Goal: Transaction & Acquisition: Download file/media

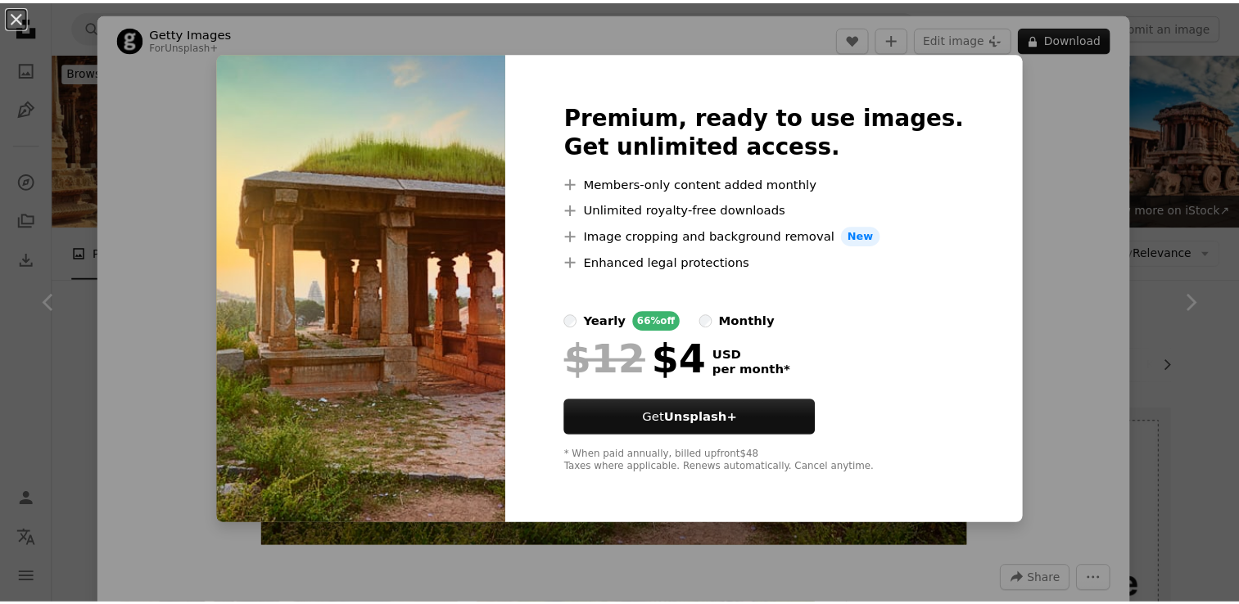
scroll to position [3685, 0]
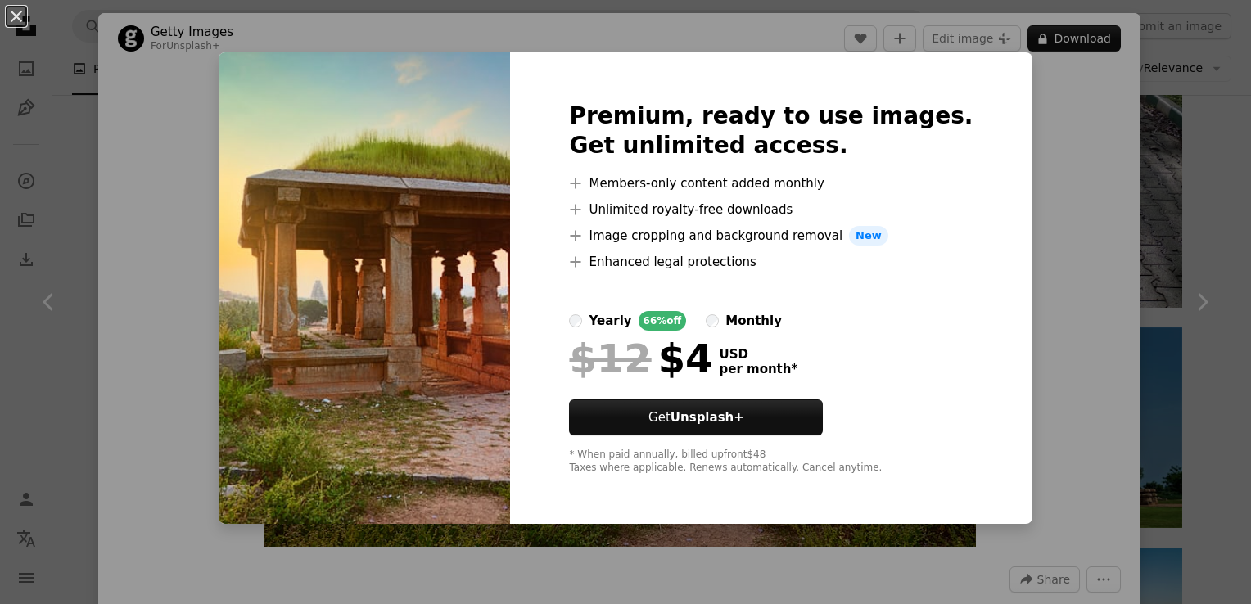
drag, startPoint x: 1186, startPoint y: 203, endPoint x: 1077, endPoint y: 217, distance: 109.8
click at [1185, 202] on div "An X shape Premium, ready to use images. Get unlimited access. A plus sign Memb…" at bounding box center [625, 302] width 1251 height 604
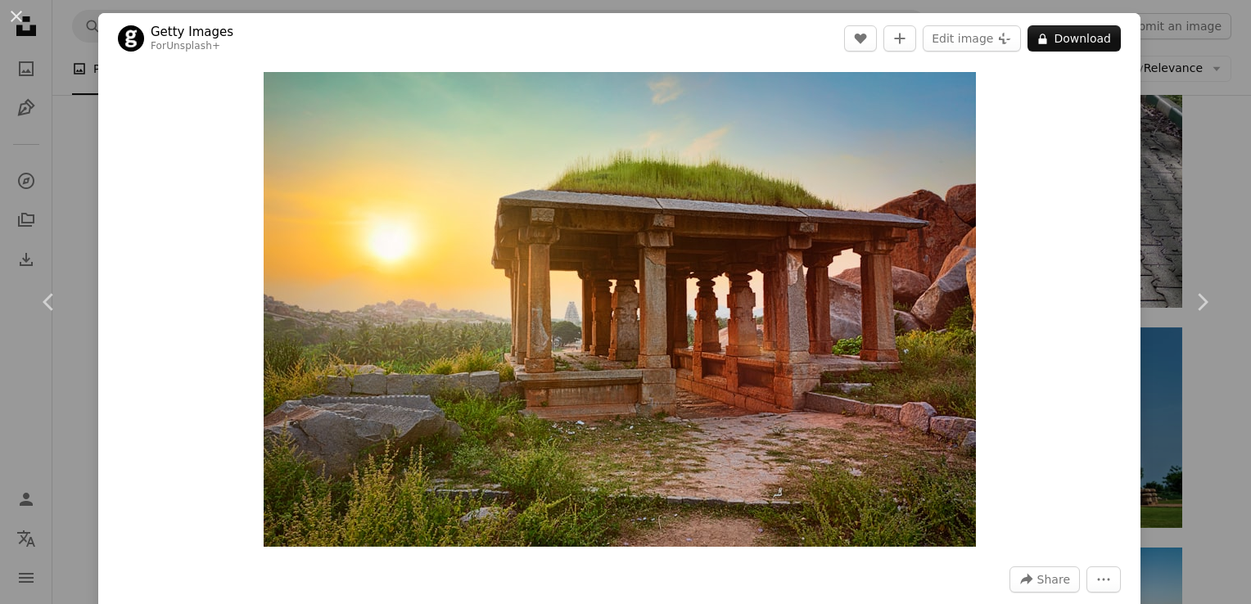
click at [57, 160] on div "An X shape Chevron left Chevron right Getty Images For Unsplash+ A heart A plus…" at bounding box center [625, 302] width 1251 height 604
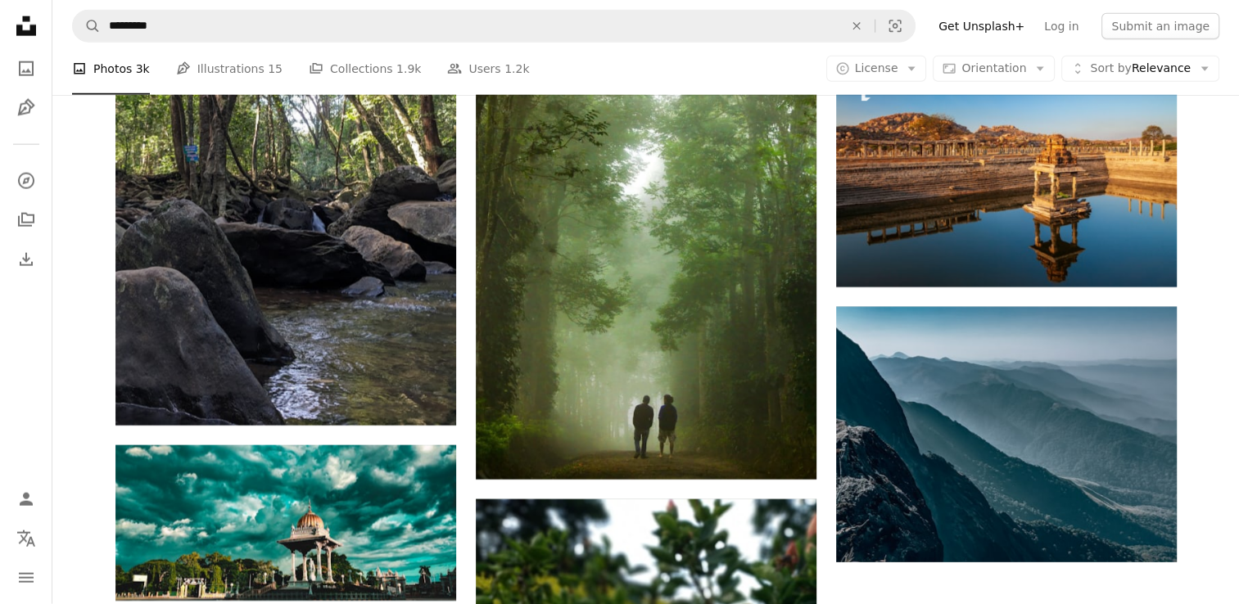
scroll to position [4258, 0]
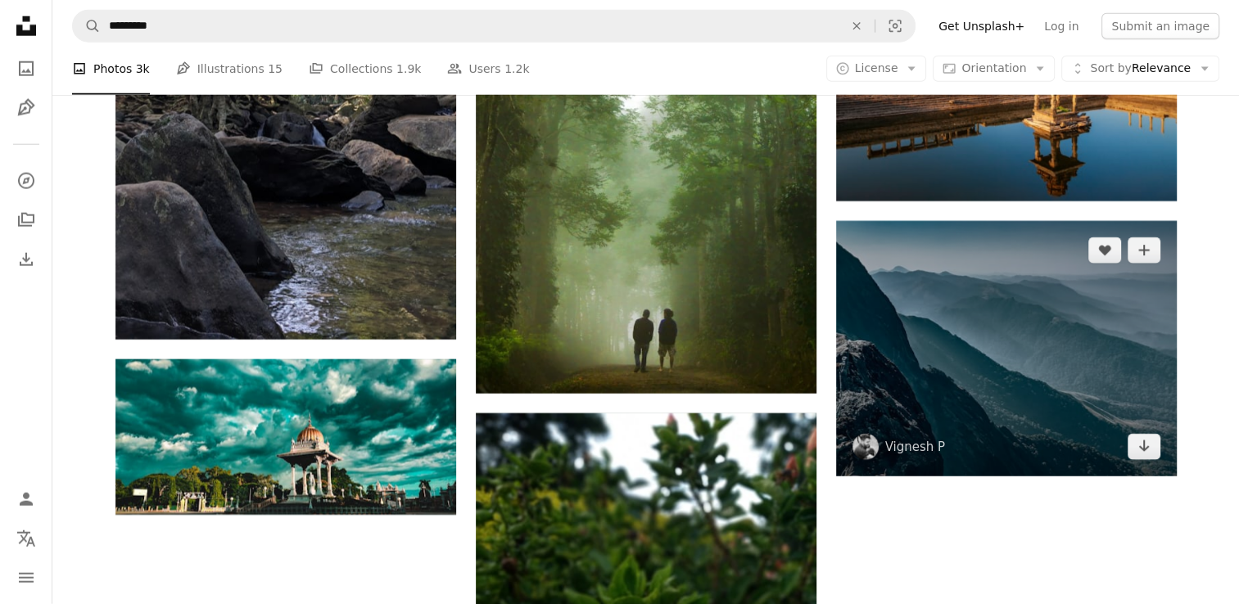
click at [975, 359] on img at bounding box center [1006, 348] width 341 height 255
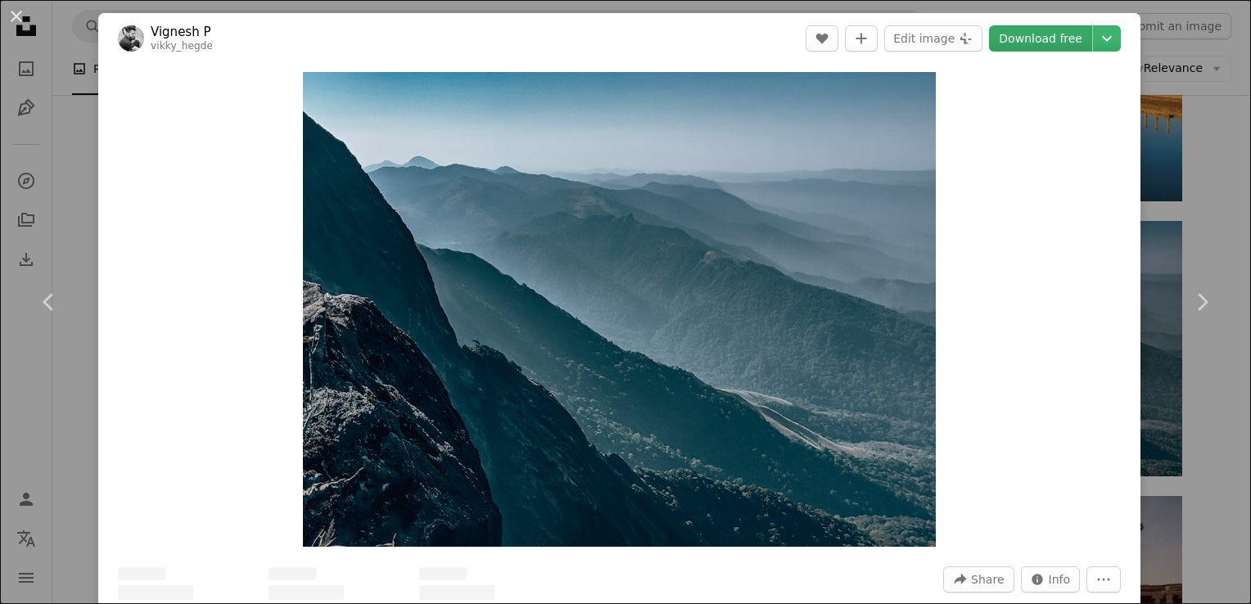
click at [1017, 38] on link "Download free" at bounding box center [1040, 38] width 103 height 26
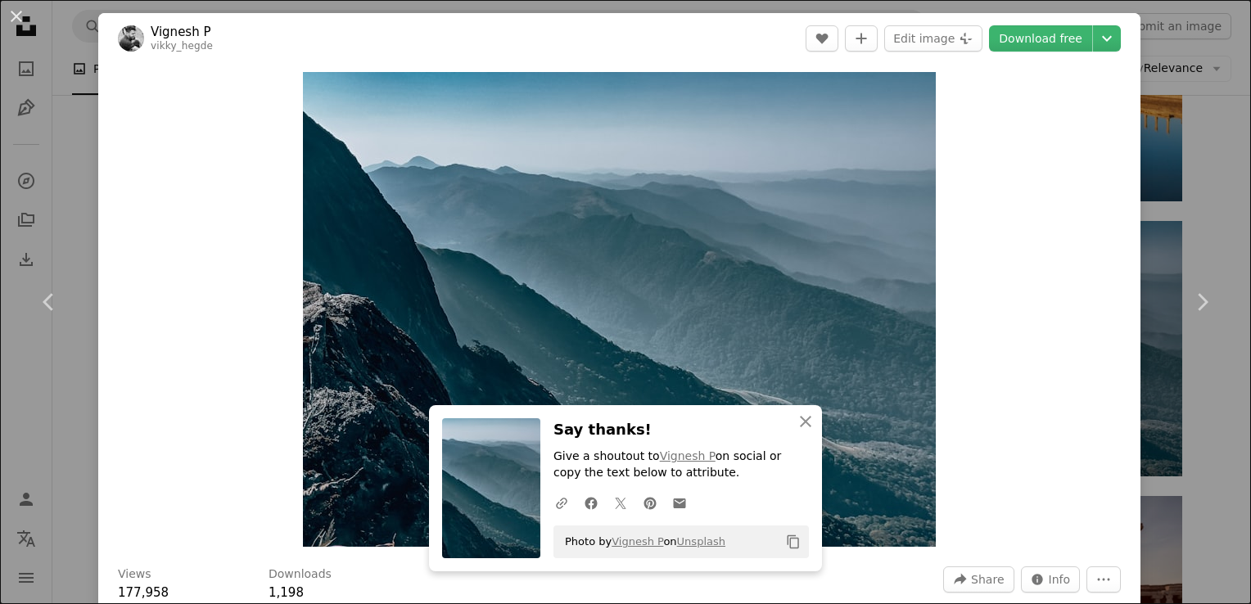
drag, startPoint x: 43, startPoint y: 164, endPoint x: 59, endPoint y: 201, distance: 40.8
click at [43, 164] on div "An X shape Chevron left Chevron right [PERSON_NAME] P vikky_hegde A heart A plu…" at bounding box center [625, 302] width 1251 height 604
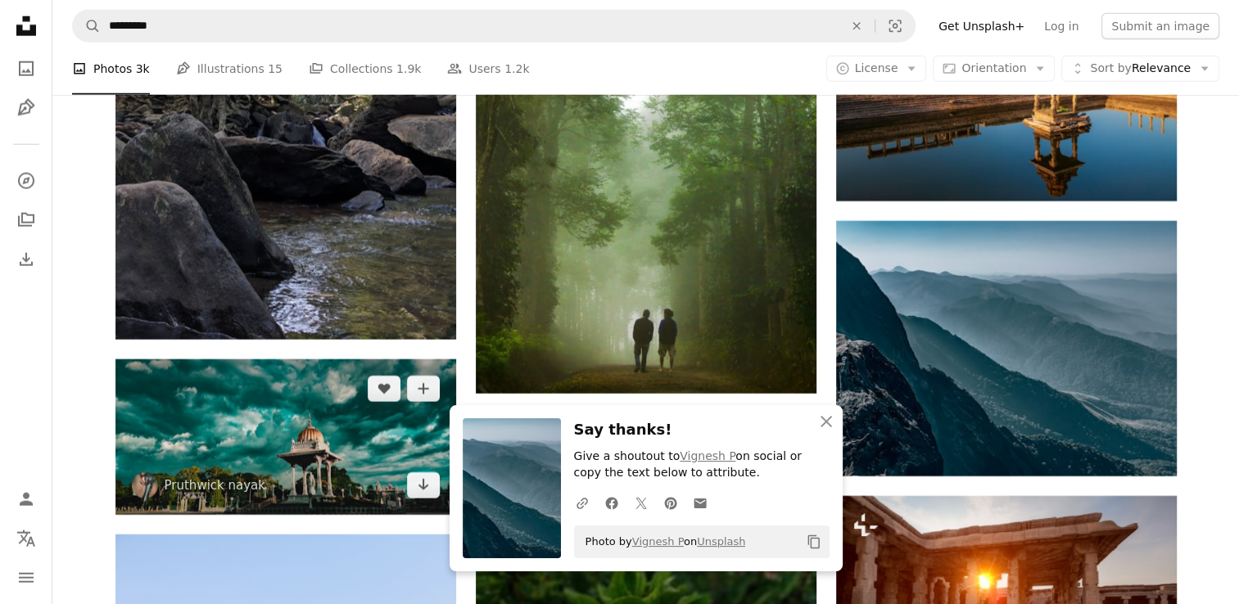
click at [322, 423] on img at bounding box center [285, 437] width 341 height 156
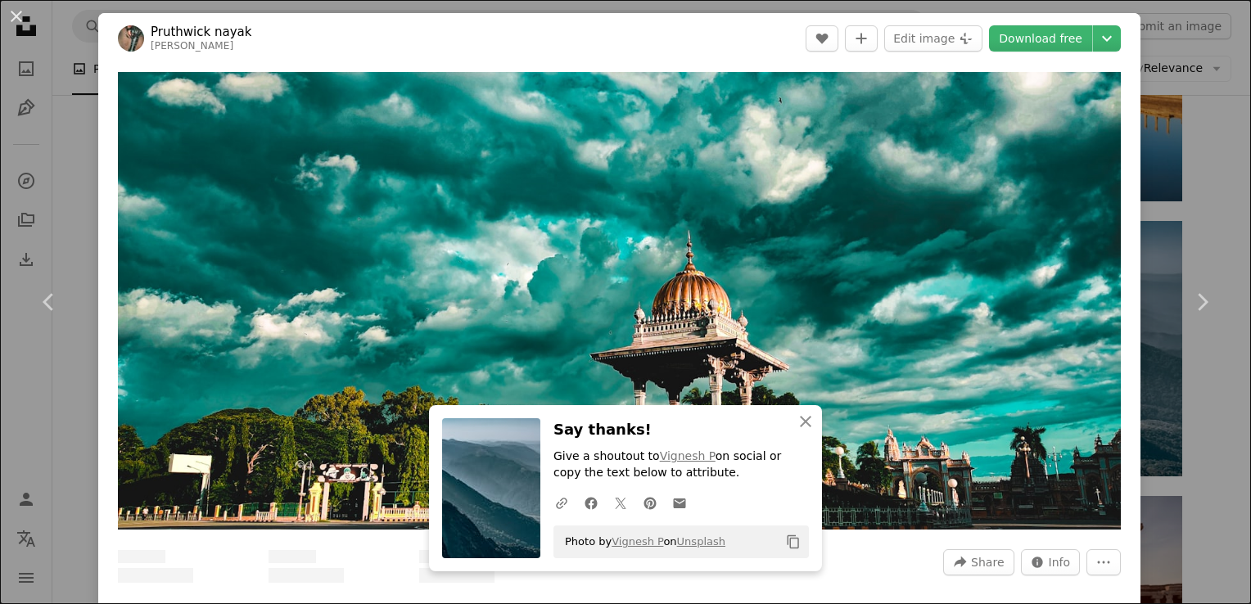
click at [1003, 32] on link "Download free" at bounding box center [1040, 38] width 103 height 26
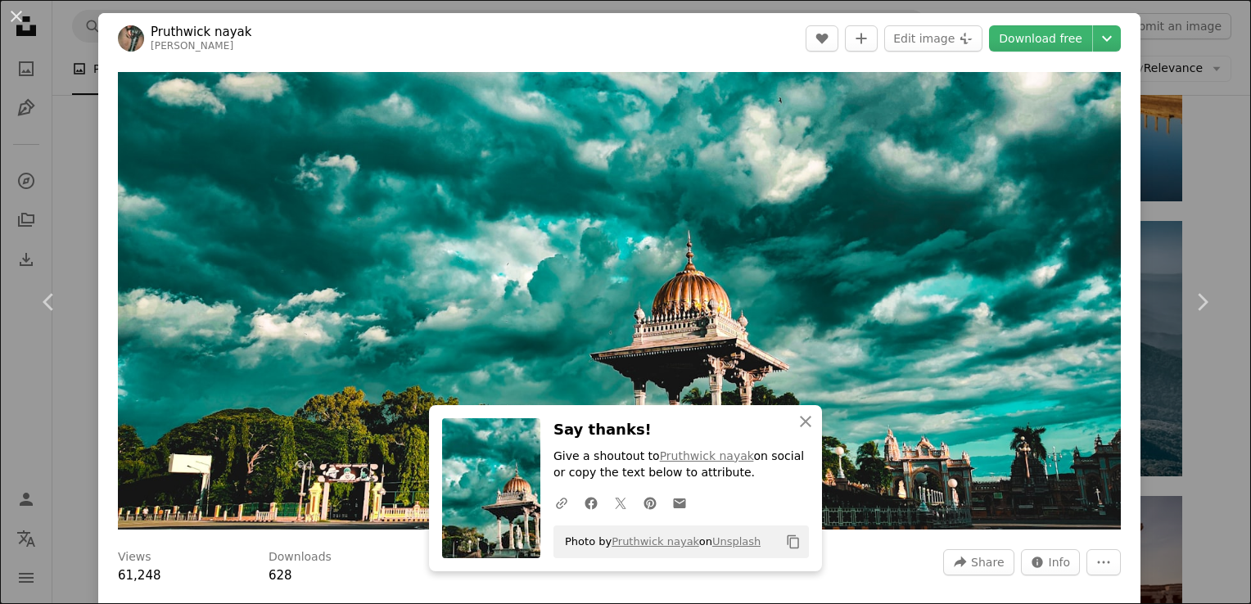
click at [41, 165] on div "An X shape Chevron left Chevron right Pruthwick [PERSON_NAME] A heart A plus si…" at bounding box center [625, 302] width 1251 height 604
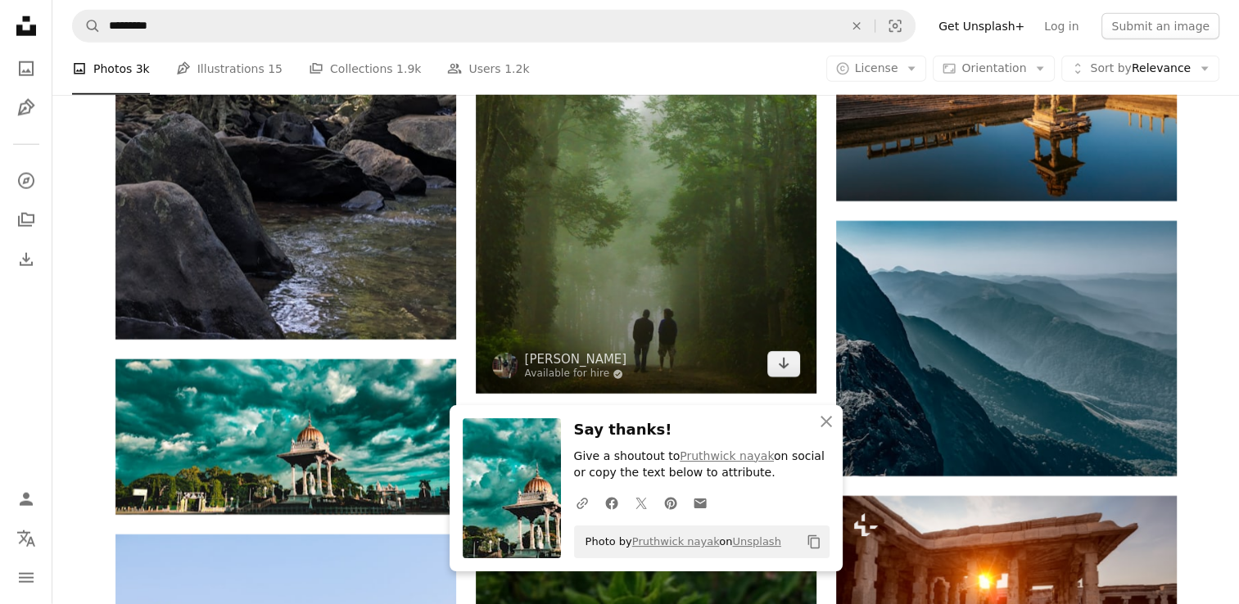
click at [545, 193] on img at bounding box center [646, 138] width 341 height 511
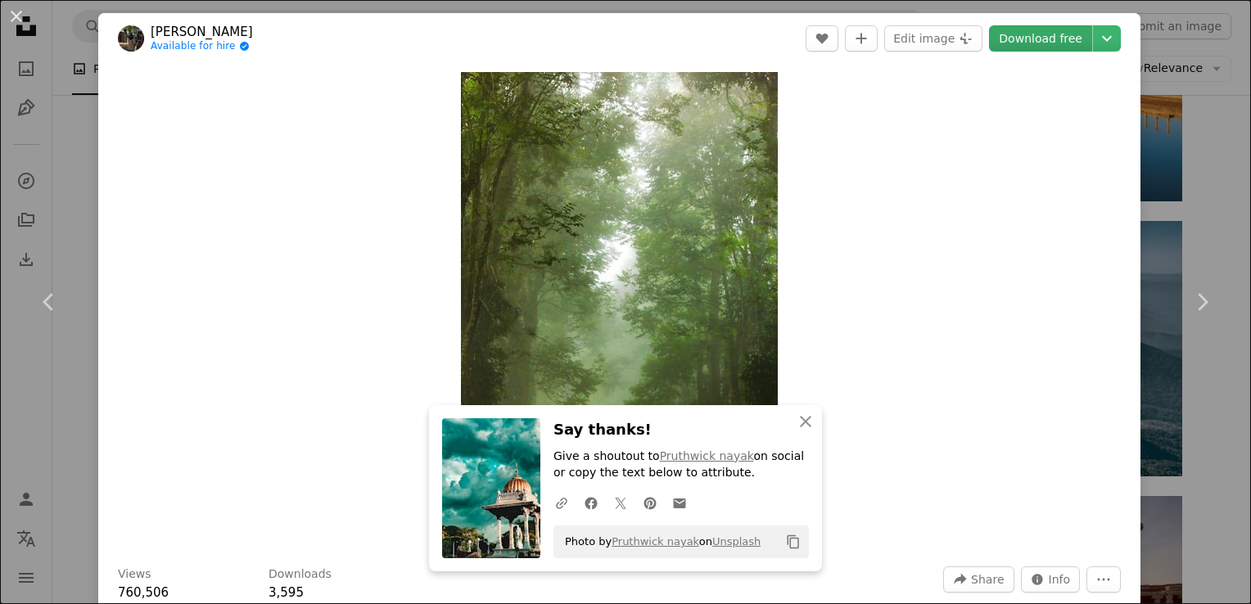
click at [1012, 47] on link "Download free" at bounding box center [1040, 38] width 103 height 26
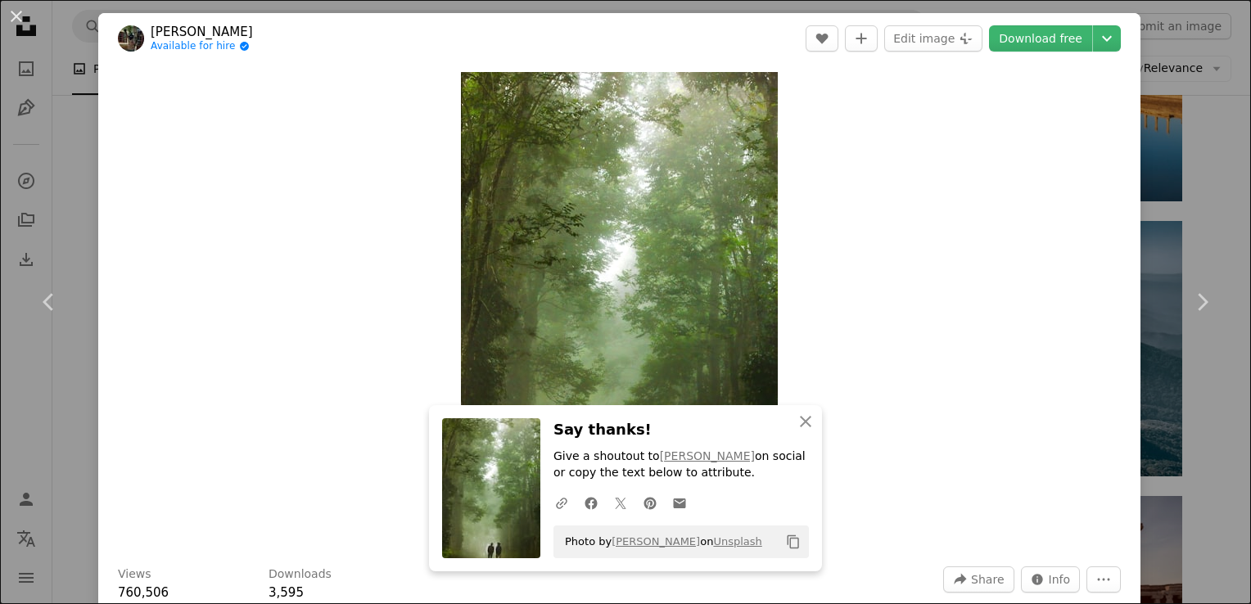
click at [46, 141] on div "An X shape Chevron left Chevron right Anoop Bhaskar Available for hire A checkm…" at bounding box center [625, 302] width 1251 height 604
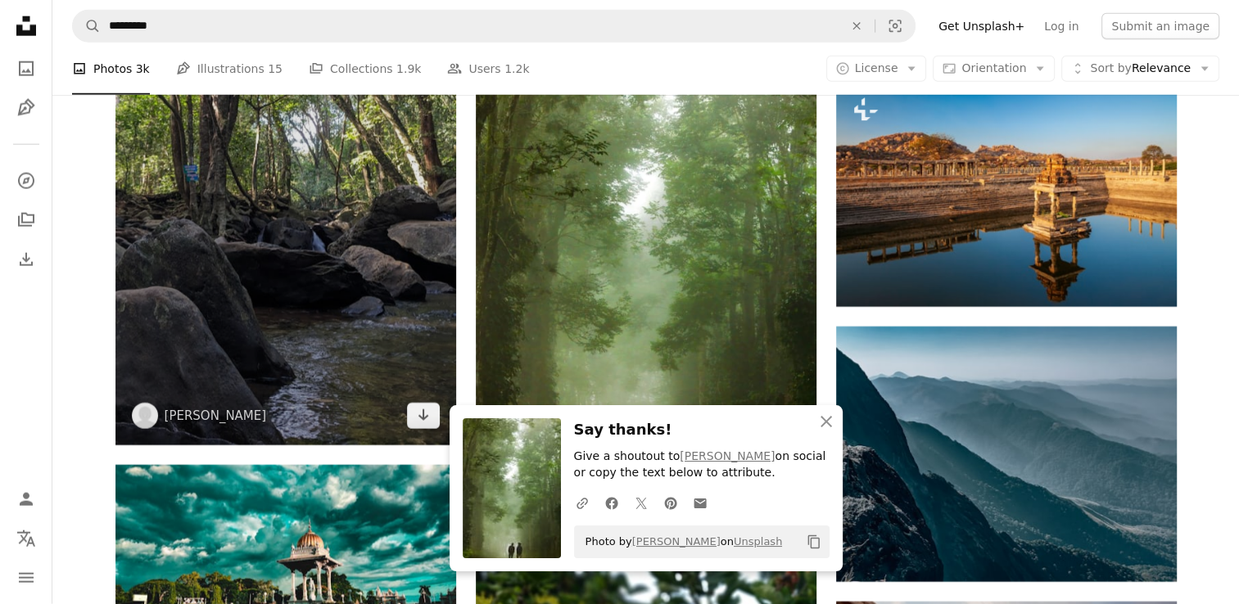
scroll to position [4095, 0]
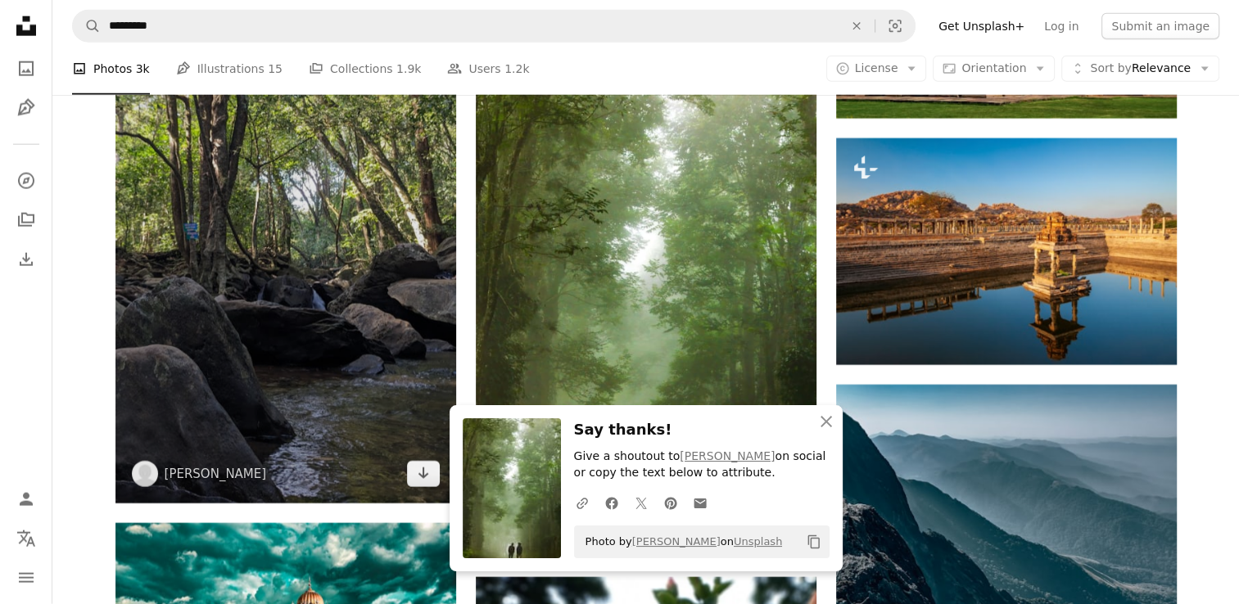
click at [292, 276] on img at bounding box center [285, 201] width 341 height 606
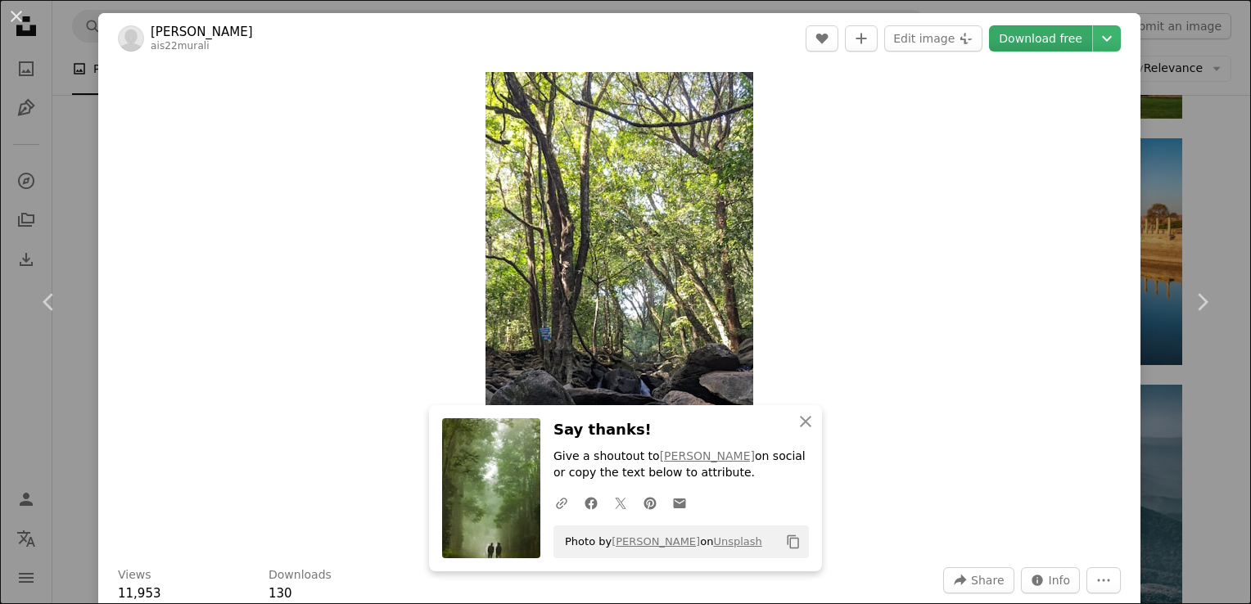
click at [1033, 31] on link "Download free" at bounding box center [1040, 38] width 103 height 26
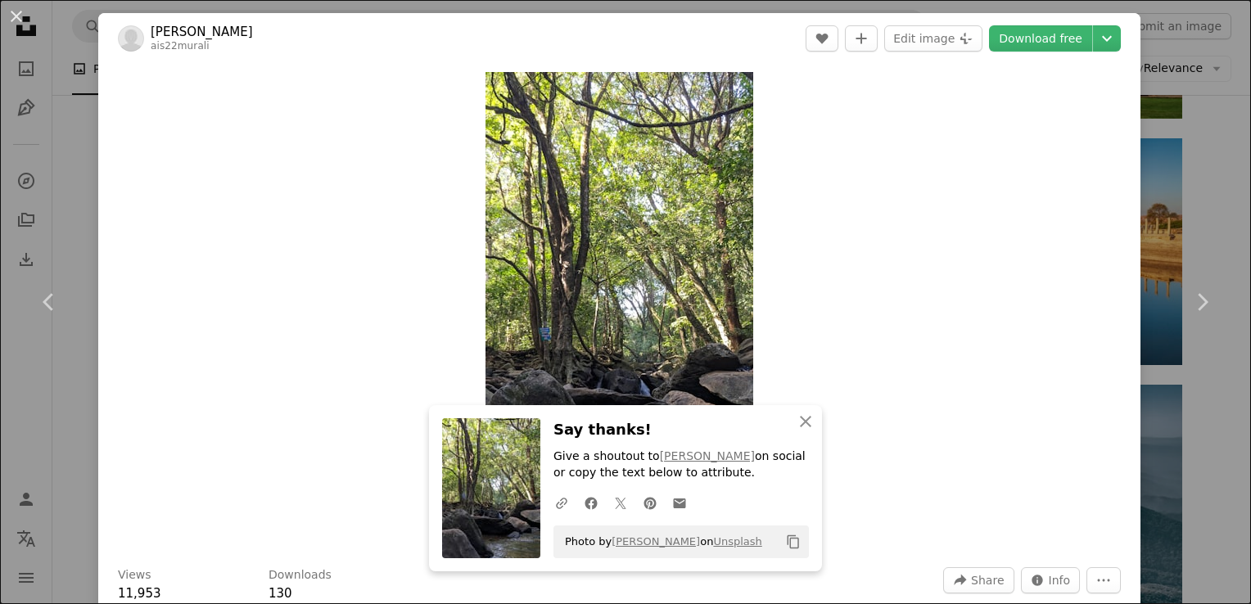
click at [29, 138] on div "An X shape Chevron left Chevron right [PERSON_NAME] ais22murali A heart A plus …" at bounding box center [625, 302] width 1251 height 604
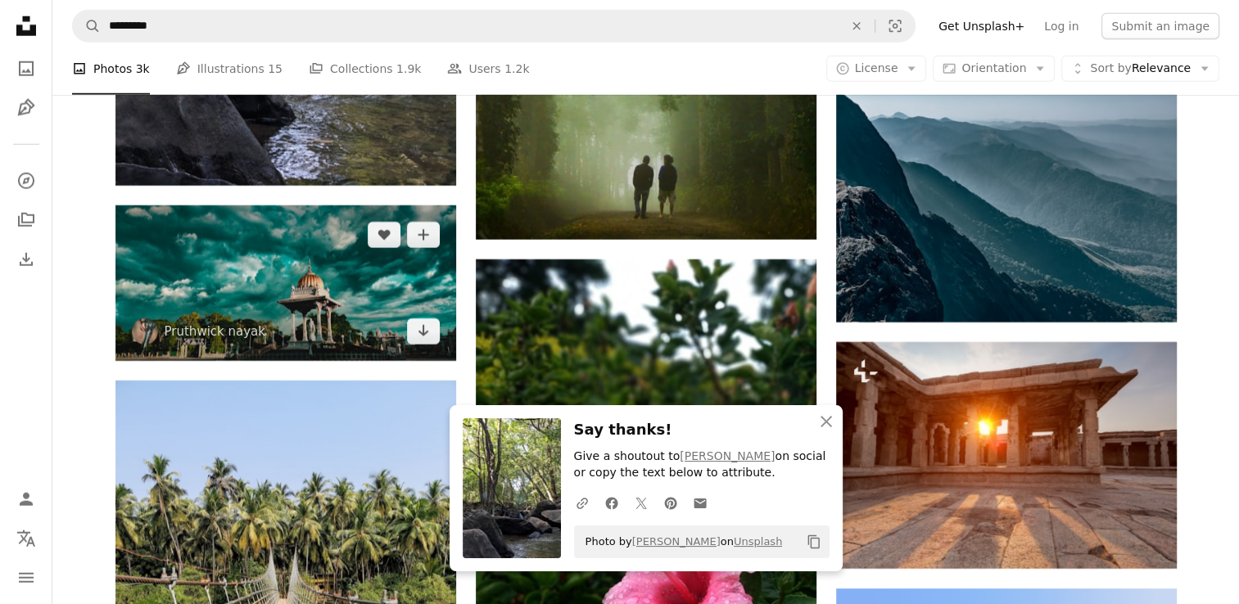
scroll to position [4504, 0]
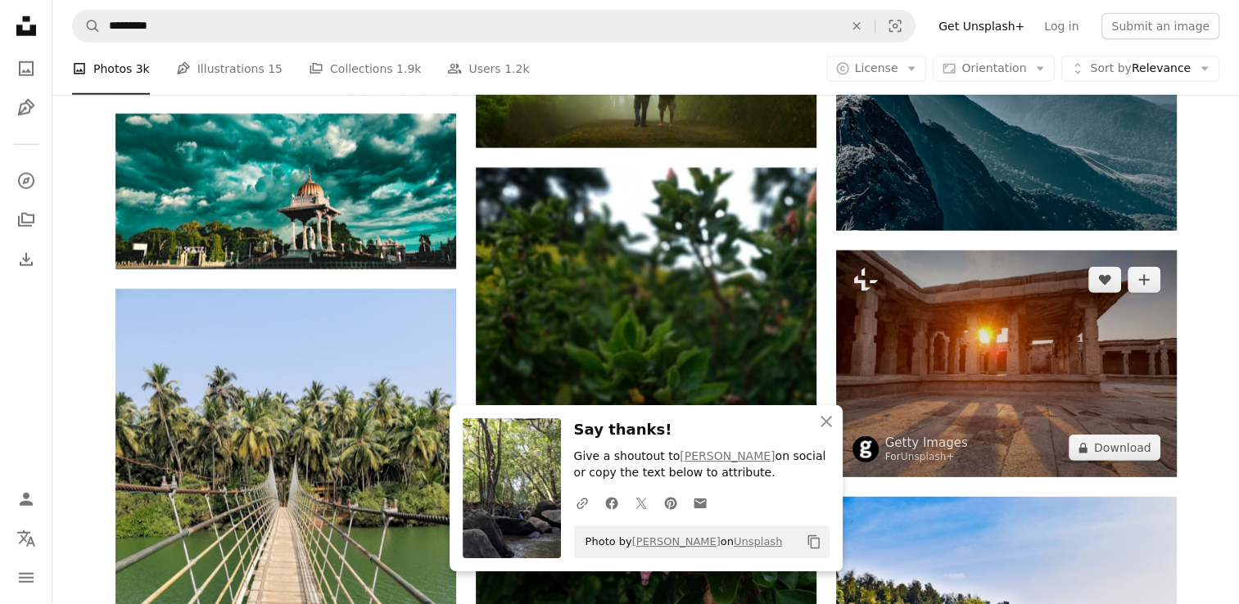
click at [1038, 345] on img at bounding box center [1006, 364] width 341 height 227
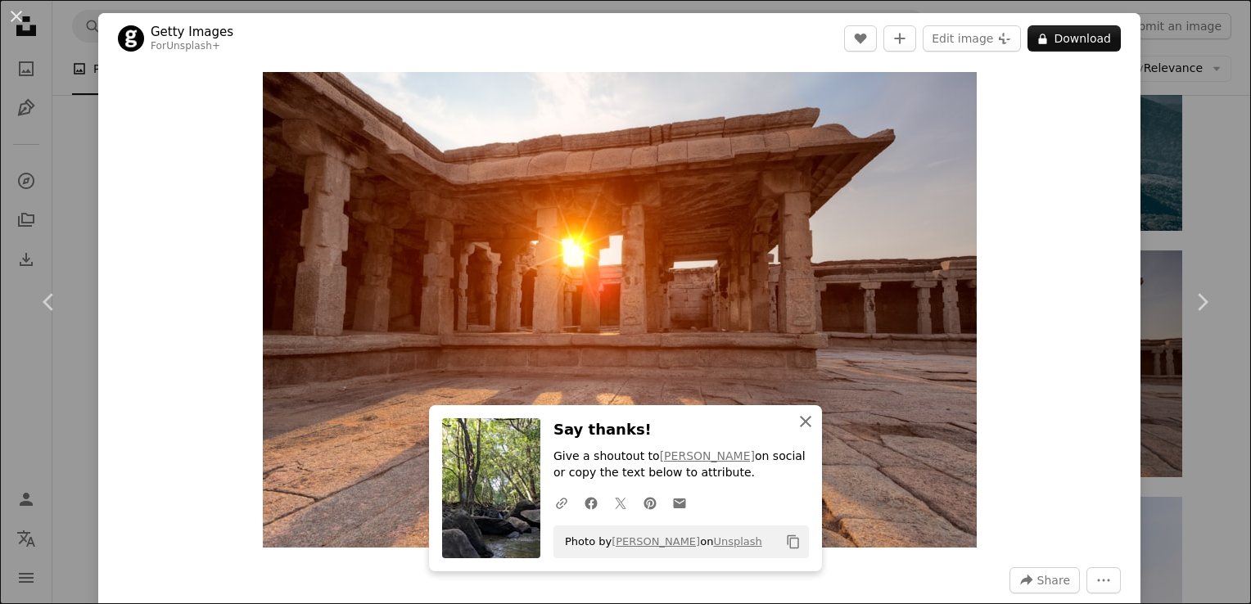
click at [803, 428] on icon "An X shape" at bounding box center [806, 422] width 20 height 20
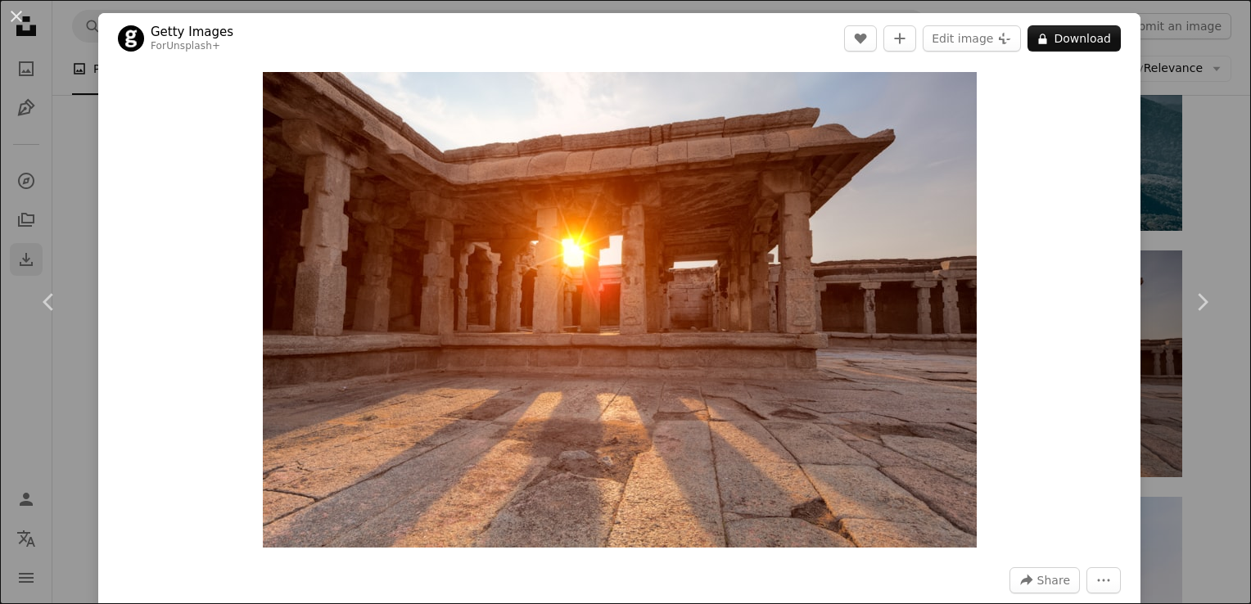
drag, startPoint x: 35, startPoint y: 188, endPoint x: 40, endPoint y: 252, distance: 64.9
click at [34, 188] on div "An X shape Chevron left Chevron right Getty Images For Unsplash+ A heart A plus…" at bounding box center [625, 302] width 1251 height 604
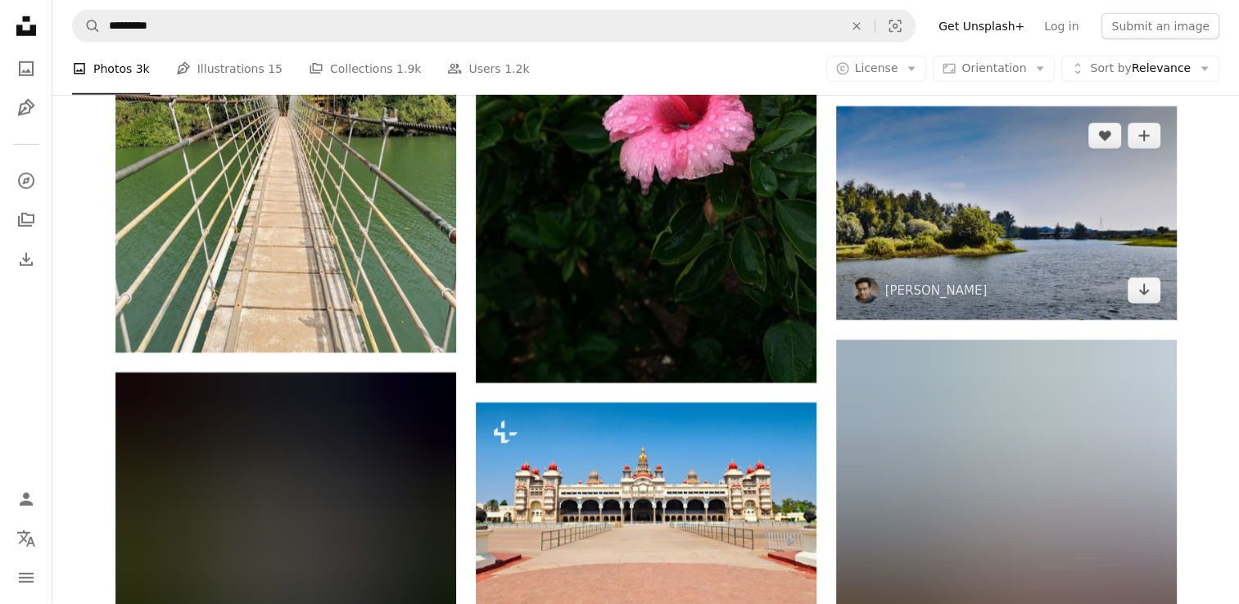
scroll to position [4832, 0]
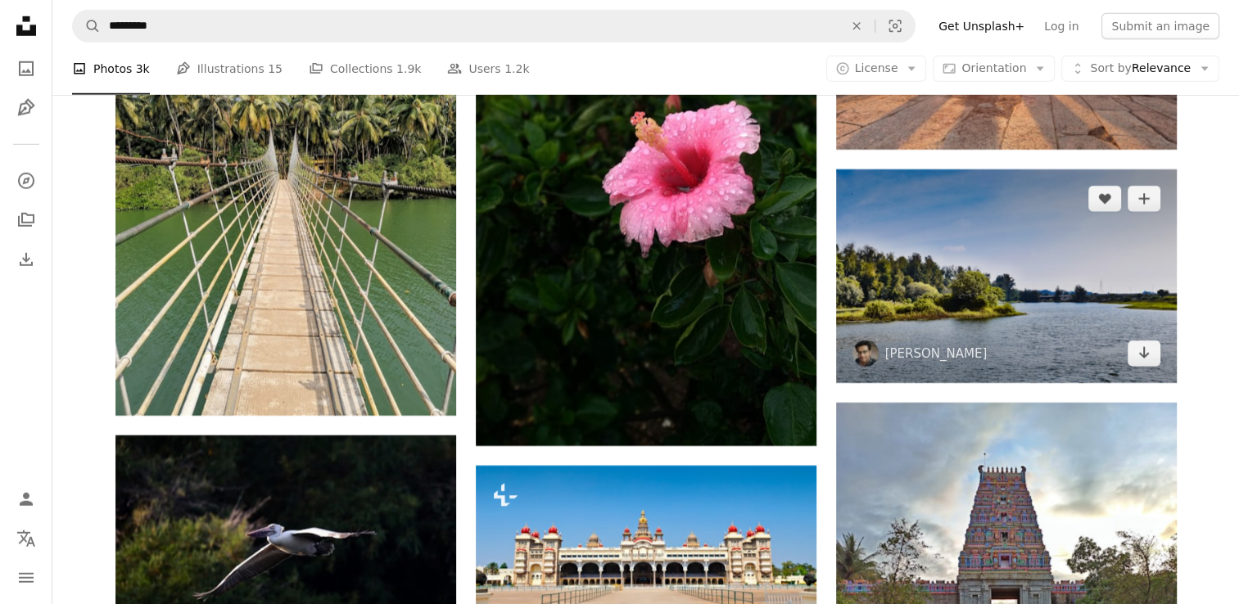
click at [1027, 296] on img at bounding box center [1006, 277] width 341 height 214
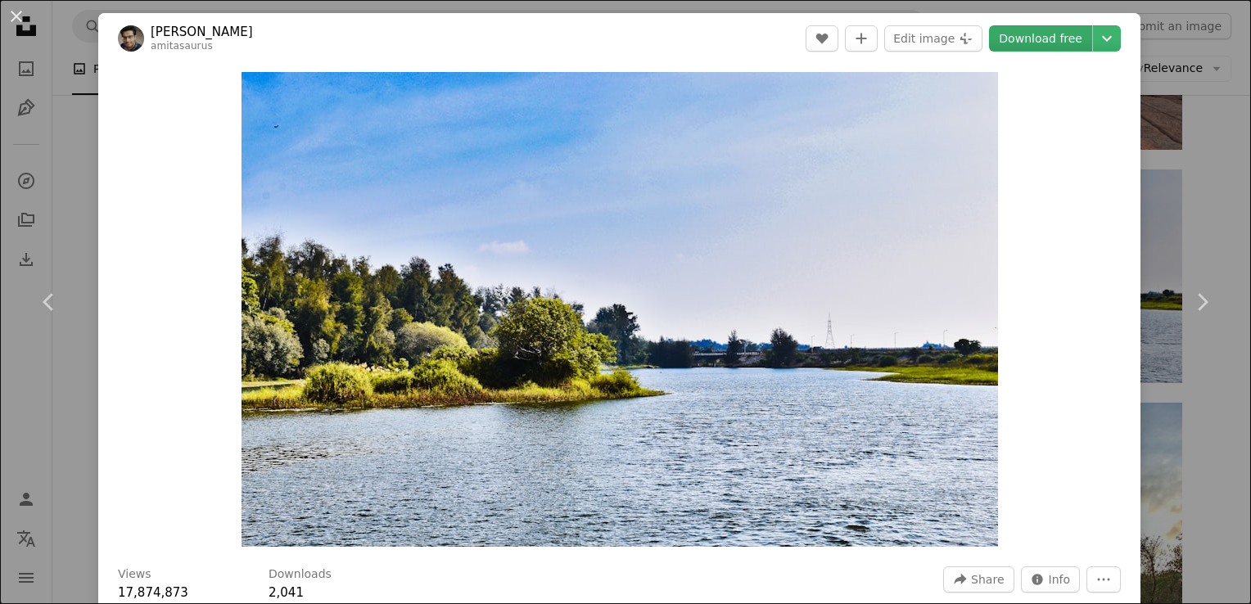
click at [1005, 39] on link "Download free" at bounding box center [1040, 38] width 103 height 26
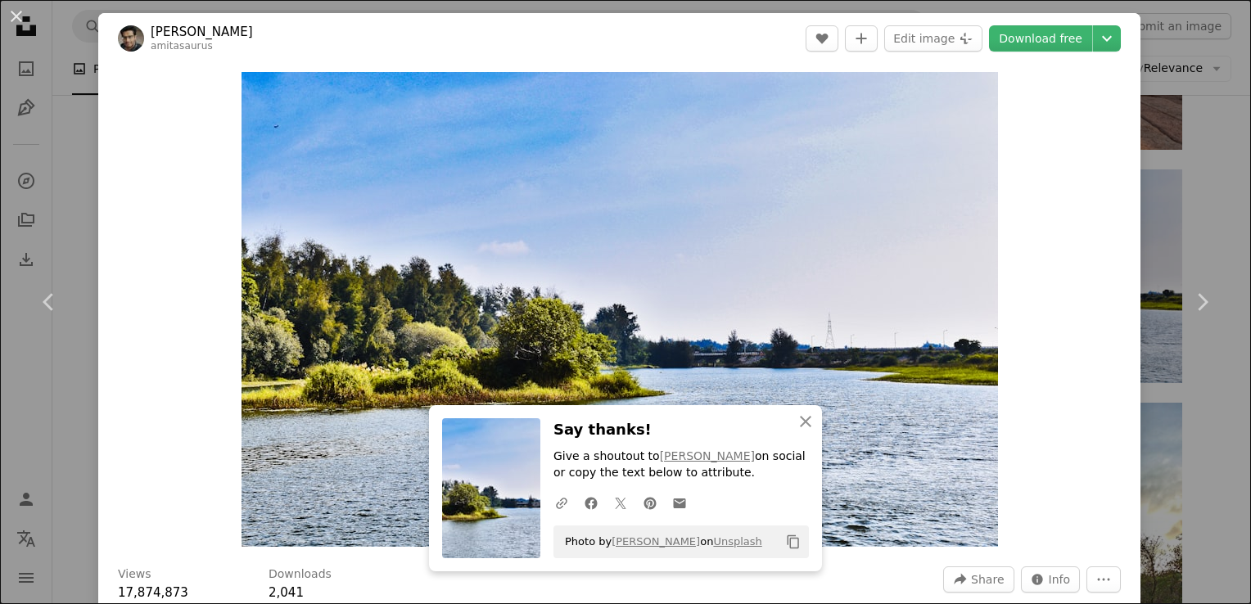
drag, startPoint x: 55, startPoint y: 156, endPoint x: 84, endPoint y: 176, distance: 35.2
click at [55, 156] on div "An X shape Chevron left Chevron right [PERSON_NAME] amitasaurus A heart A plus …" at bounding box center [625, 302] width 1251 height 604
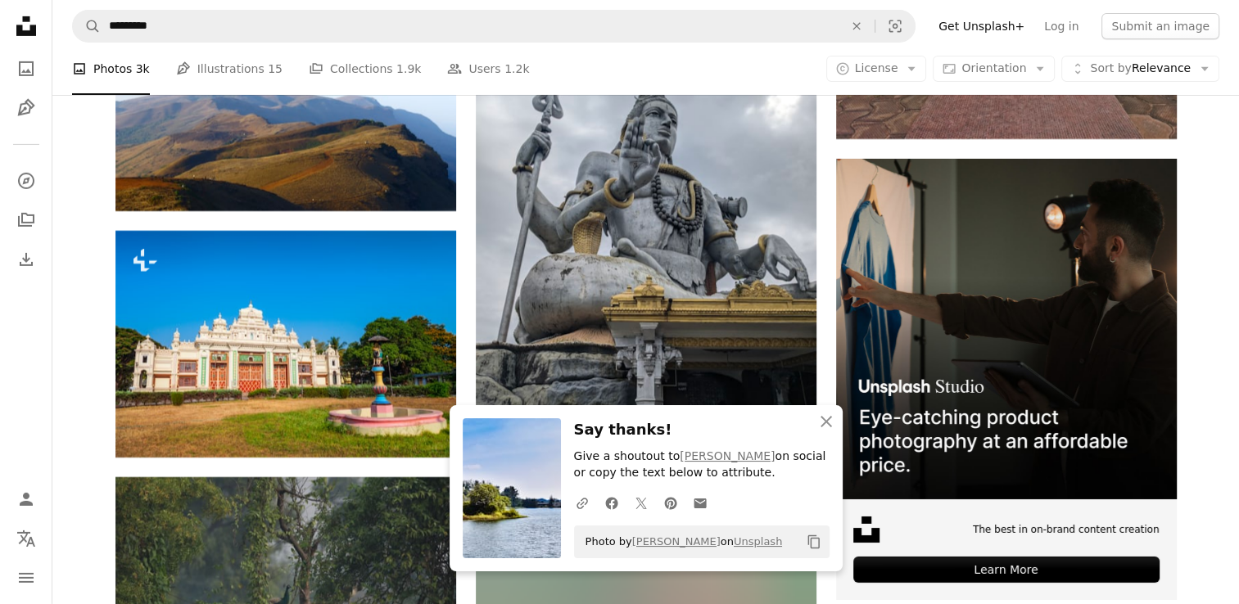
scroll to position [5569, 0]
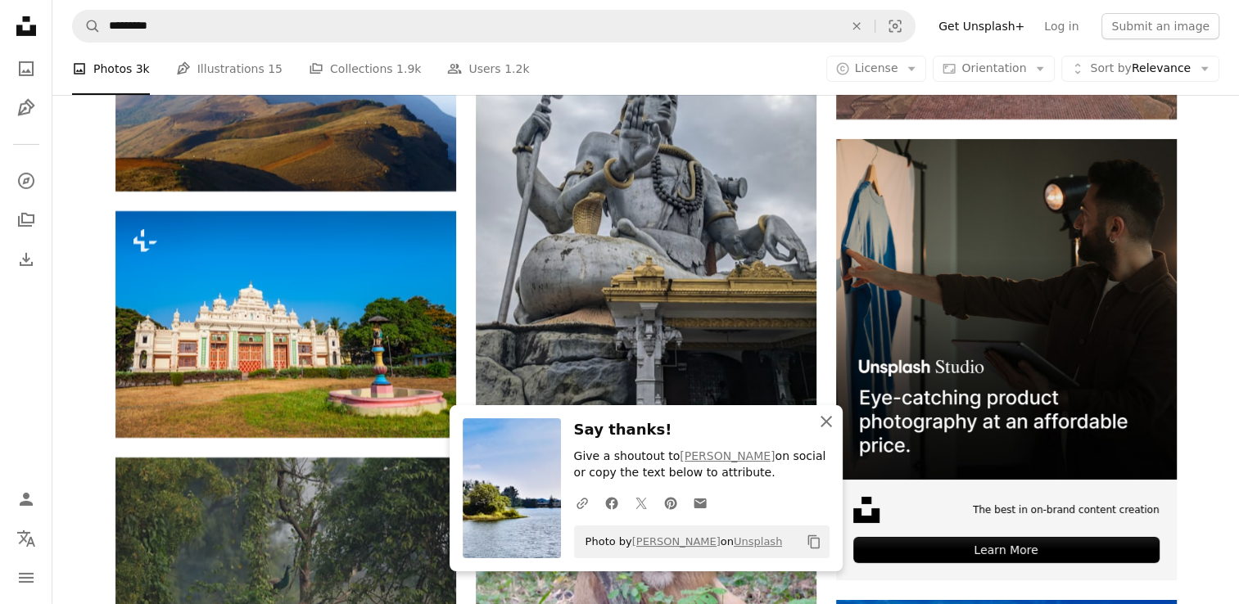
click at [826, 425] on icon "An X shape" at bounding box center [826, 422] width 20 height 20
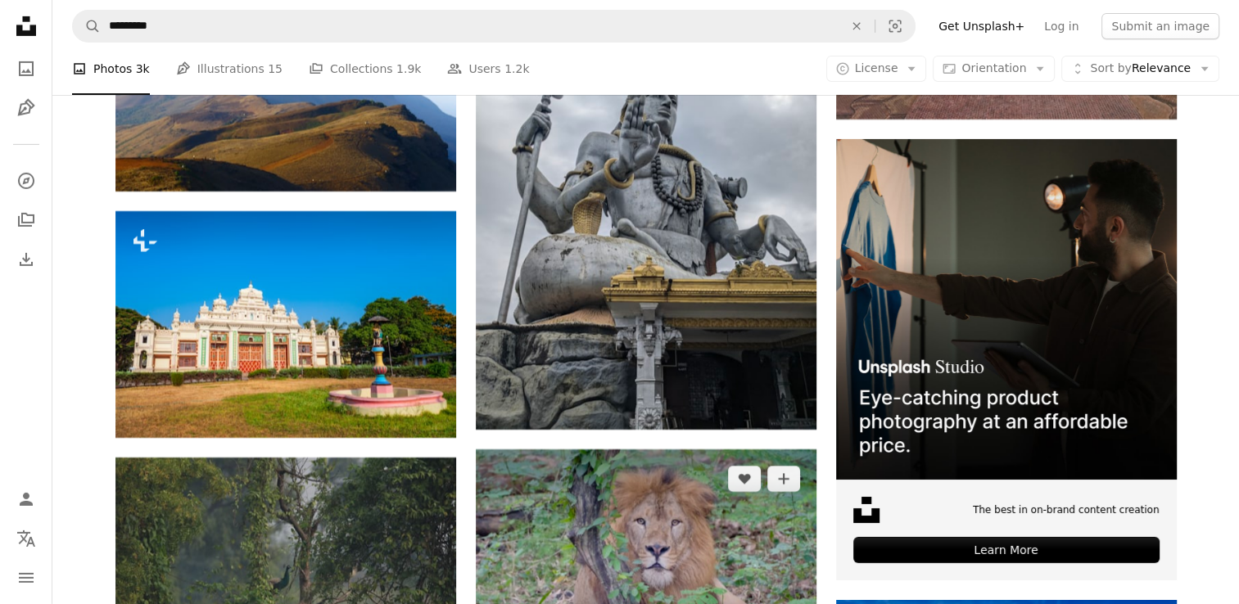
click at [662, 540] on img at bounding box center [646, 563] width 341 height 227
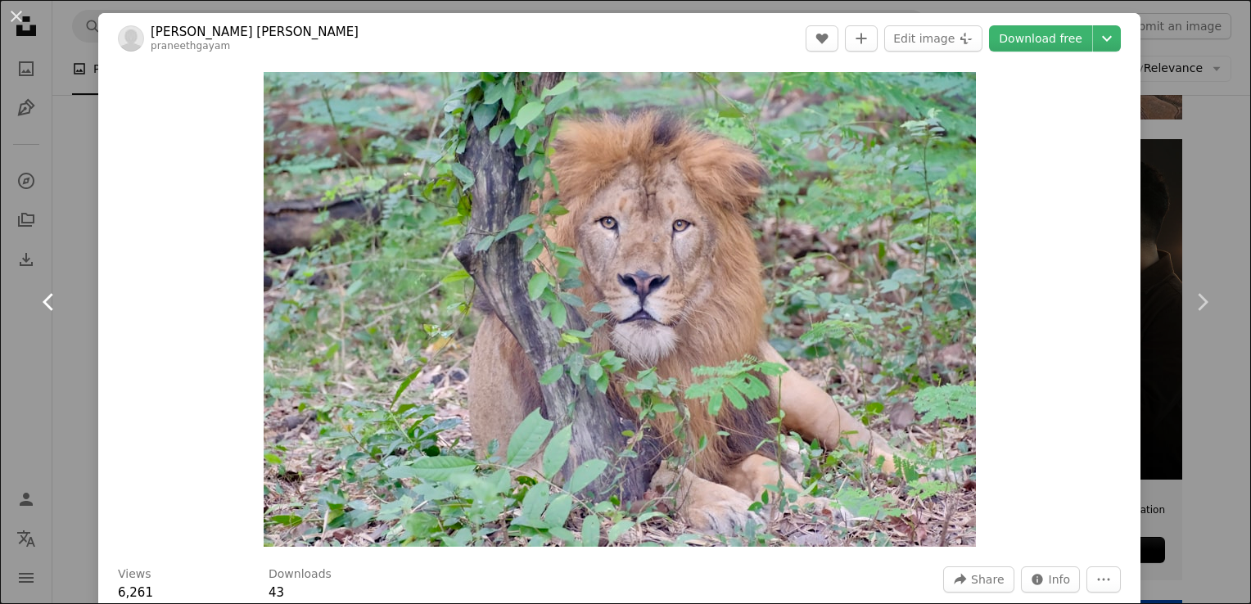
click at [55, 236] on link "Chevron left" at bounding box center [49, 302] width 98 height 157
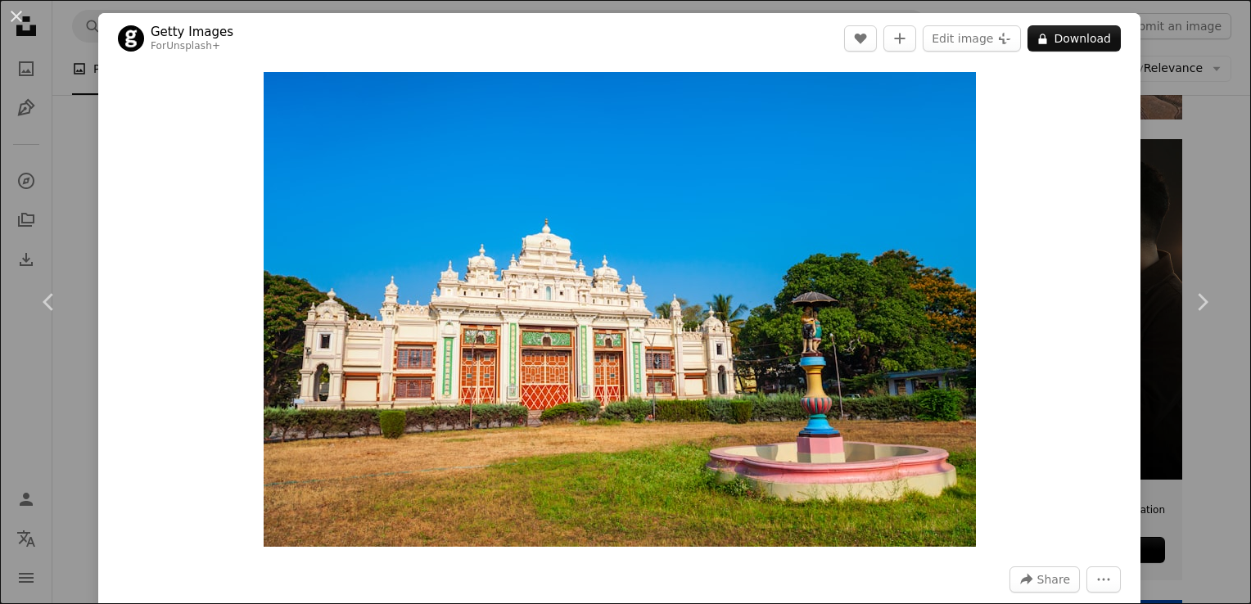
click at [46, 126] on div "An X shape Chevron left Chevron right Getty Images For Unsplash+ A heart A plus…" at bounding box center [625, 302] width 1251 height 604
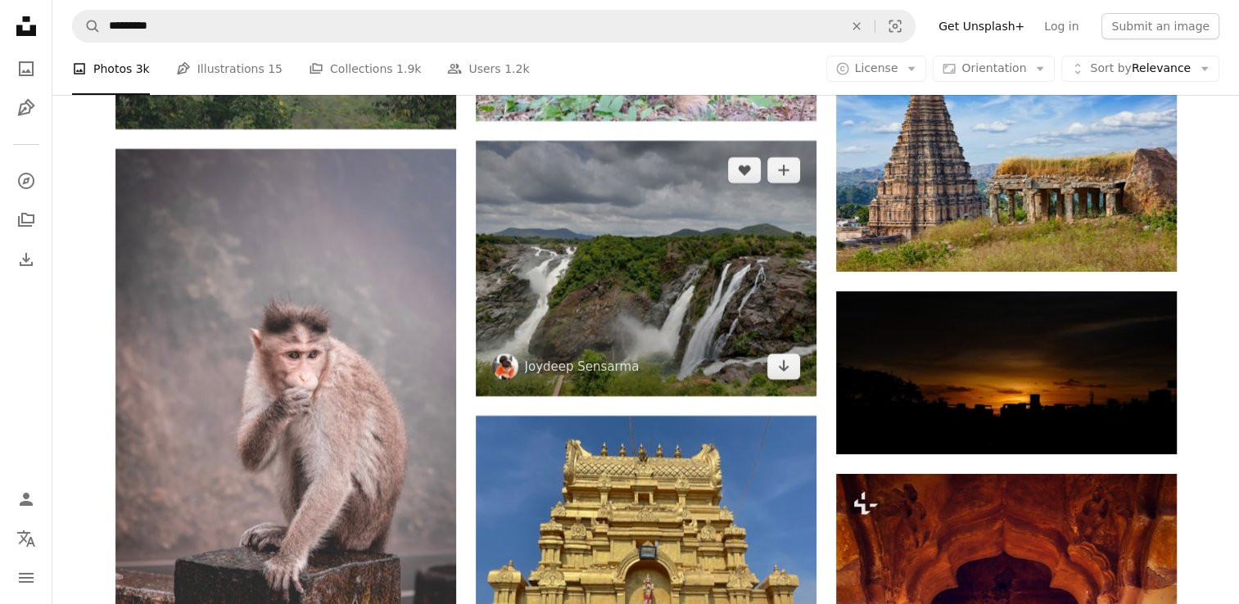
scroll to position [6142, 0]
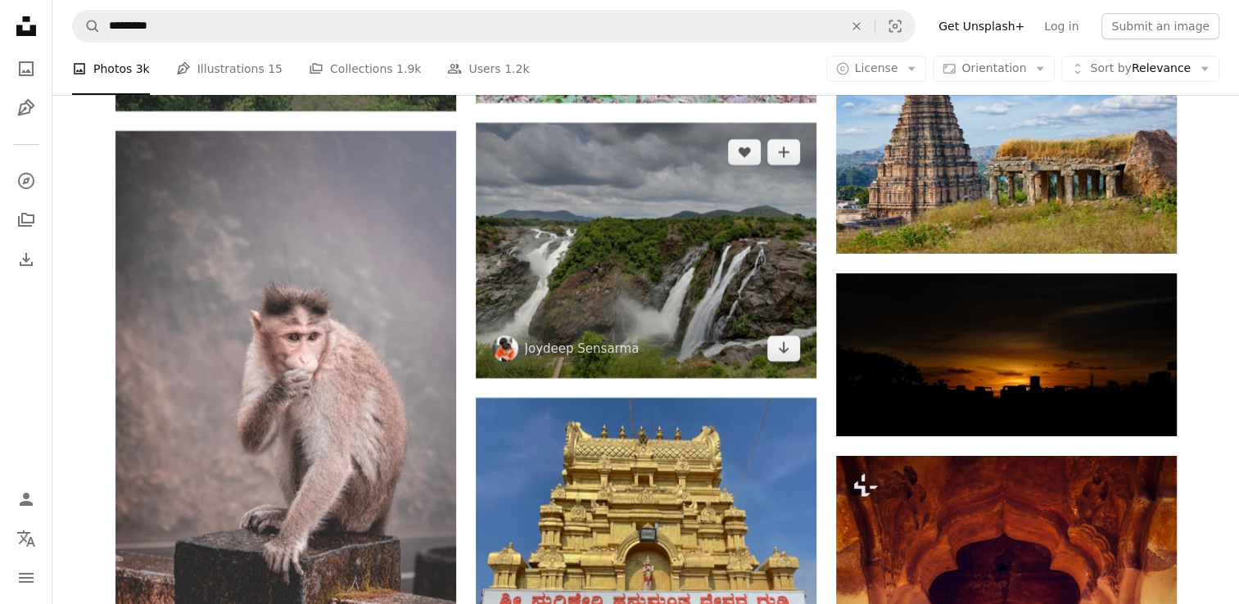
click at [623, 219] on img at bounding box center [646, 250] width 341 height 255
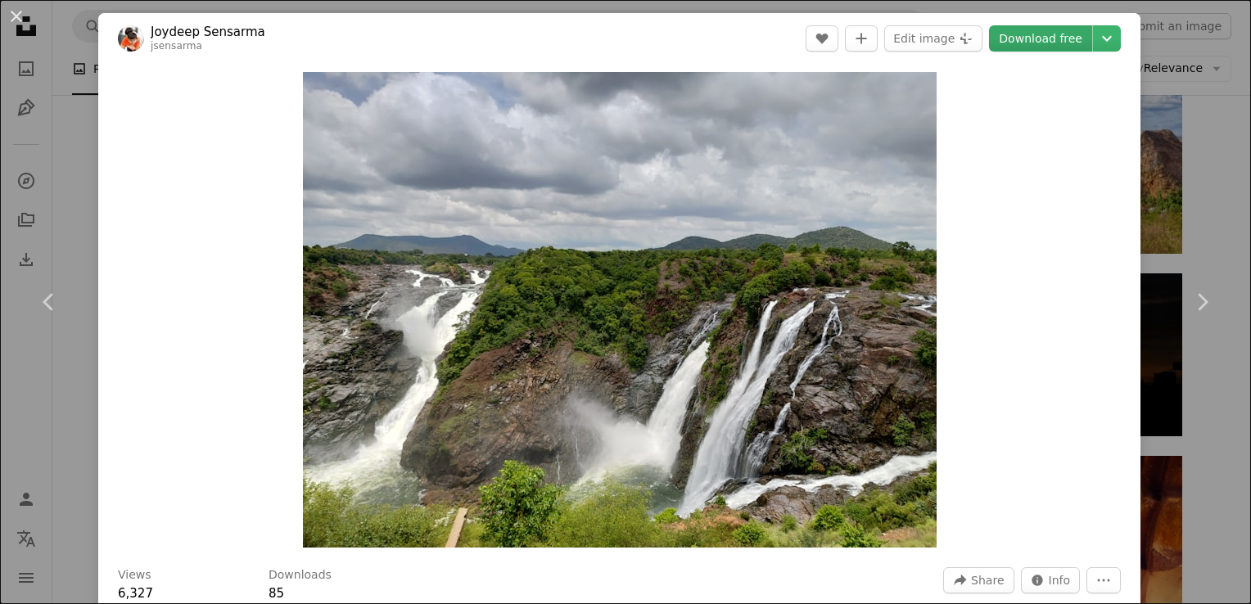
click at [1002, 45] on link "Download free" at bounding box center [1040, 38] width 103 height 26
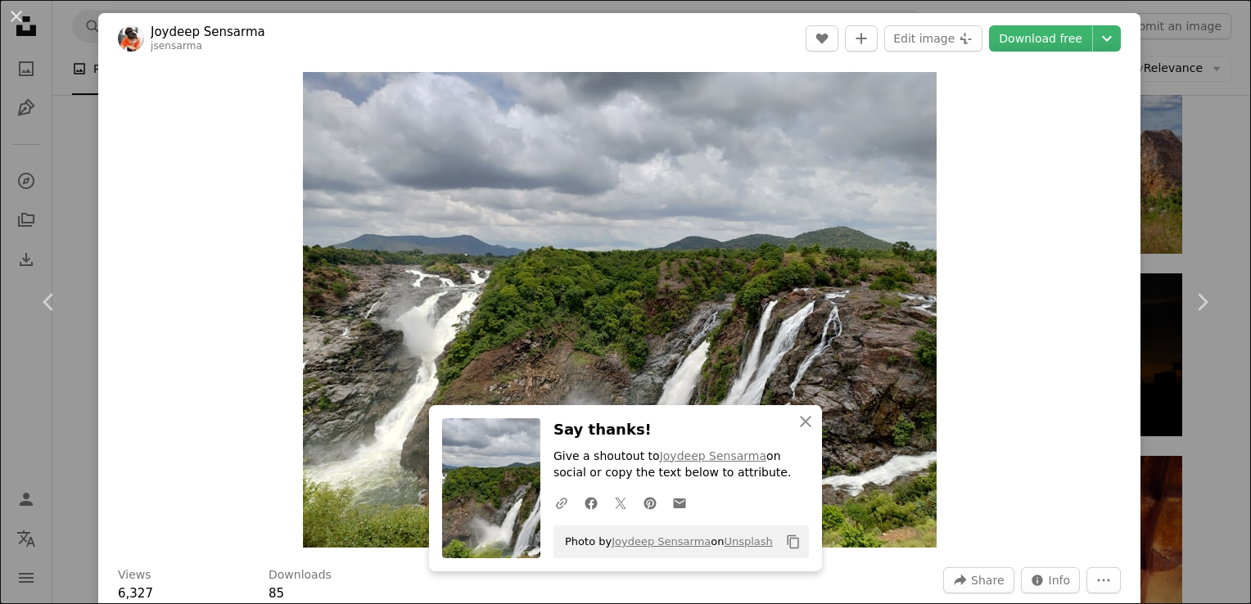
click at [432, 61] on header "[PERSON_NAME] jsensarma A heart A plus sign Edit image Plus sign for Unsplash+ …" at bounding box center [619, 38] width 1042 height 51
click at [54, 113] on div "An X shape Chevron left Chevron right [PERSON_NAME] jsensarma A heart A plus si…" at bounding box center [625, 302] width 1251 height 604
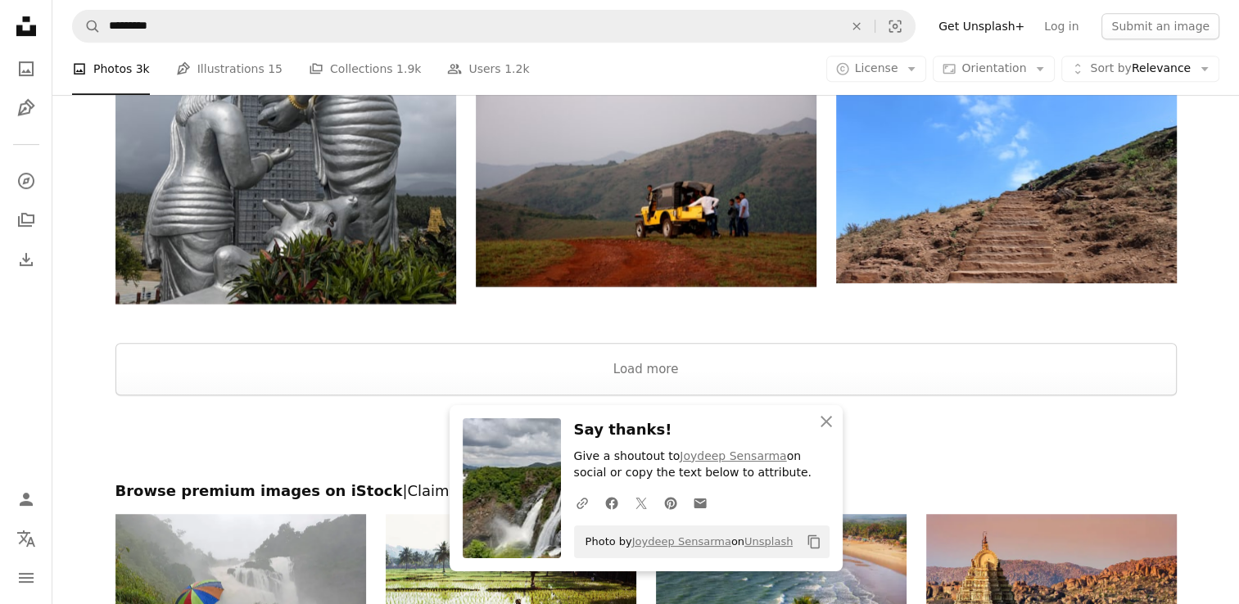
scroll to position [6961, 0]
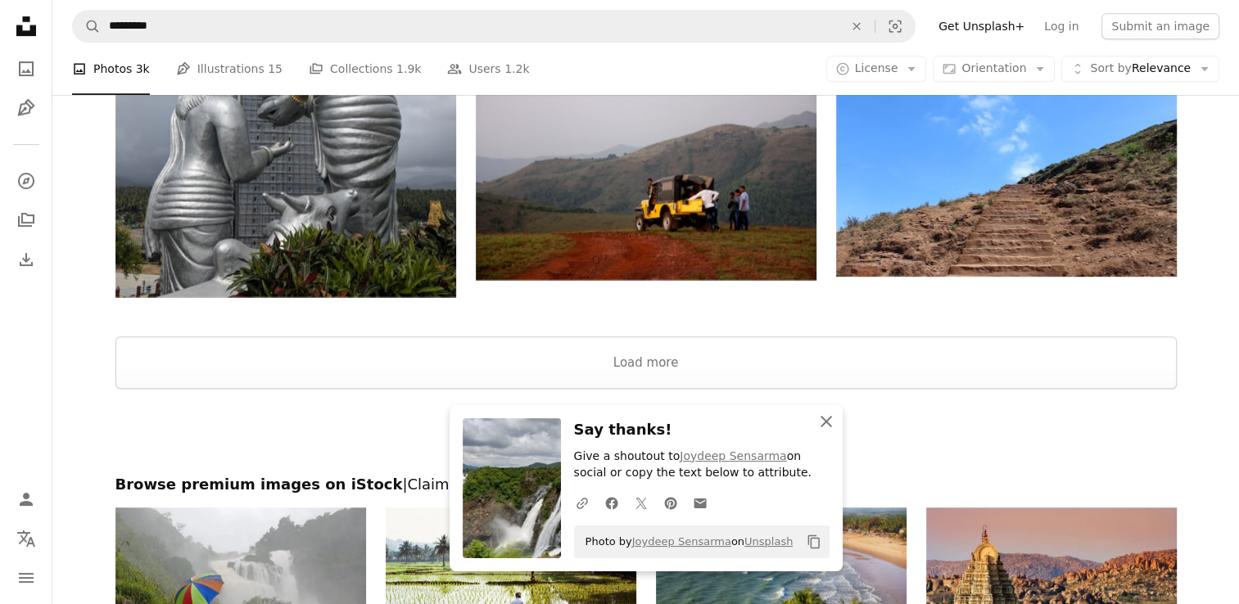
click at [828, 426] on icon "An X shape" at bounding box center [826, 422] width 20 height 20
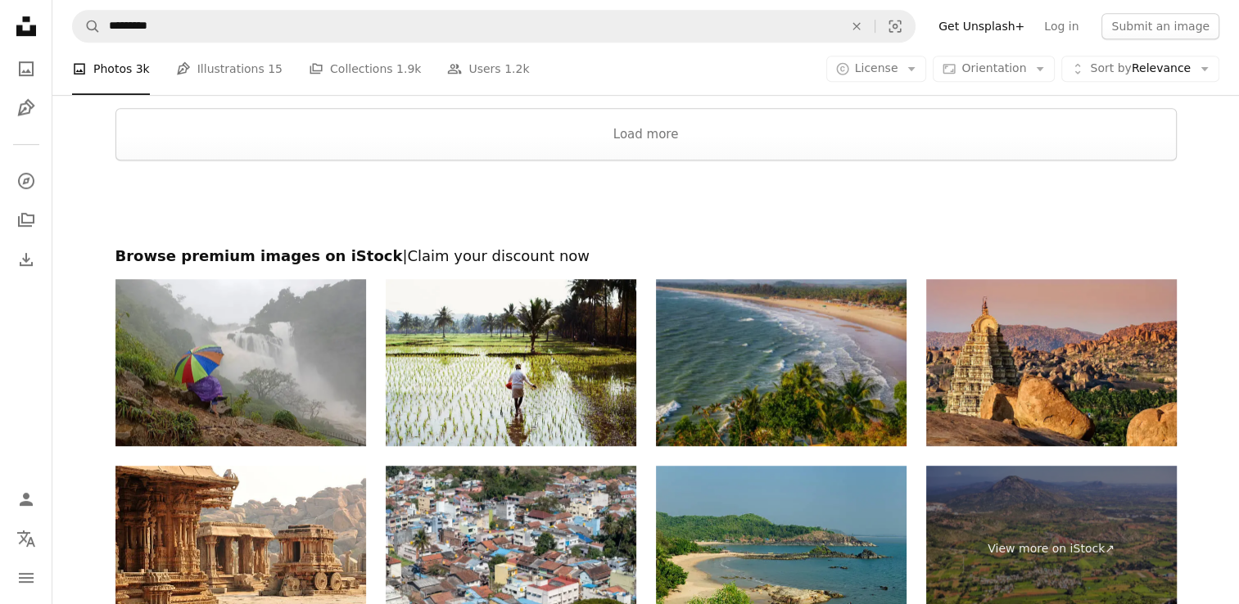
scroll to position [7160, 0]
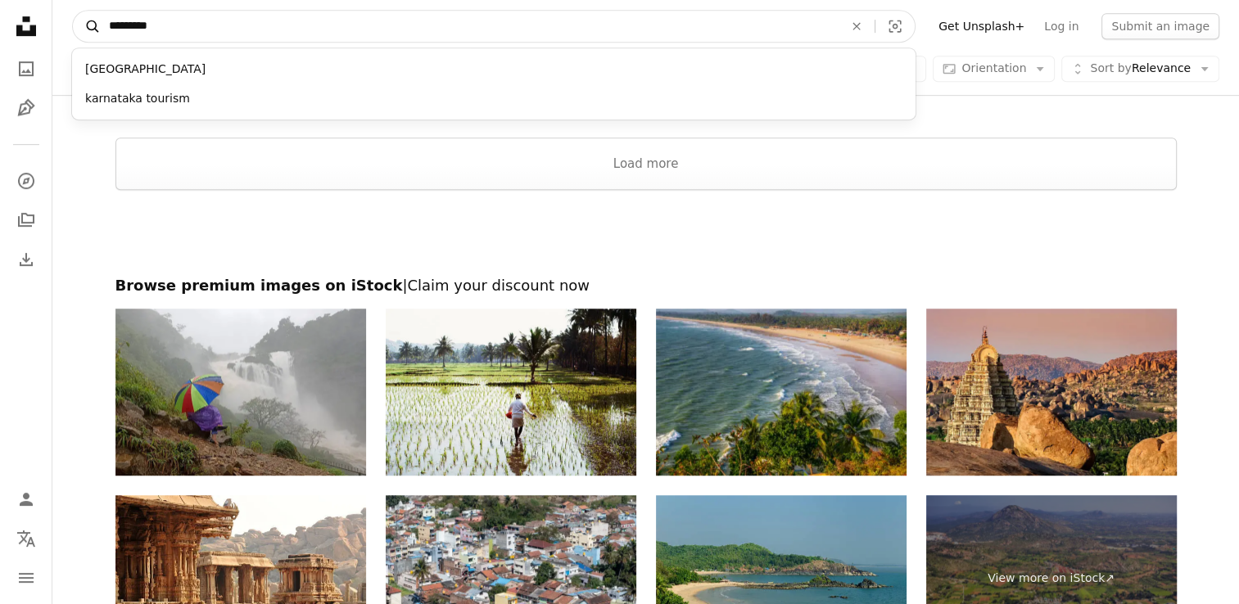
drag, startPoint x: 163, startPoint y: 23, endPoint x: 80, endPoint y: 19, distance: 82.8
click at [93, 21] on form "A magnifying glass ********* karnataka [GEOGRAPHIC_DATA] tourism An X shape Vis…" at bounding box center [493, 26] width 843 height 33
type input "*****"
click at [73, 11] on button "A magnifying glass" at bounding box center [87, 26] width 28 height 31
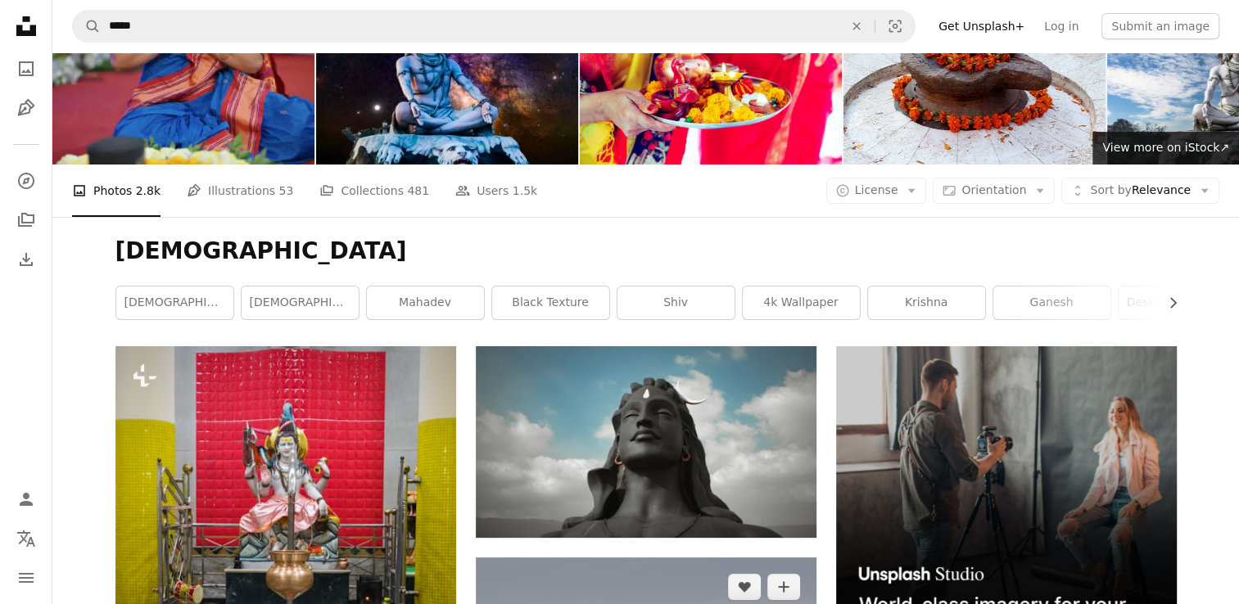
scroll to position [164, 0]
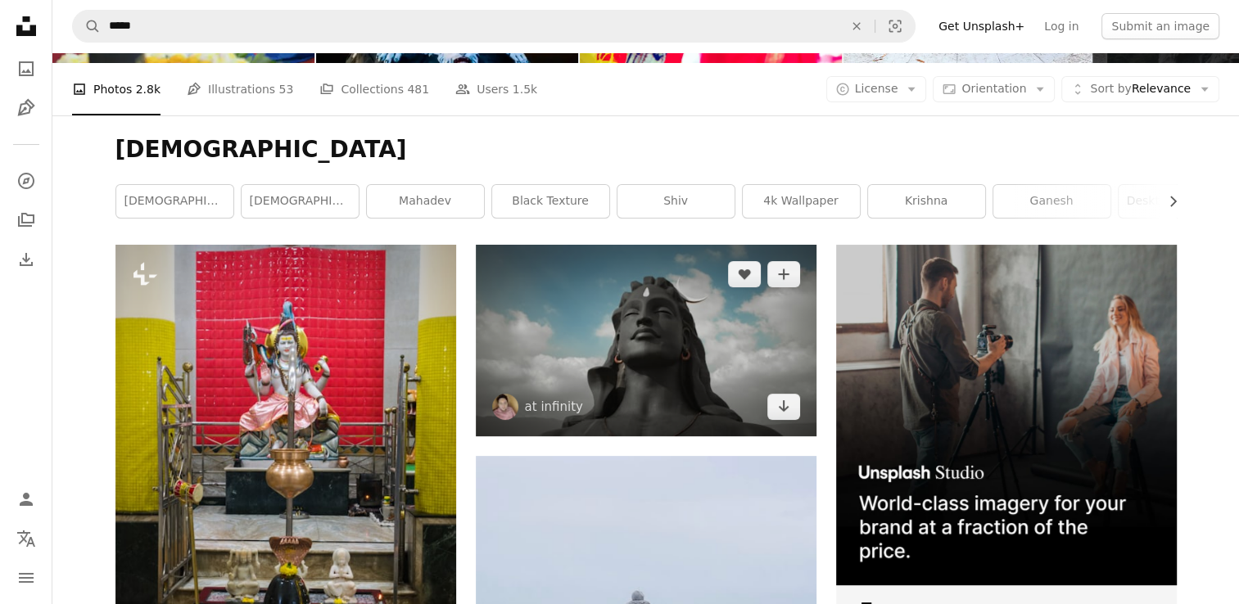
click at [674, 395] on img at bounding box center [646, 341] width 341 height 192
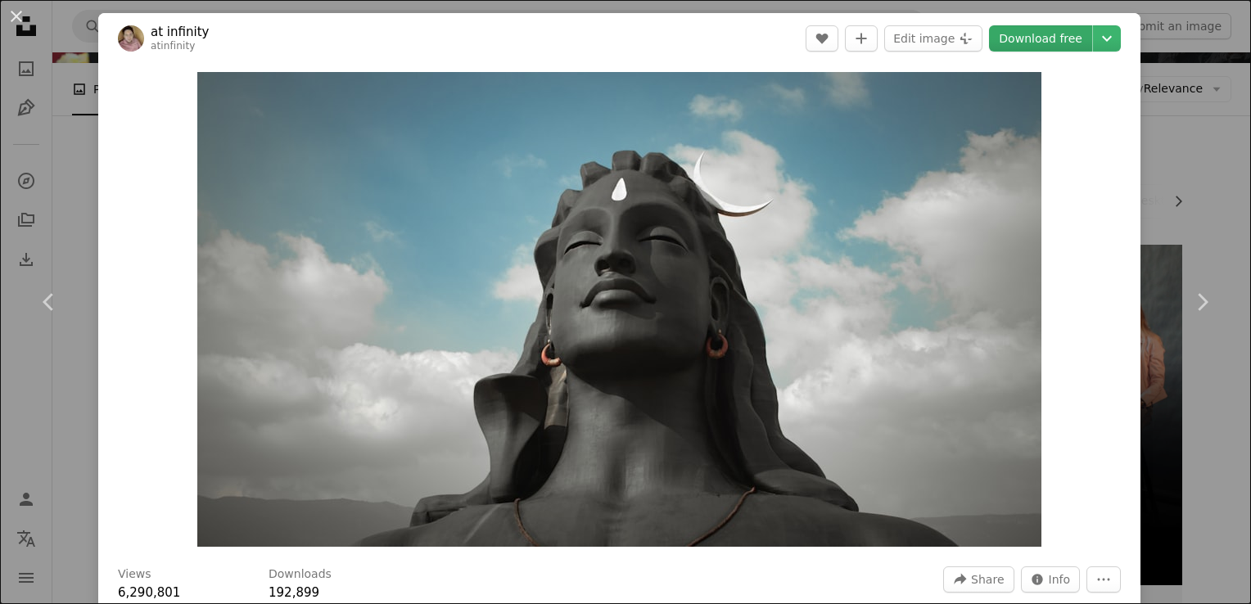
click at [1032, 34] on link "Download free" at bounding box center [1040, 38] width 103 height 26
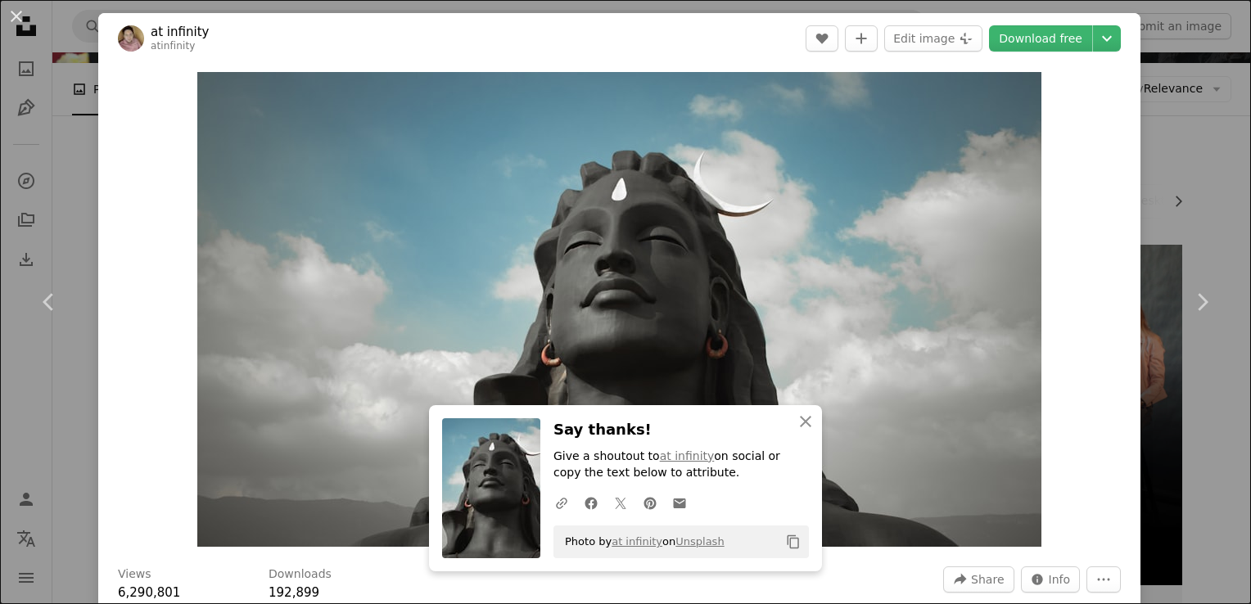
click at [44, 142] on div "An X shape Chevron left Chevron right at infinity atinfinity A heart A plus sig…" at bounding box center [625, 302] width 1251 height 604
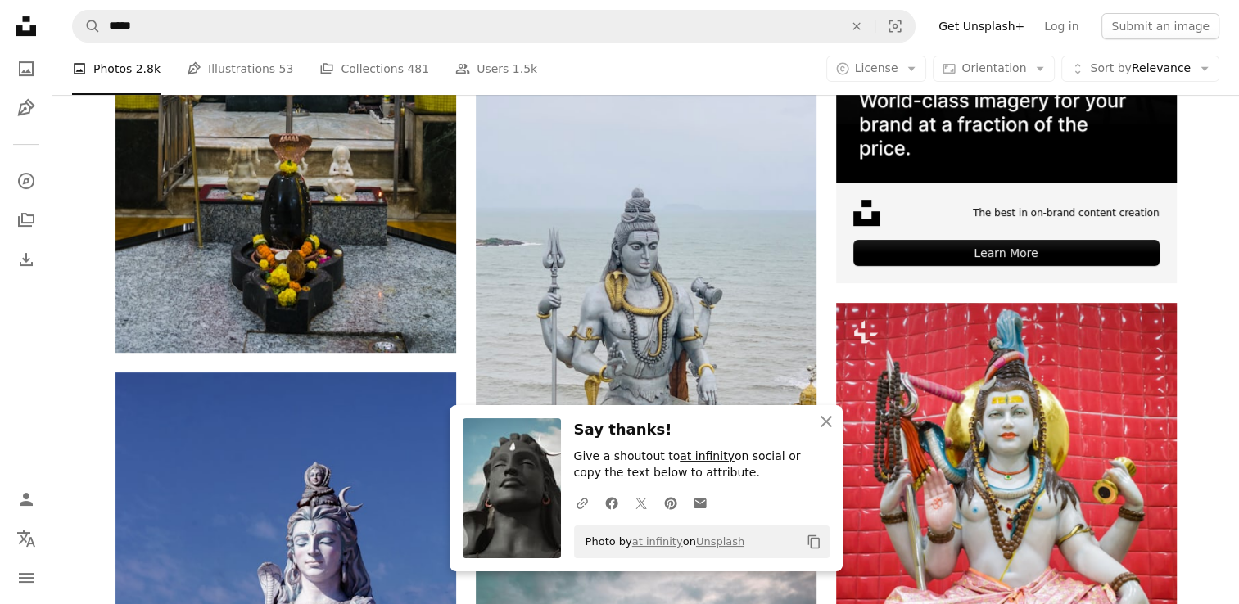
scroll to position [573, 0]
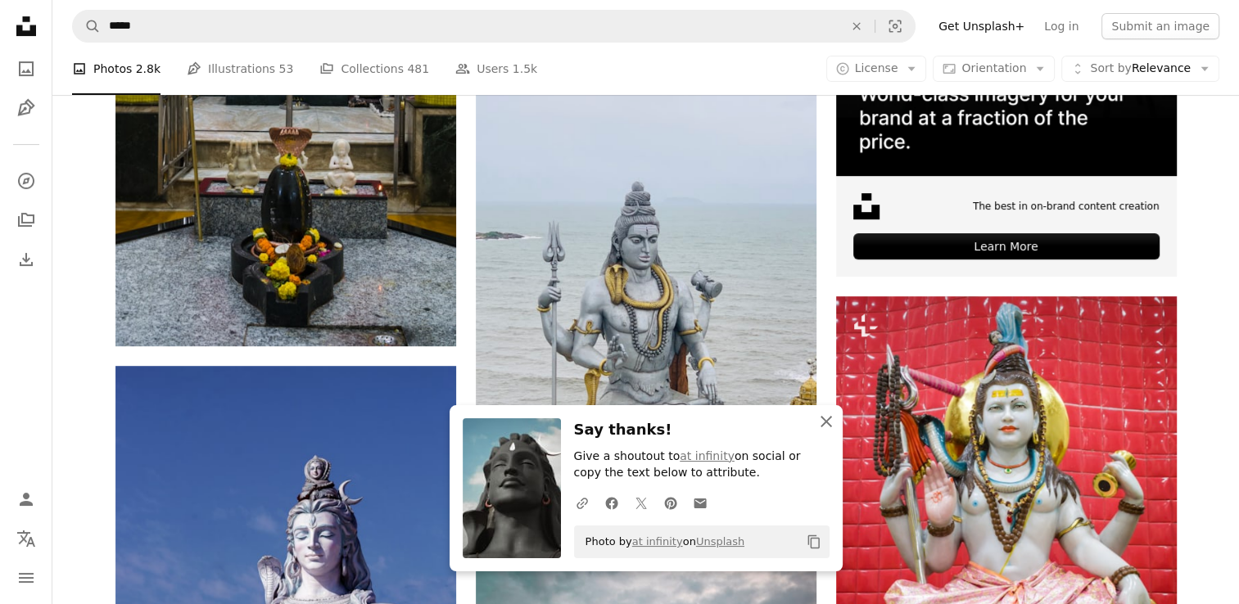
click at [824, 415] on icon "An X shape" at bounding box center [826, 422] width 20 height 20
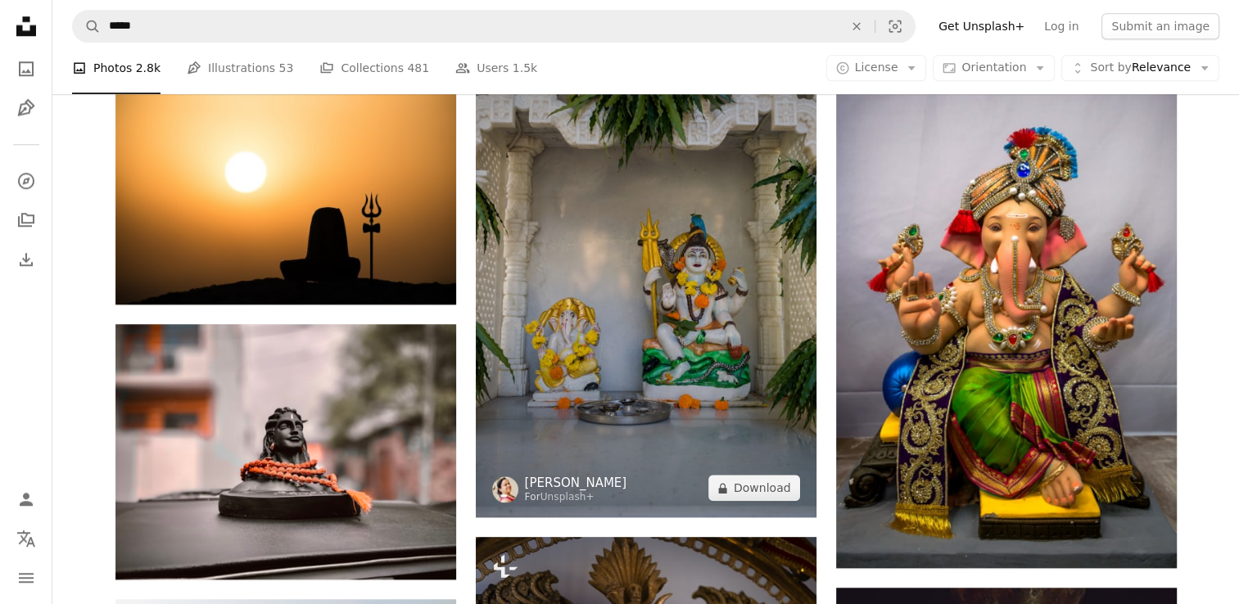
scroll to position [1638, 0]
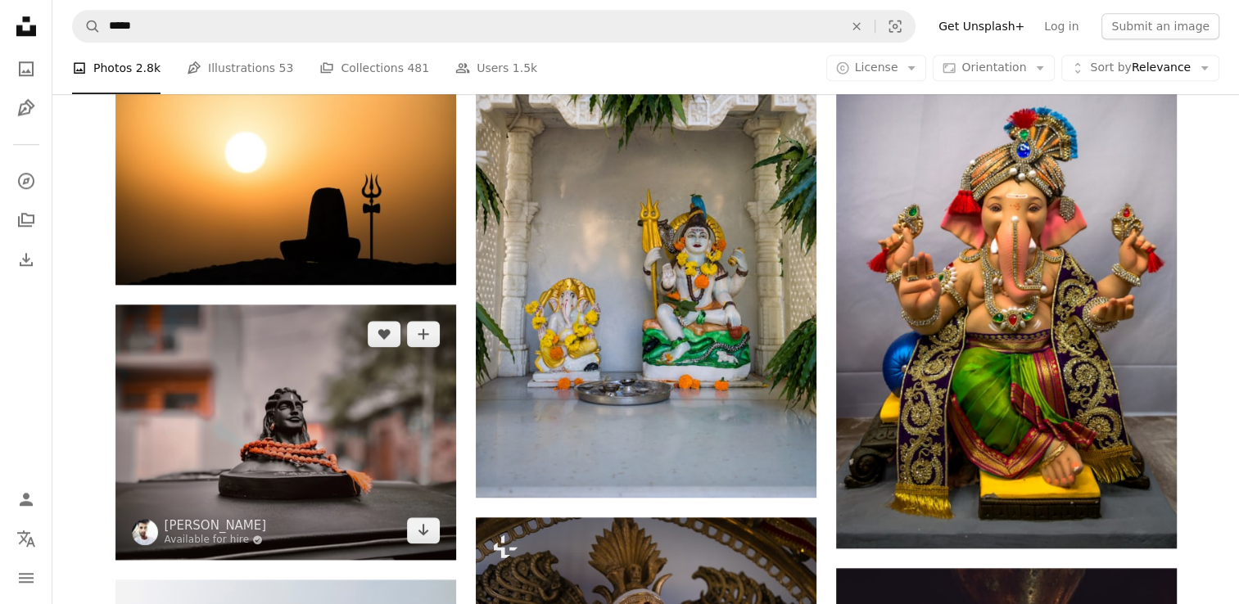
click at [350, 418] on img at bounding box center [285, 432] width 341 height 255
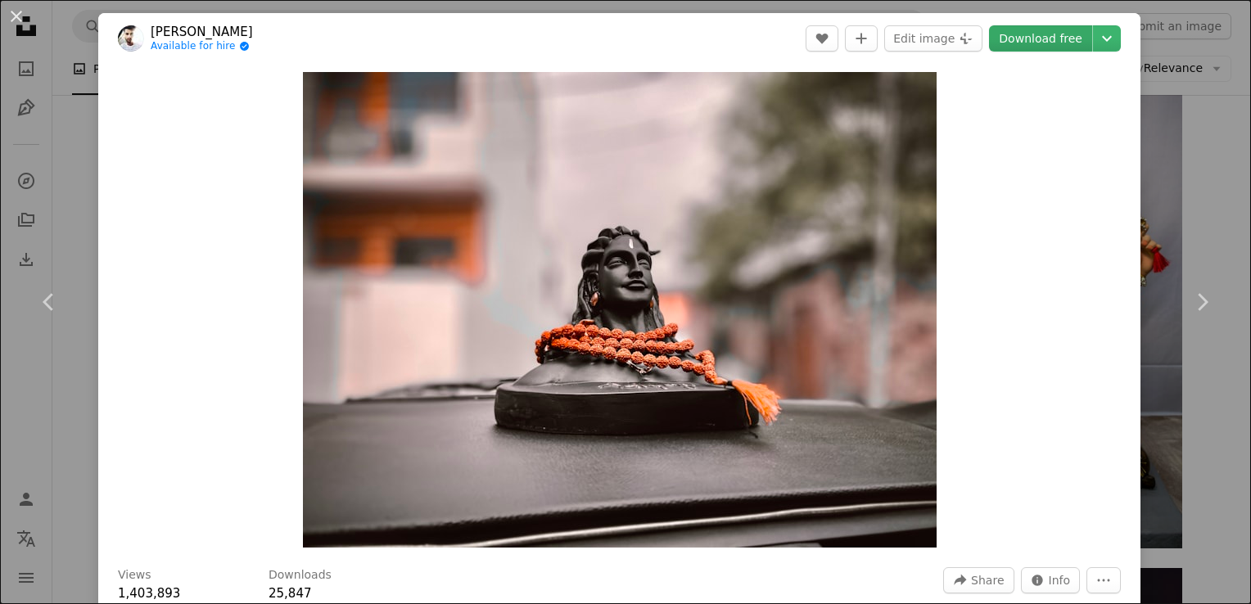
click at [993, 34] on link "Download free" at bounding box center [1040, 38] width 103 height 26
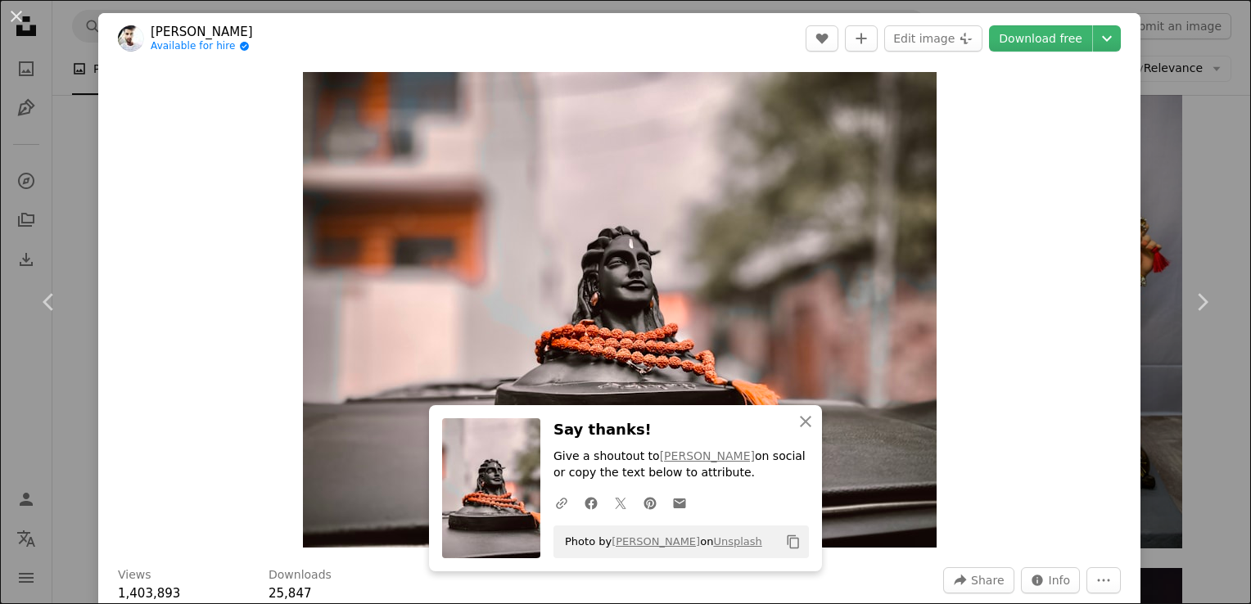
click at [48, 103] on div "An X shape Chevron left Chevron right [PERSON_NAME] Available for hire A checkm…" at bounding box center [625, 302] width 1251 height 604
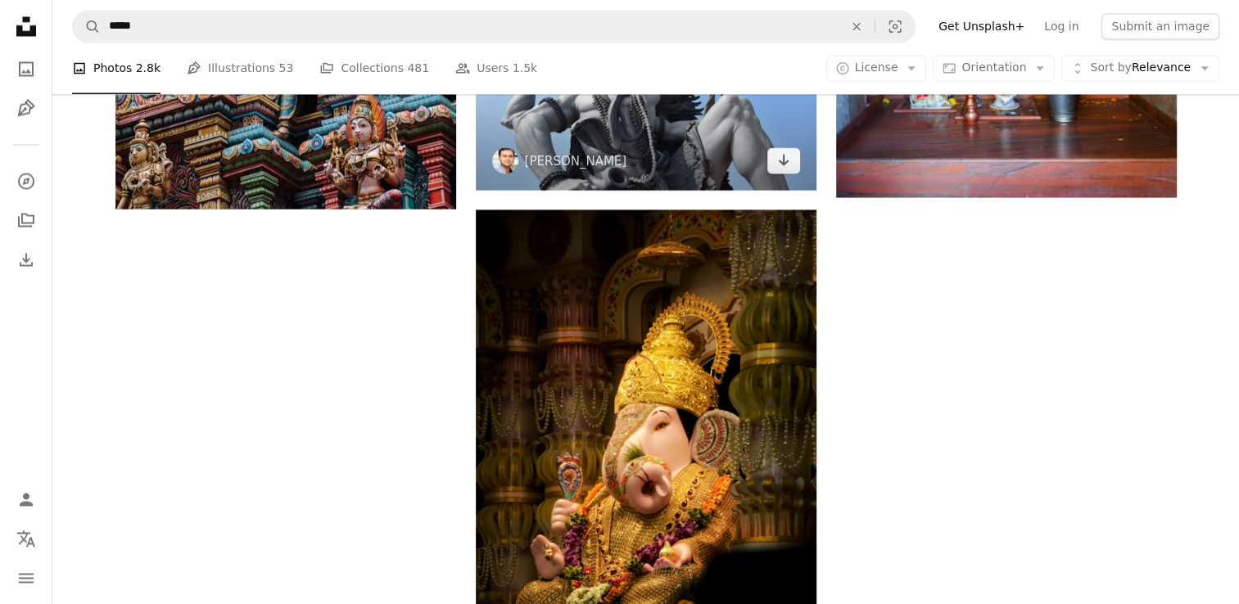
scroll to position [3112, 0]
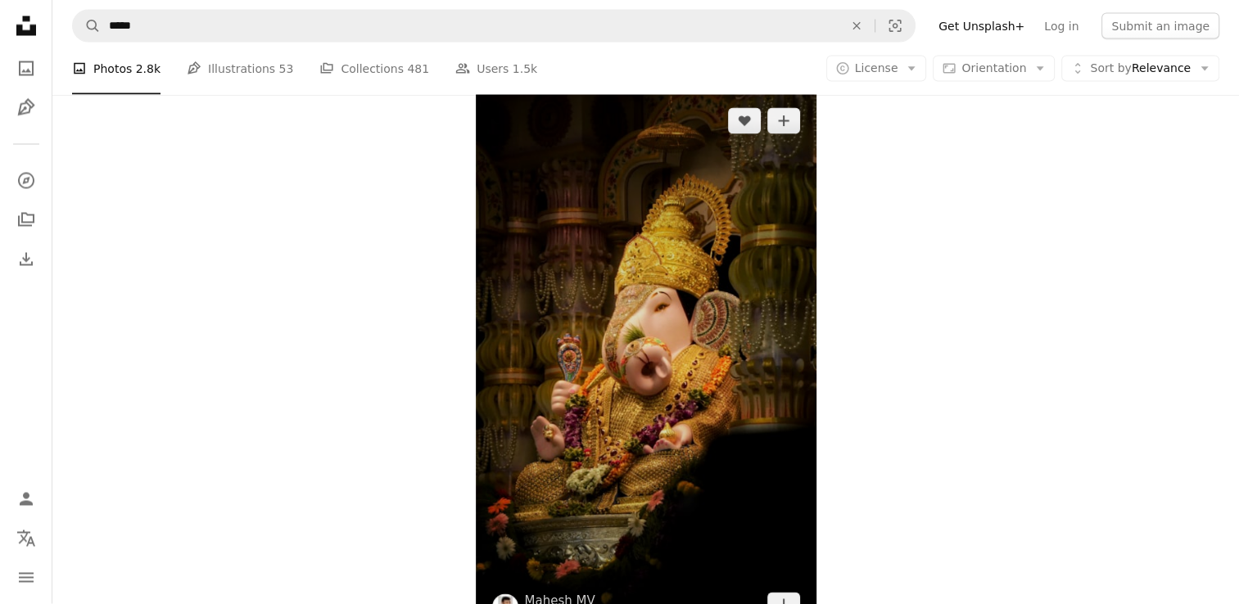
click at [670, 378] on img at bounding box center [646, 364] width 341 height 544
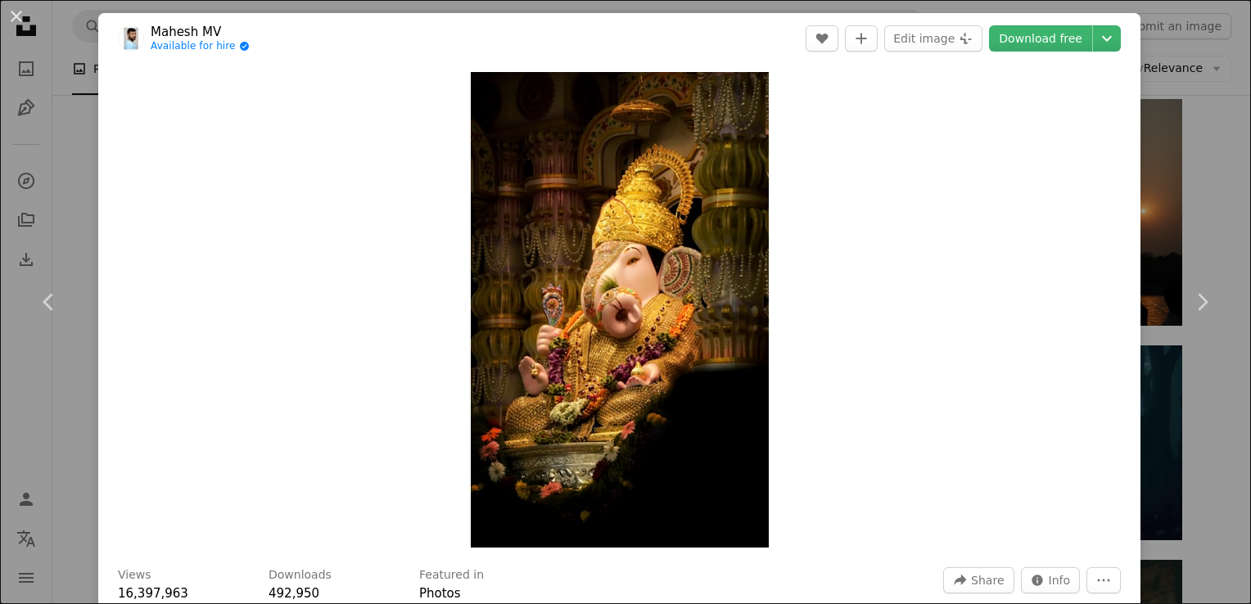
click at [1038, 54] on header "Mahesh MV Available for hire A checkmark inside of a circle A heart A plus sign…" at bounding box center [619, 38] width 1042 height 51
click at [1046, 18] on header "Mahesh MV Available for hire A checkmark inside of a circle A heart A plus sign…" at bounding box center [619, 38] width 1042 height 51
click at [1027, 30] on link "Download free" at bounding box center [1040, 38] width 103 height 26
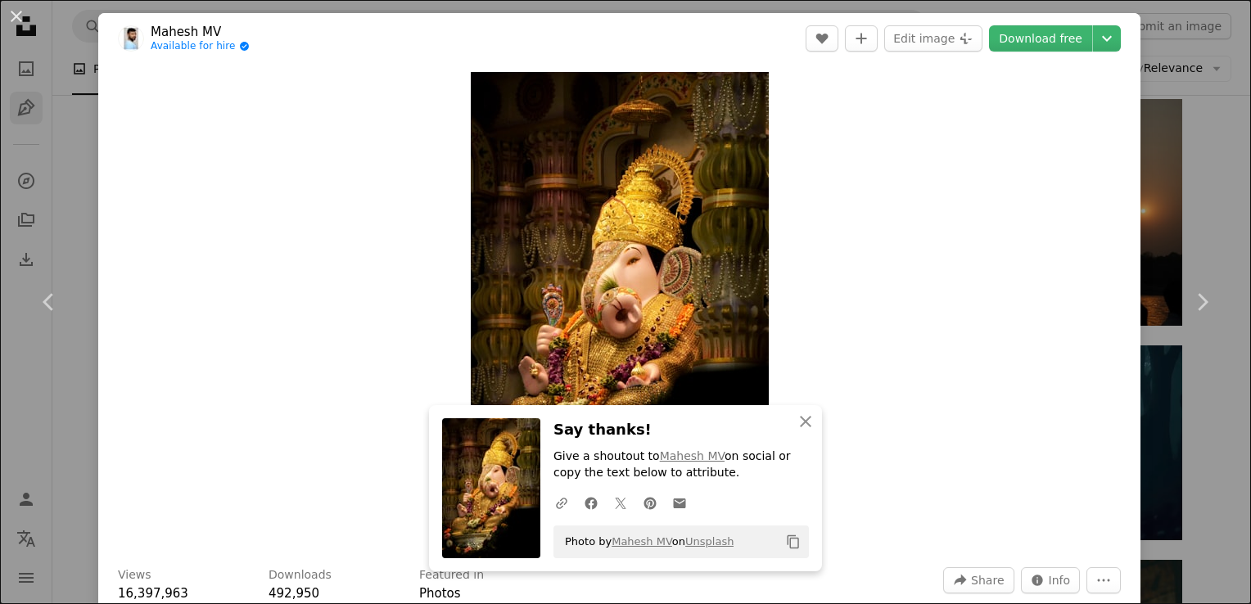
click at [36, 117] on div "An X shape Chevron left Chevron right Mahesh MV Available for hire A checkmark …" at bounding box center [625, 302] width 1251 height 604
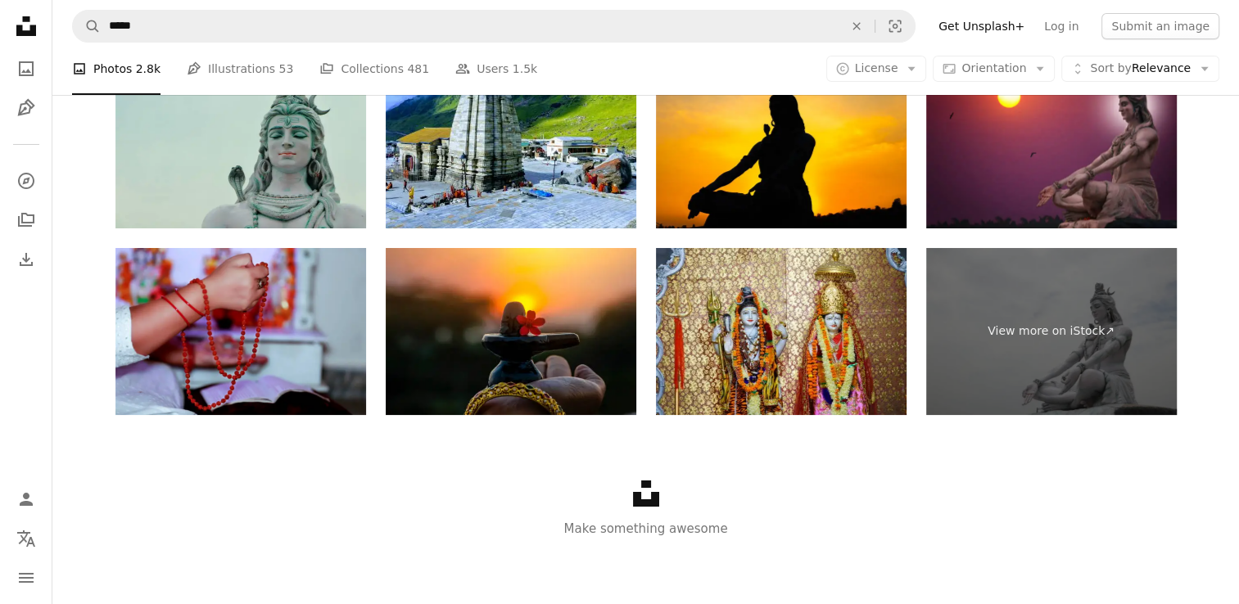
scroll to position [5951, 0]
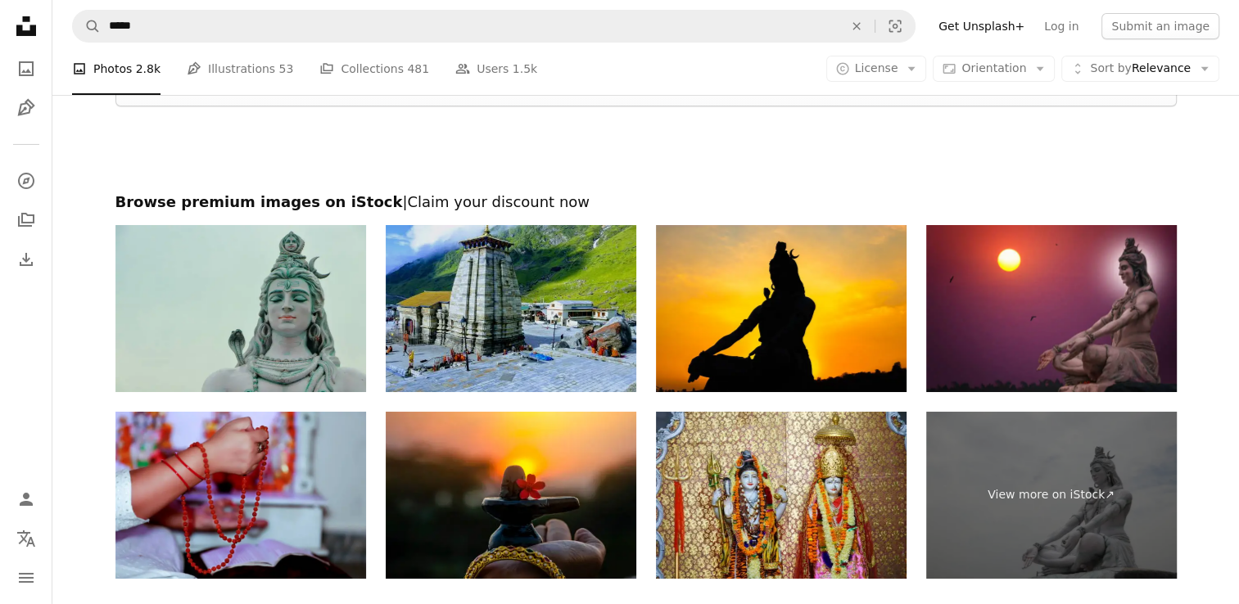
click at [583, 319] on img at bounding box center [511, 308] width 251 height 167
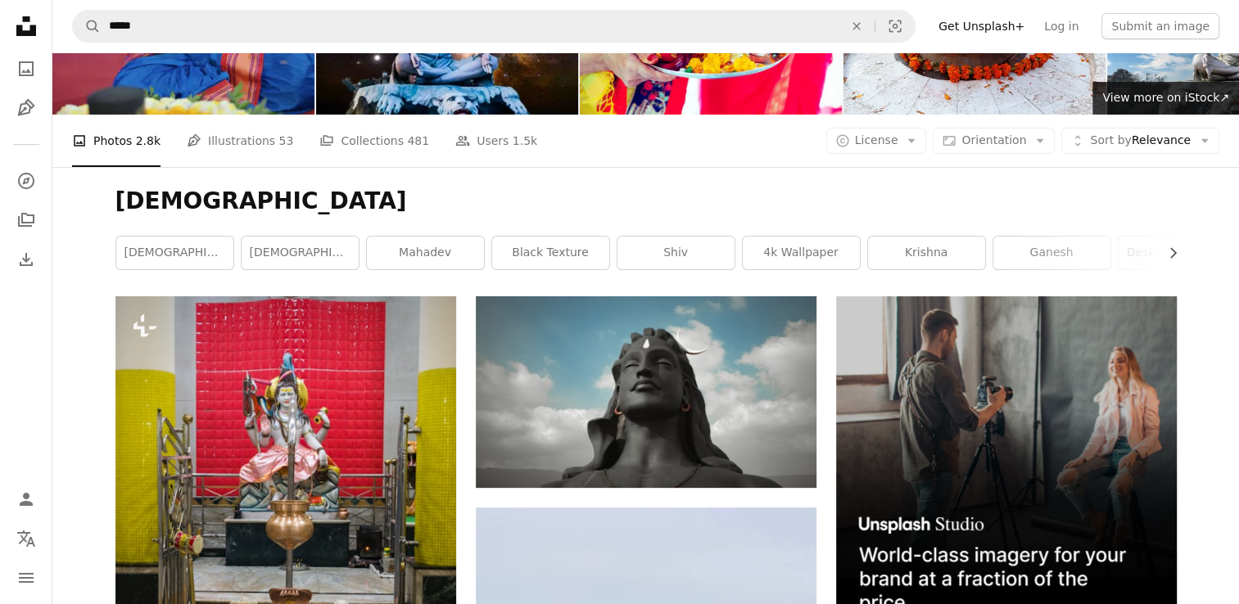
scroll to position [0, 0]
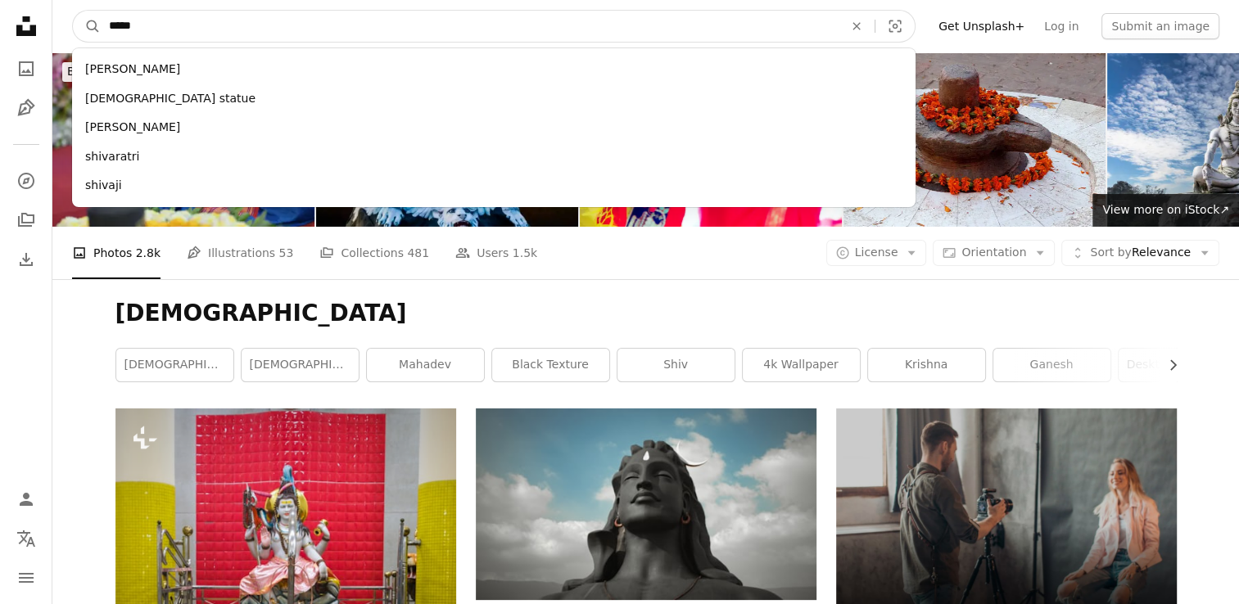
drag, startPoint x: 132, startPoint y: 23, endPoint x: 106, endPoint y: 21, distance: 26.3
click at [106, 21] on input "*****" at bounding box center [470, 26] width 738 height 31
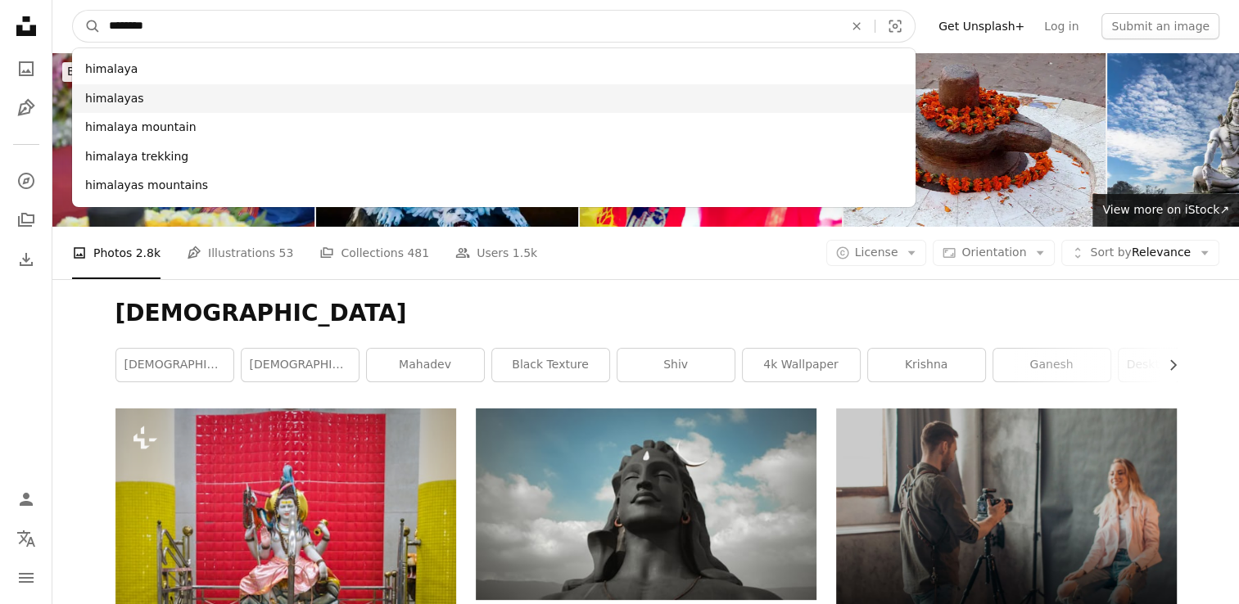
type input "********"
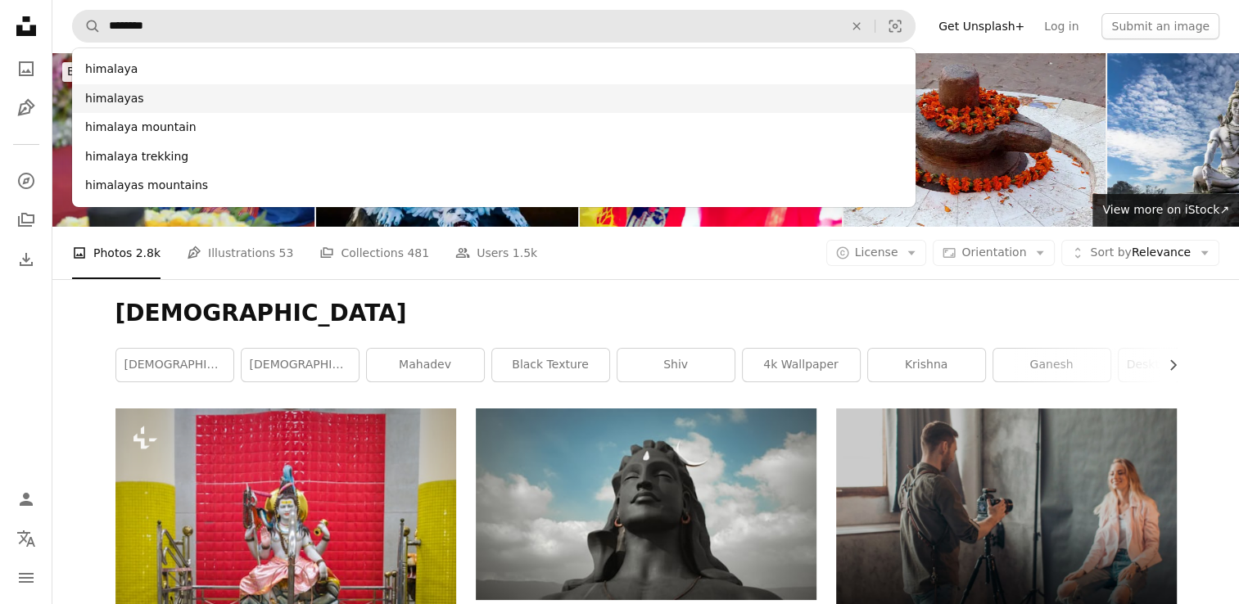
click at [134, 97] on div "himalayas" at bounding box center [493, 98] width 843 height 29
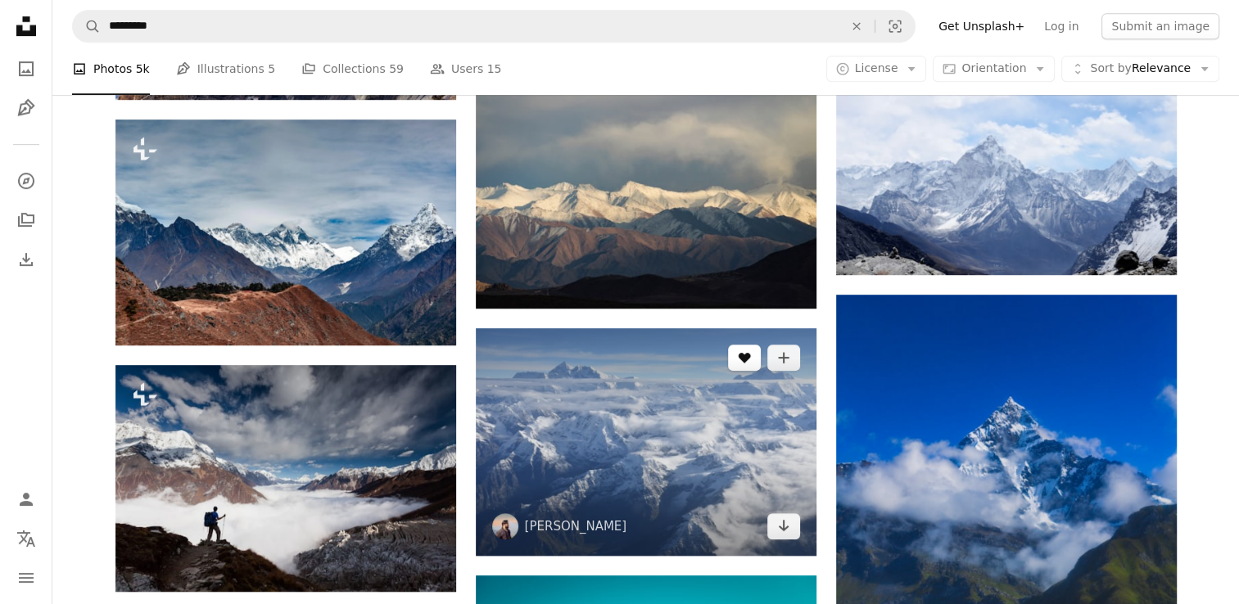
scroll to position [737, 0]
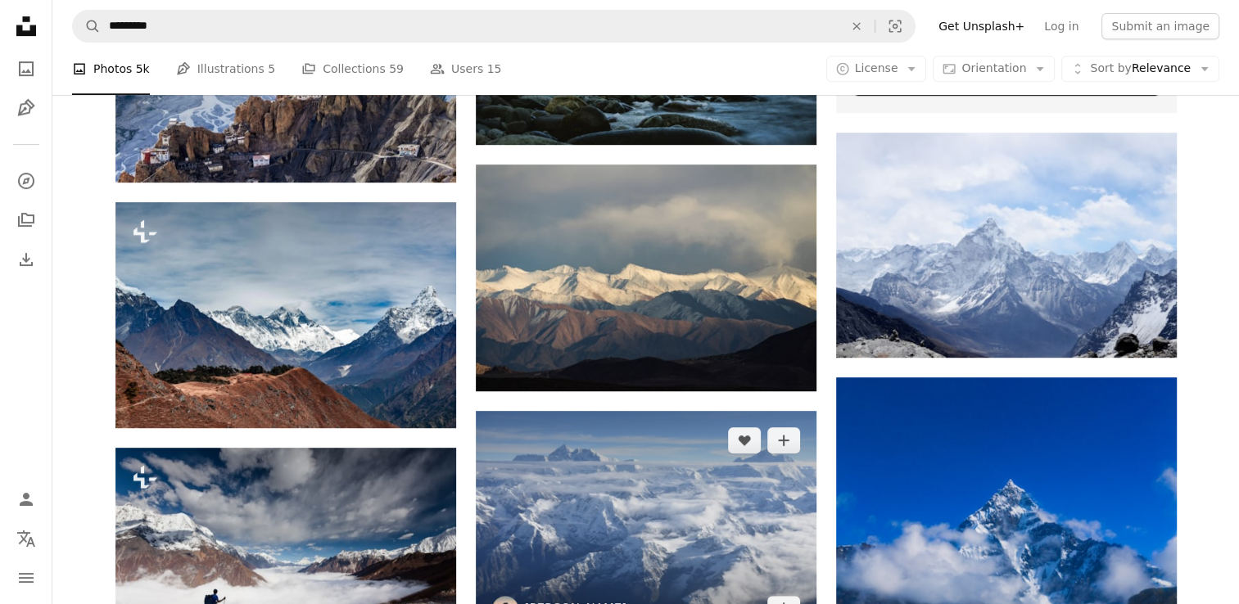
drag, startPoint x: 563, startPoint y: 533, endPoint x: 535, endPoint y: 531, distance: 28.7
click at [563, 532] on img at bounding box center [646, 524] width 341 height 227
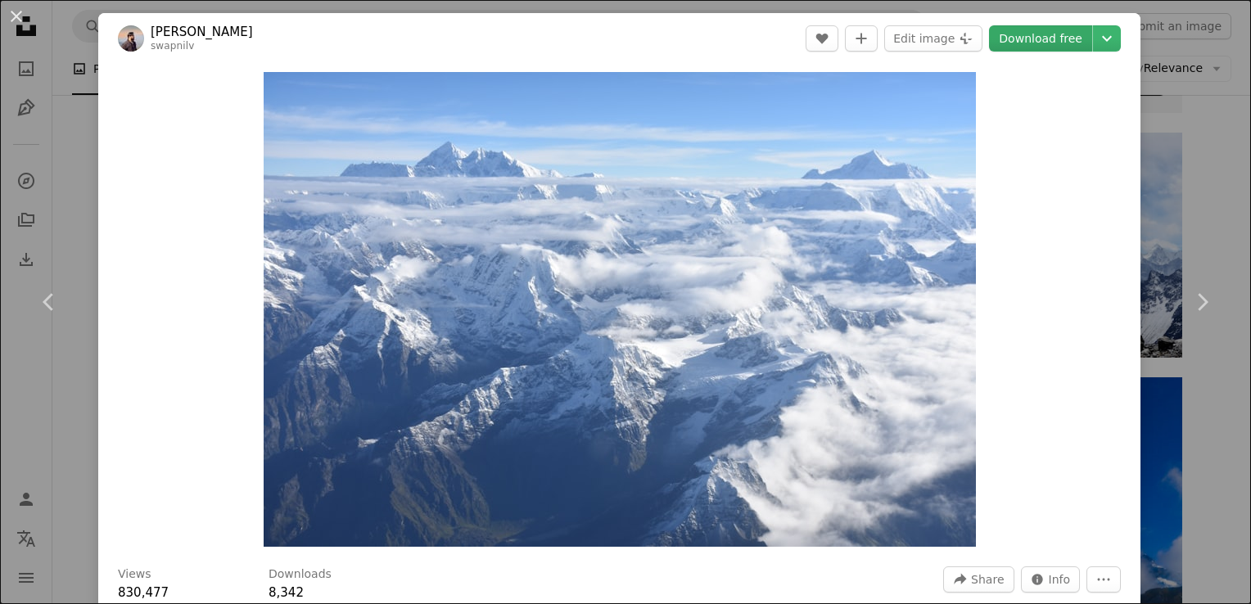
click at [1051, 33] on link "Download free" at bounding box center [1040, 38] width 103 height 26
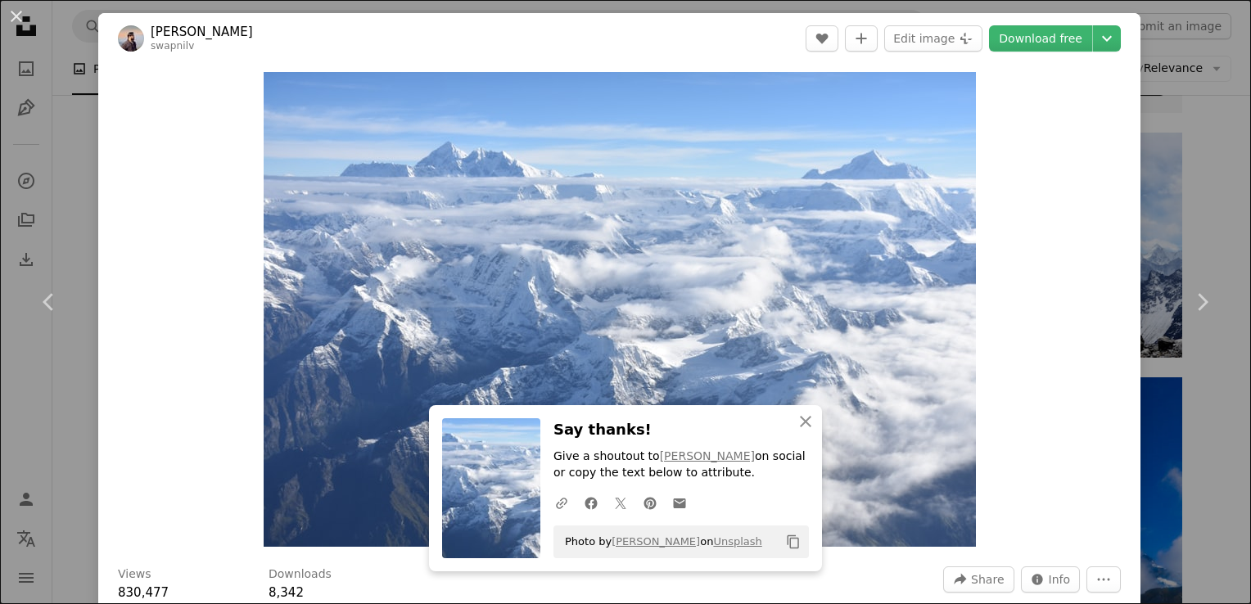
click at [25, 112] on div "An X shape Chevron left Chevron right [PERSON_NAME] swapnilv A heart A plus sig…" at bounding box center [625, 302] width 1251 height 604
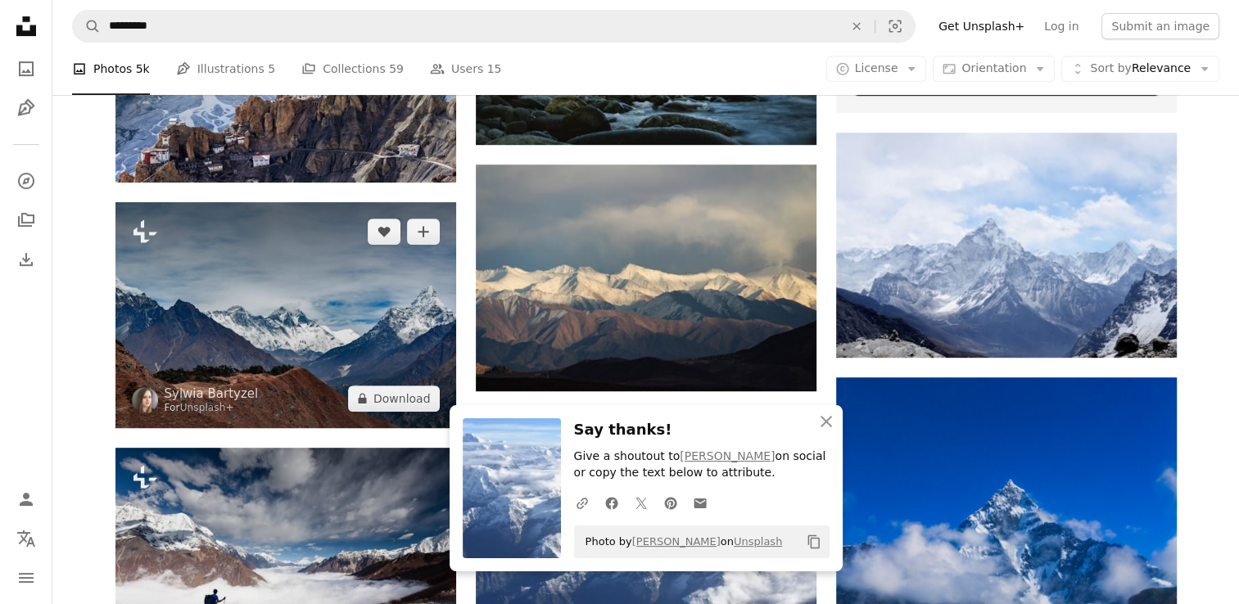
click at [158, 307] on img at bounding box center [285, 314] width 341 height 225
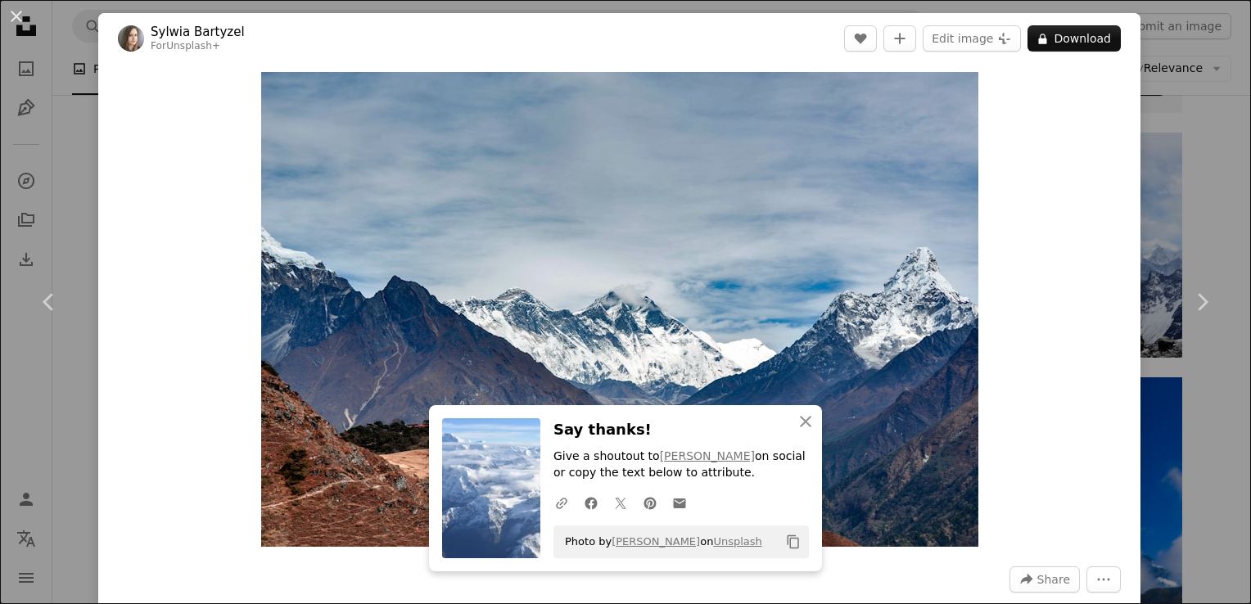
click at [25, 142] on div "An X shape Chevron left Chevron right [PERSON_NAME] For Unsplash+ A heart A plu…" at bounding box center [625, 302] width 1251 height 604
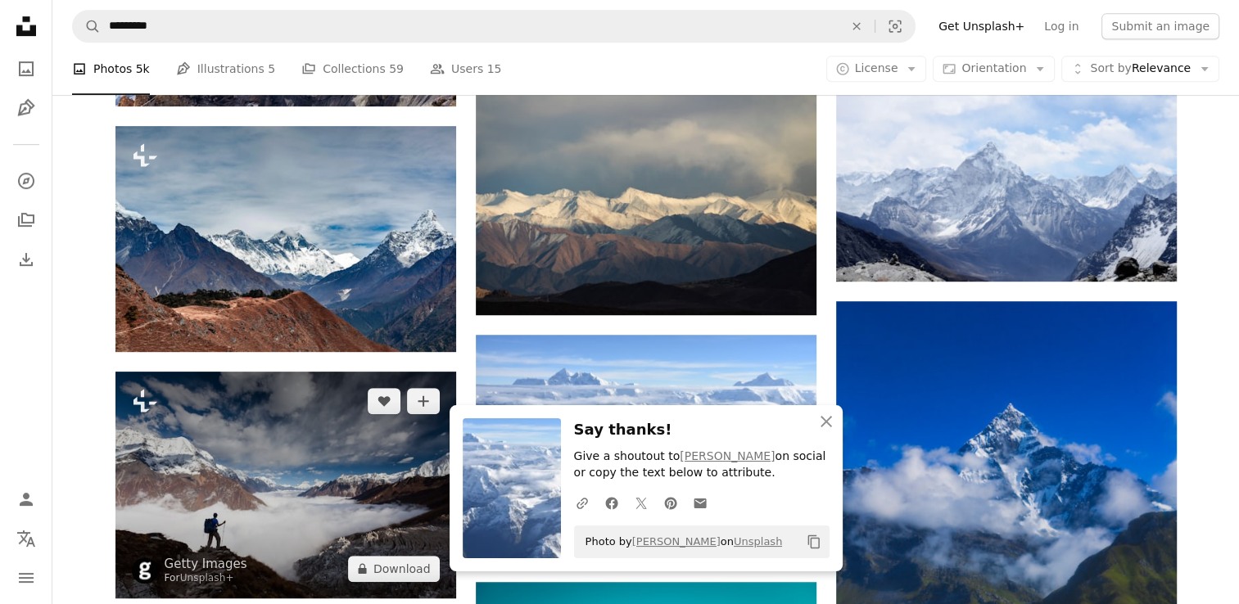
scroll to position [983, 0]
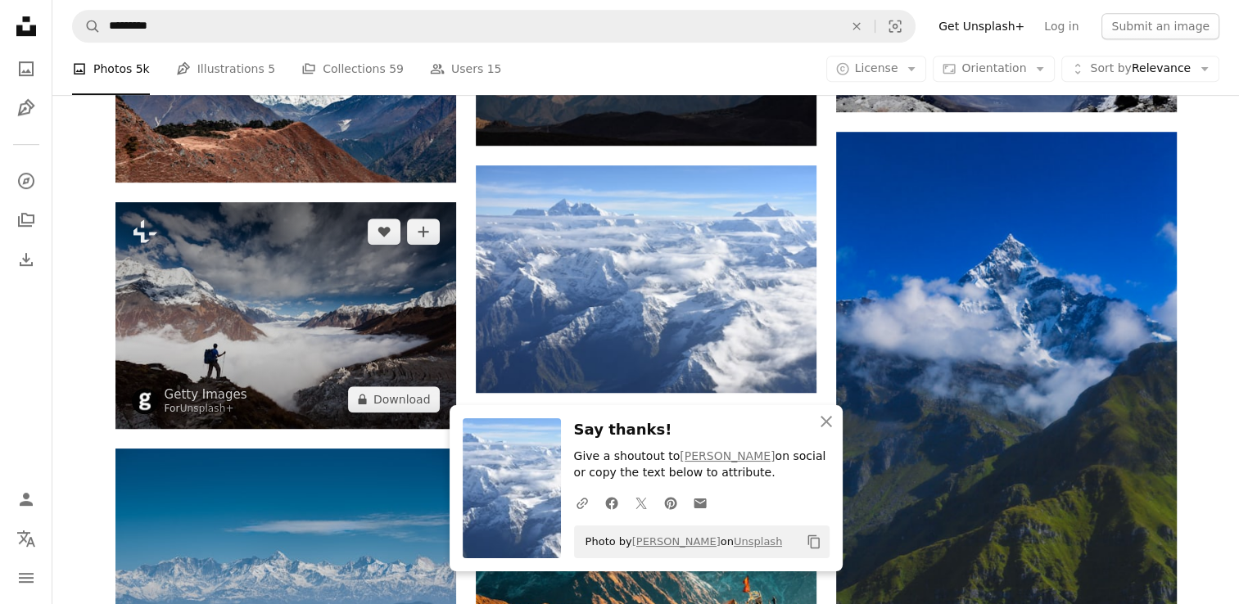
click at [315, 328] on img at bounding box center [285, 315] width 341 height 227
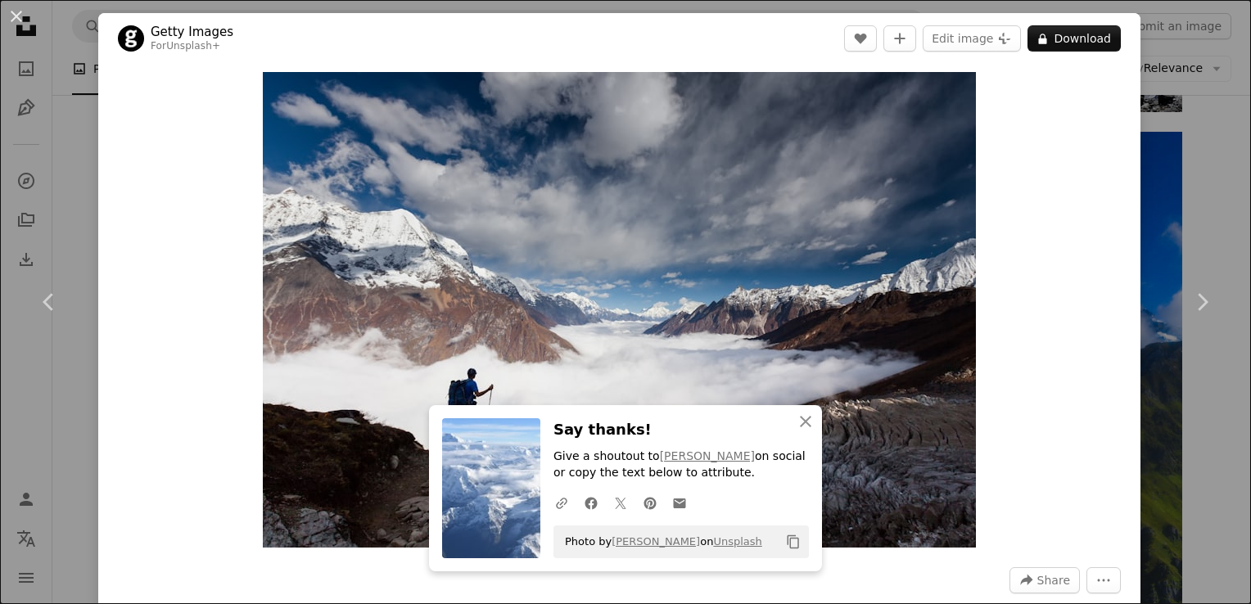
click at [62, 147] on div "An X shape Chevron left Chevron right Getty Images For Unsplash+ A heart A plus…" at bounding box center [625, 302] width 1251 height 604
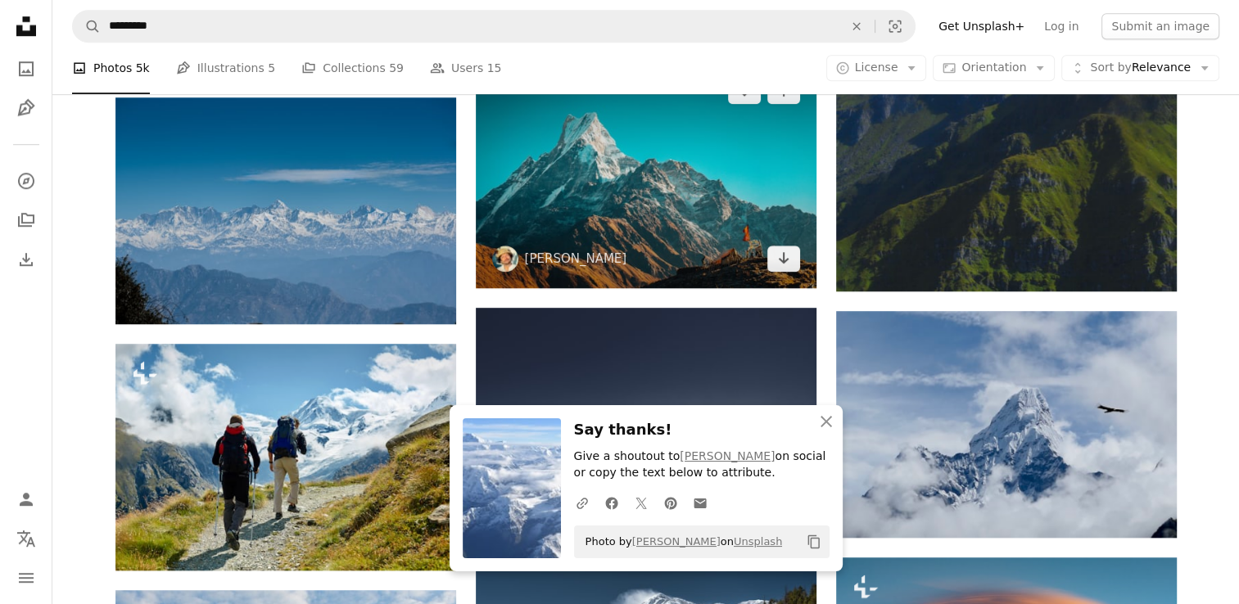
scroll to position [1228, 0]
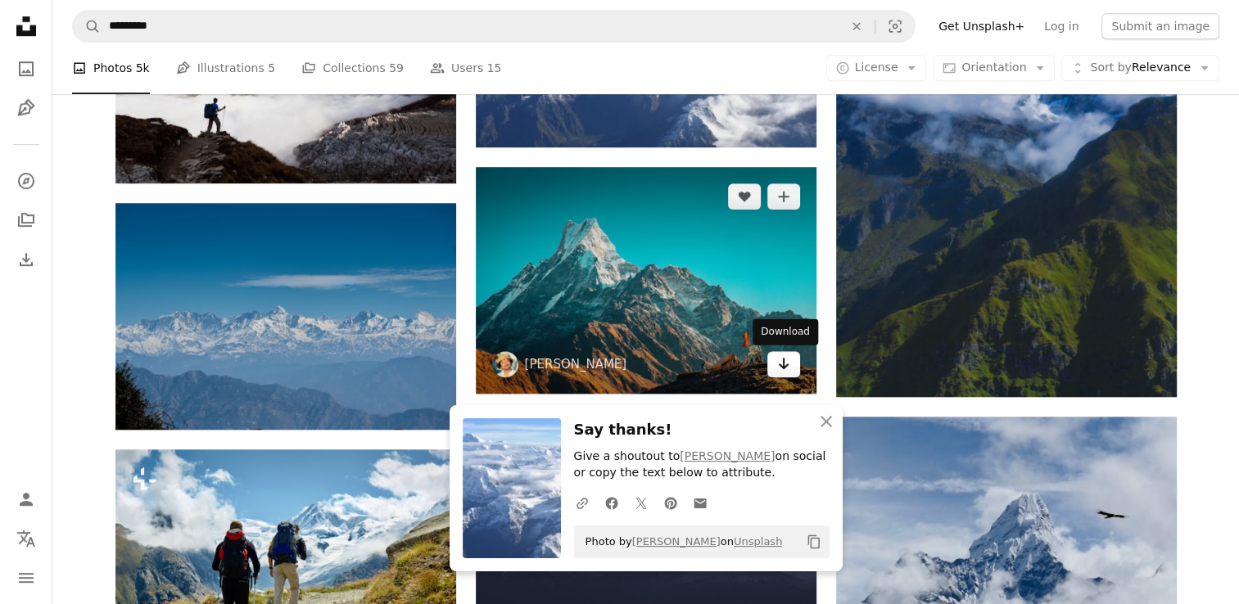
click at [786, 366] on icon "Download" at bounding box center [783, 363] width 11 height 11
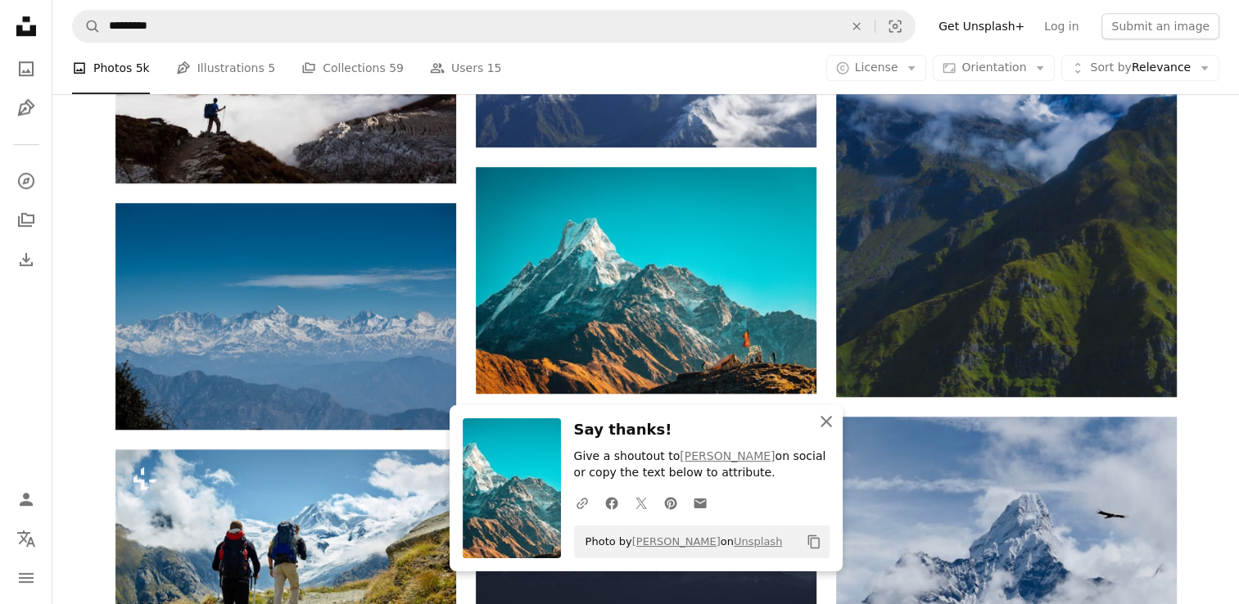
click at [821, 419] on icon "An X shape" at bounding box center [826, 422] width 20 height 20
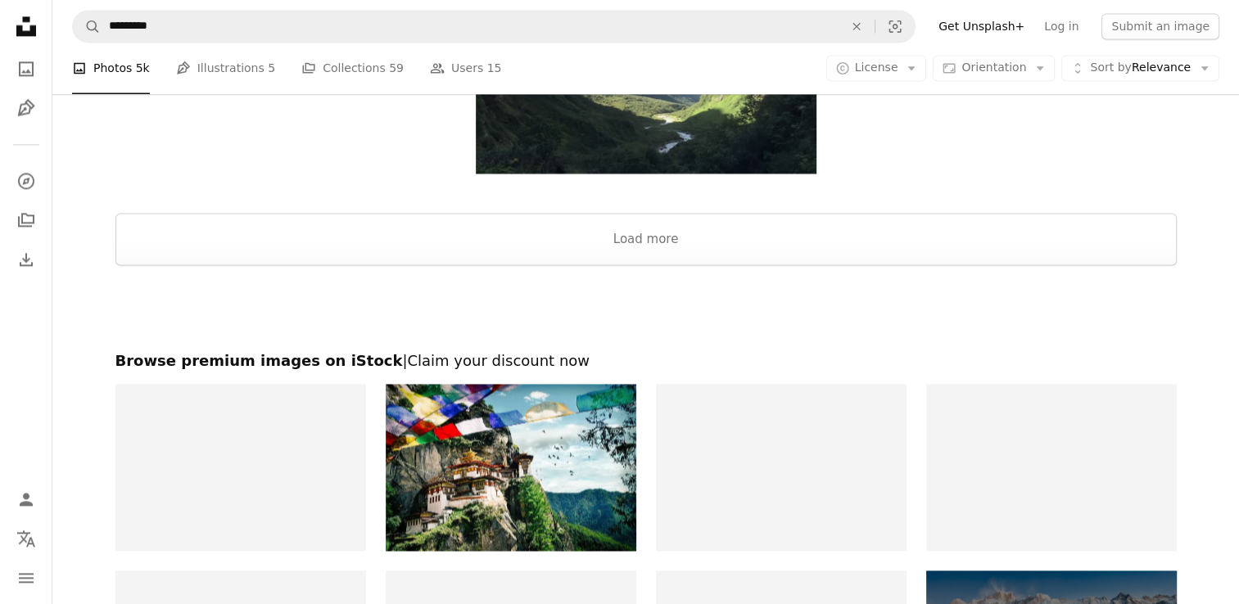
scroll to position [2457, 0]
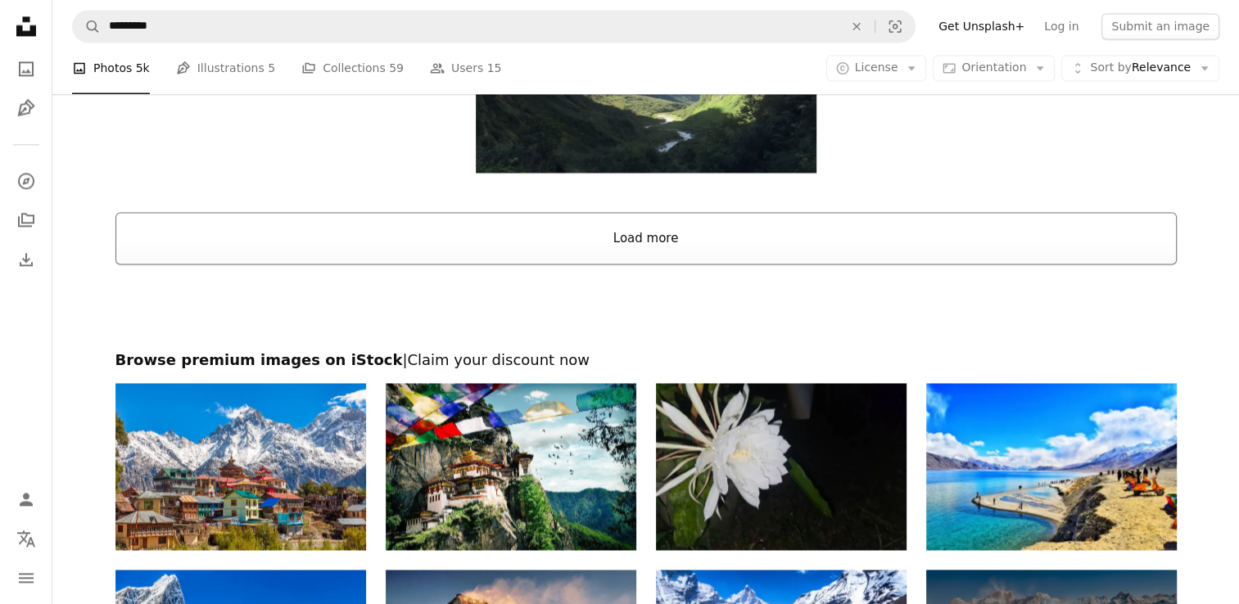
click at [734, 247] on button "Load more" at bounding box center [645, 238] width 1061 height 52
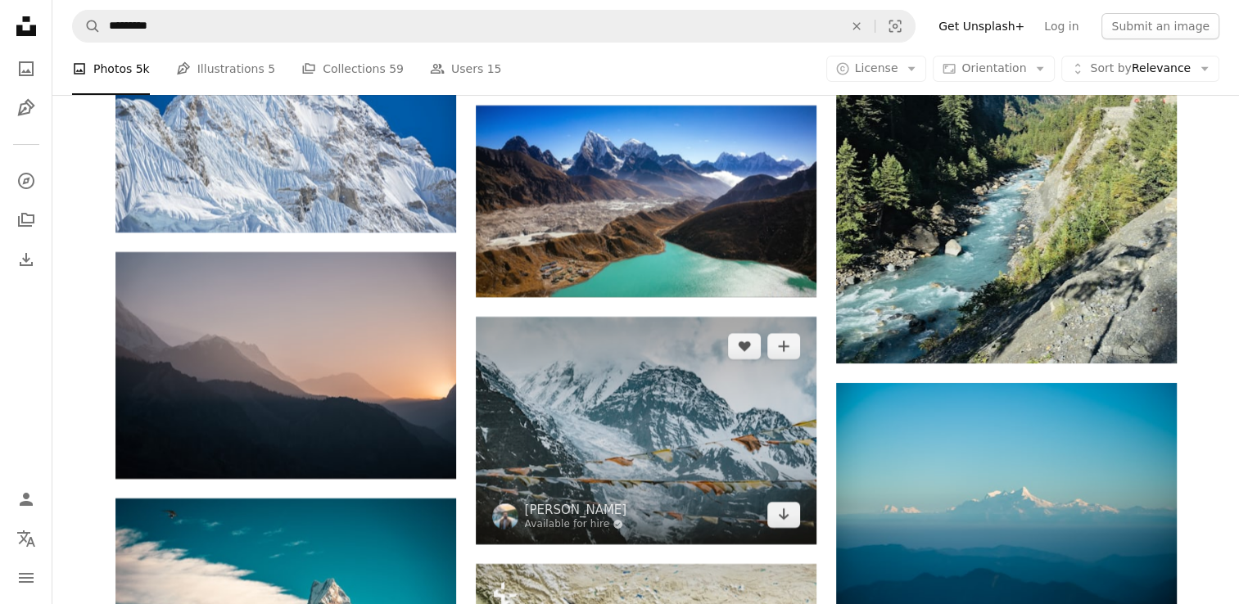
scroll to position [6306, 0]
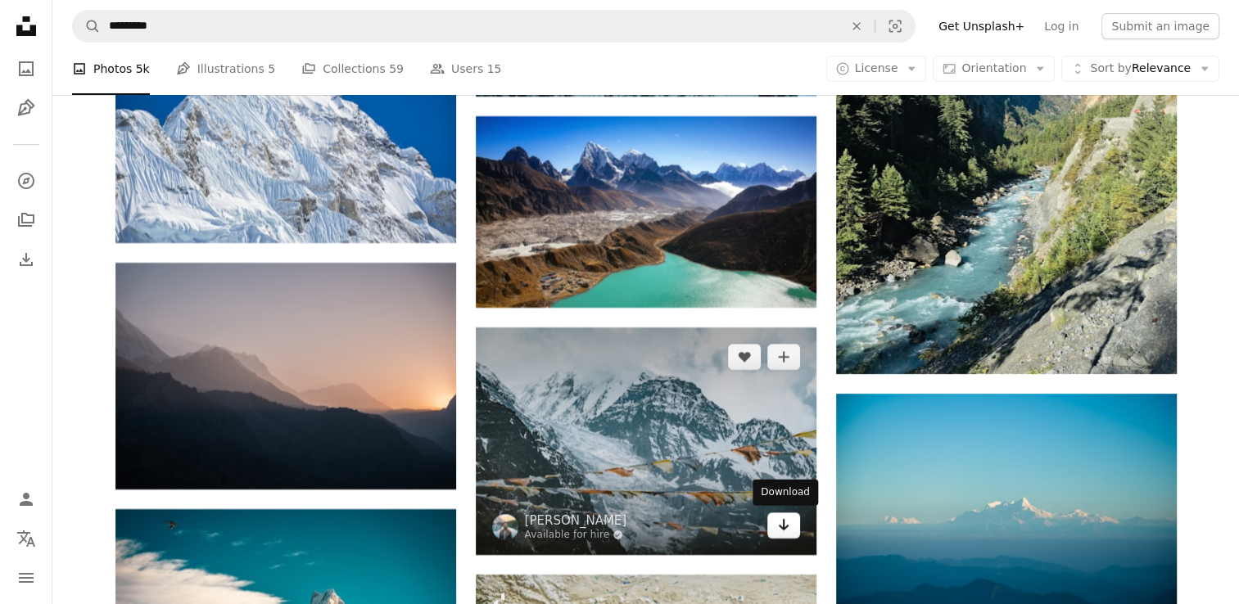
click at [784, 532] on icon "Arrow pointing down" at bounding box center [783, 525] width 13 height 20
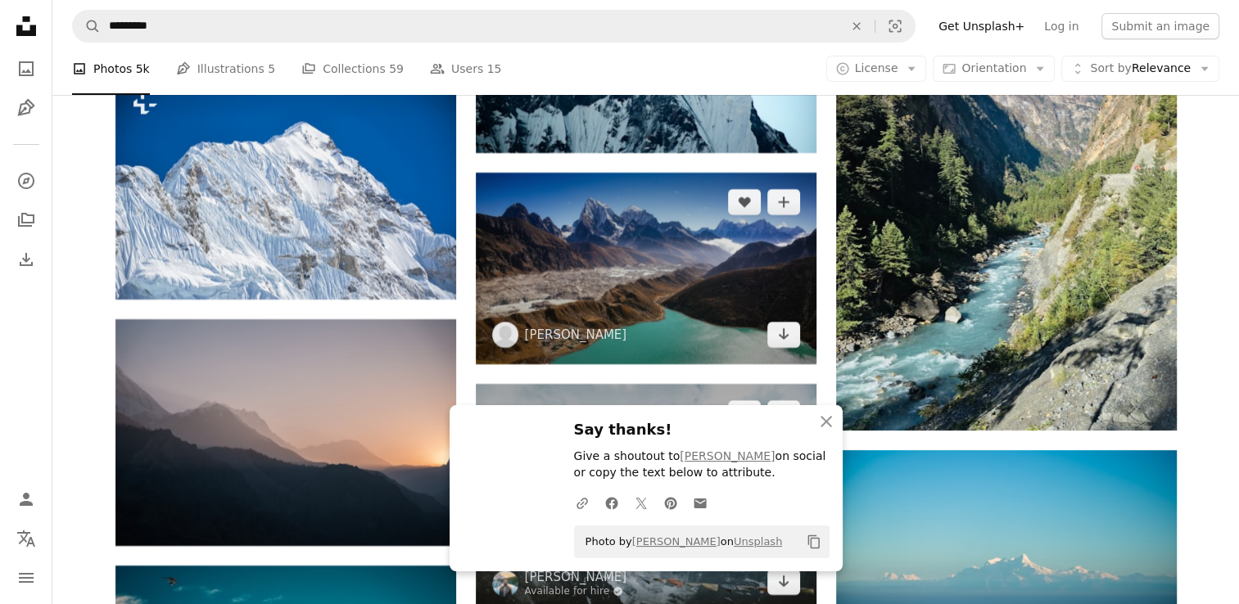
scroll to position [6224, 0]
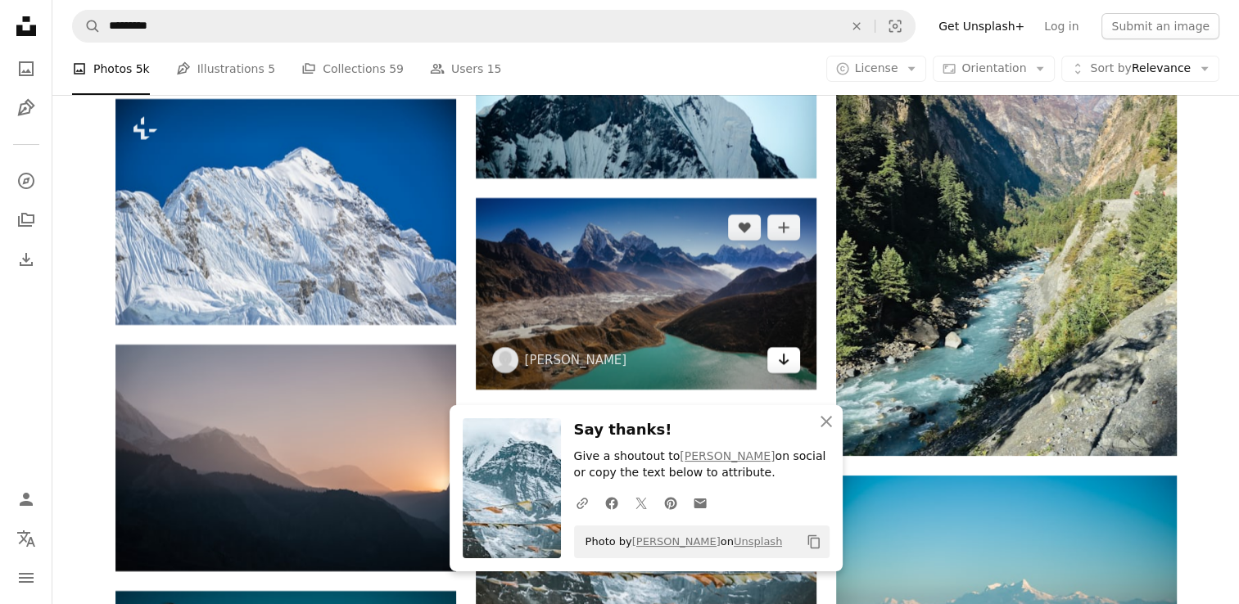
click at [786, 362] on icon "Download" at bounding box center [783, 359] width 11 height 11
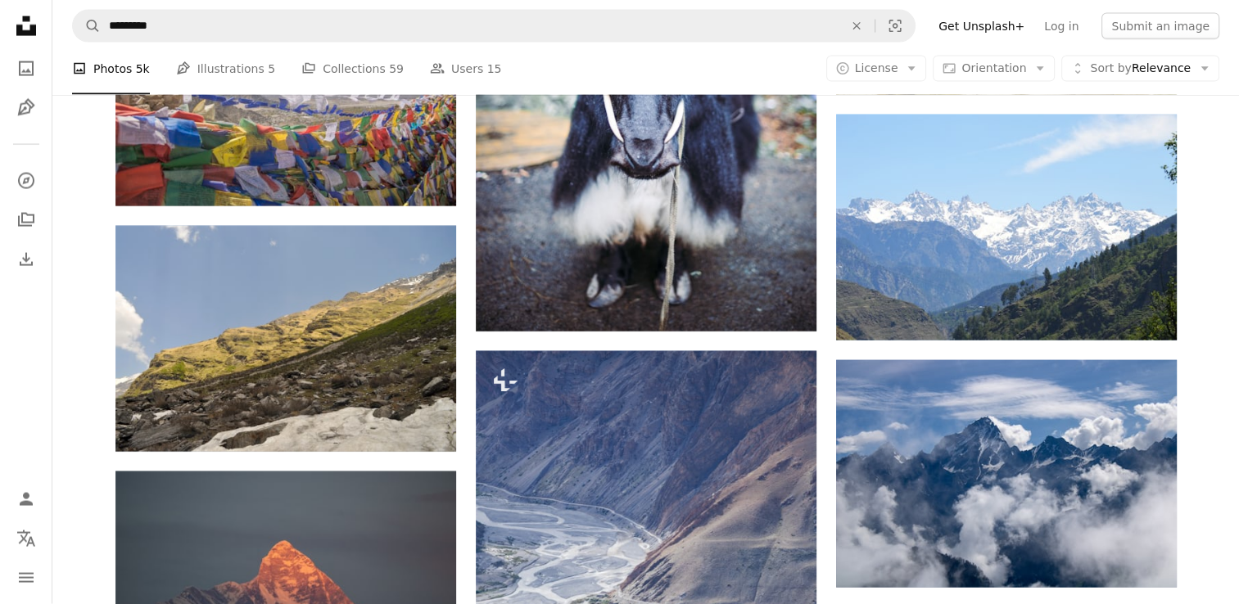
scroll to position [10154, 0]
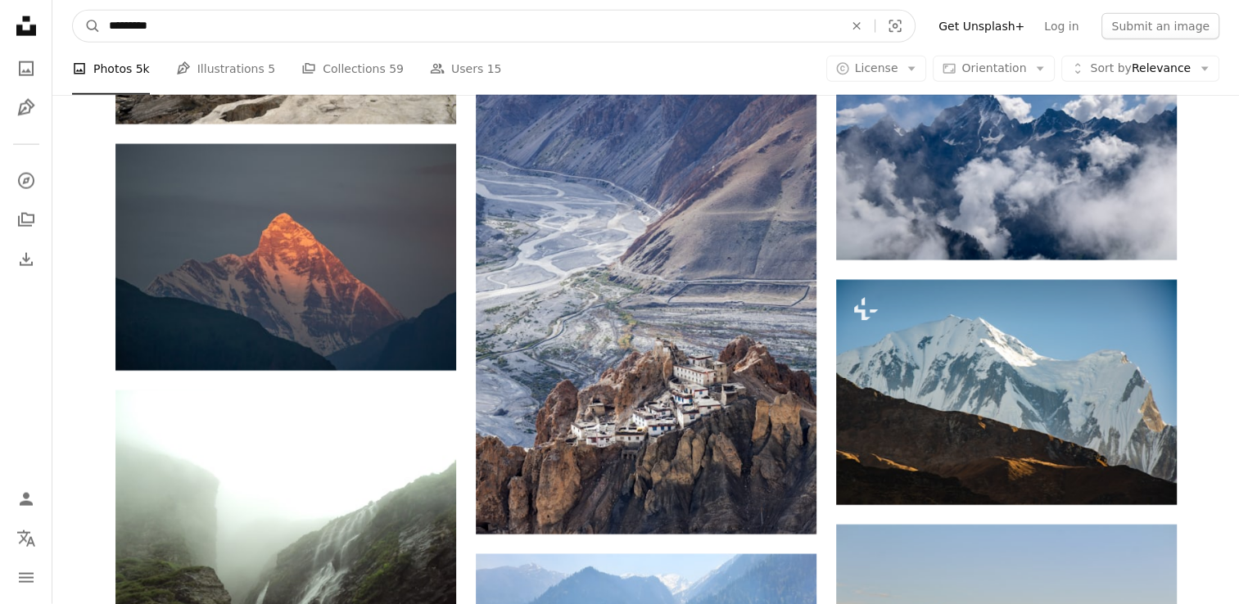
drag, startPoint x: 167, startPoint y: 21, endPoint x: 46, endPoint y: 16, distance: 121.3
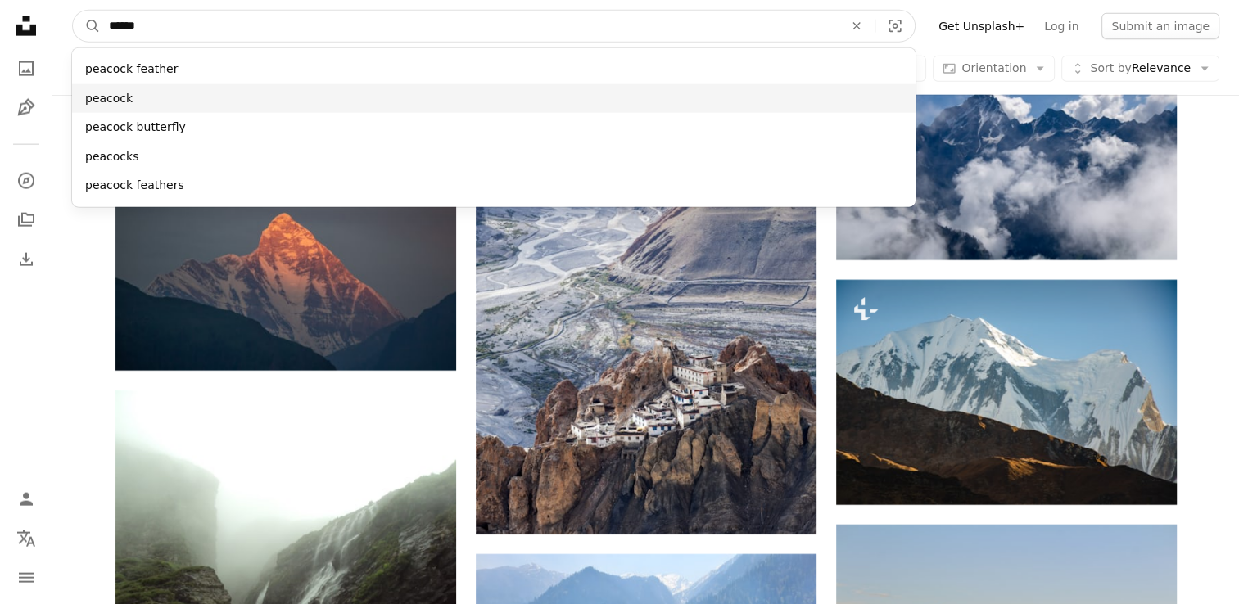
type input "******"
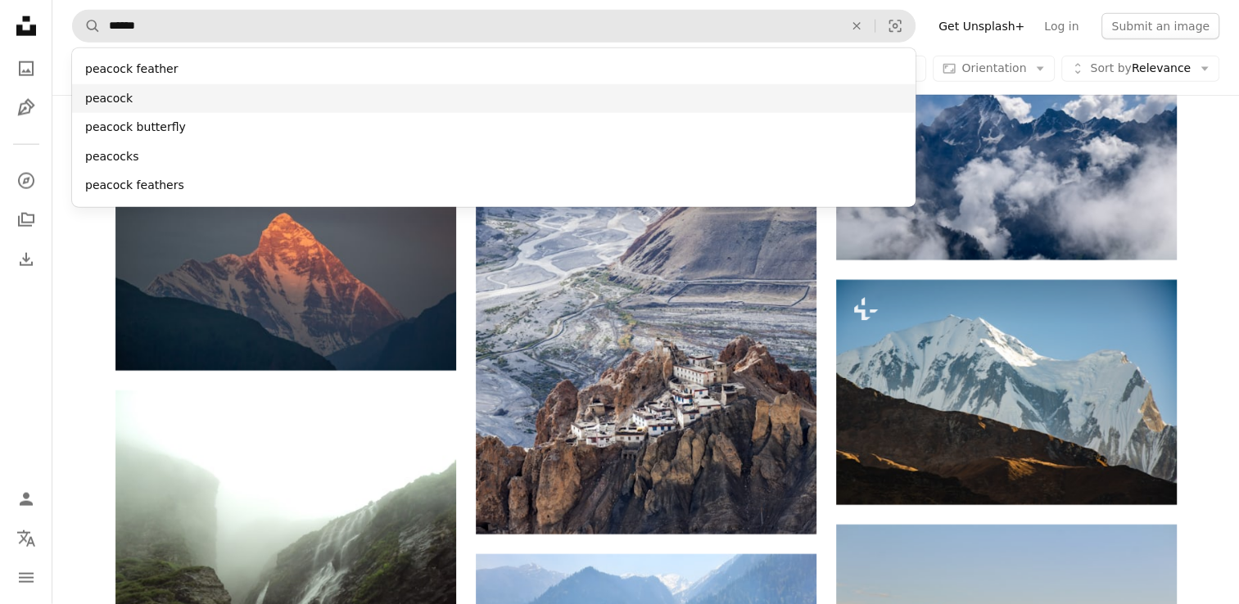
click at [97, 109] on div "peacock" at bounding box center [493, 98] width 843 height 29
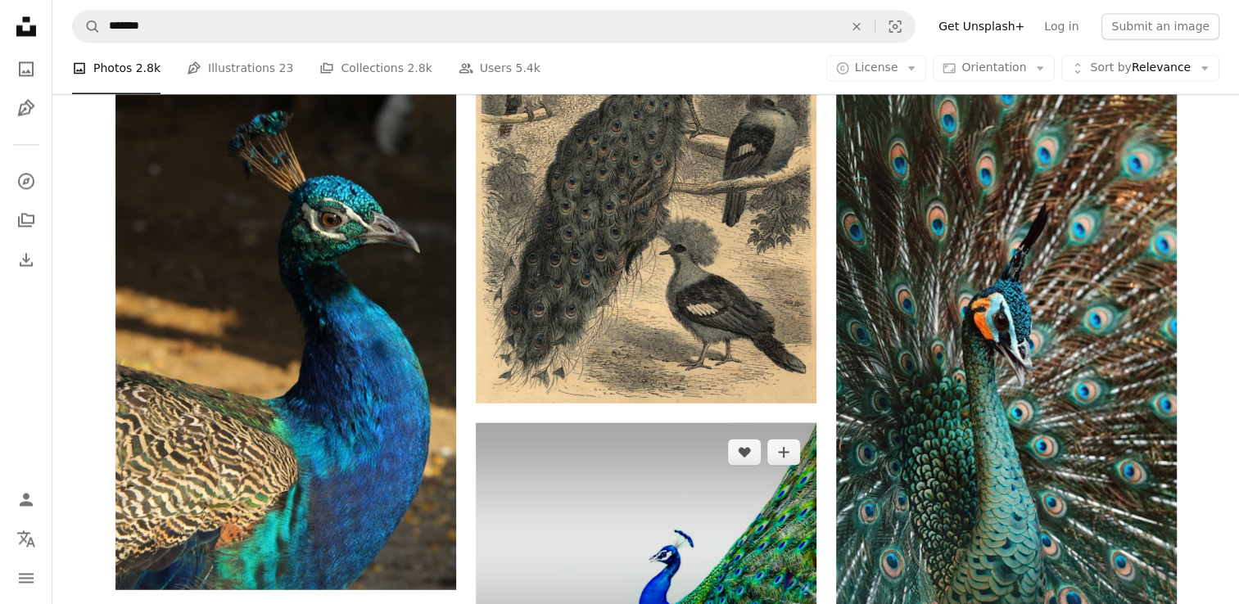
scroll to position [9254, 0]
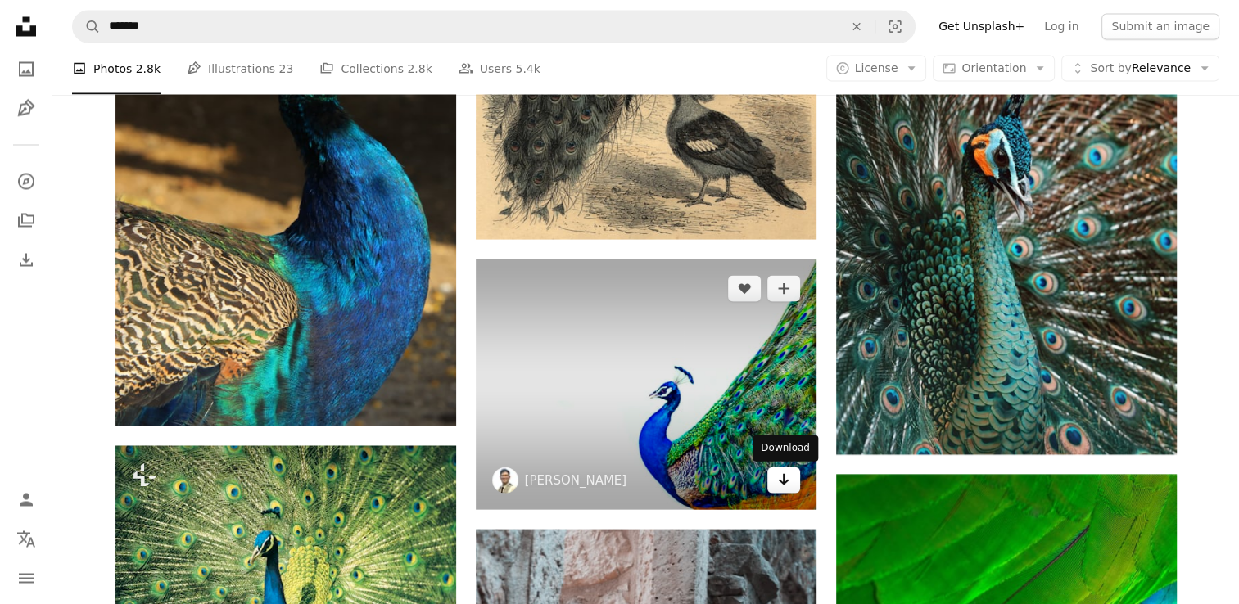
click at [780, 483] on icon "Arrow pointing down" at bounding box center [783, 479] width 13 height 20
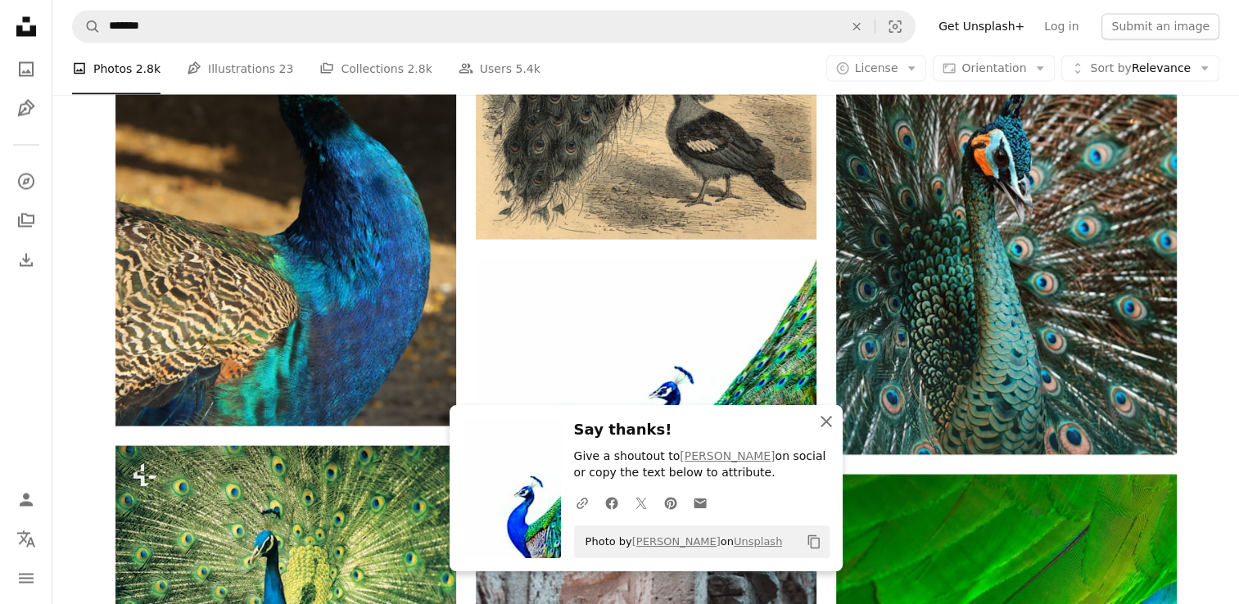
click at [828, 425] on icon "button" at bounding box center [826, 421] width 11 height 11
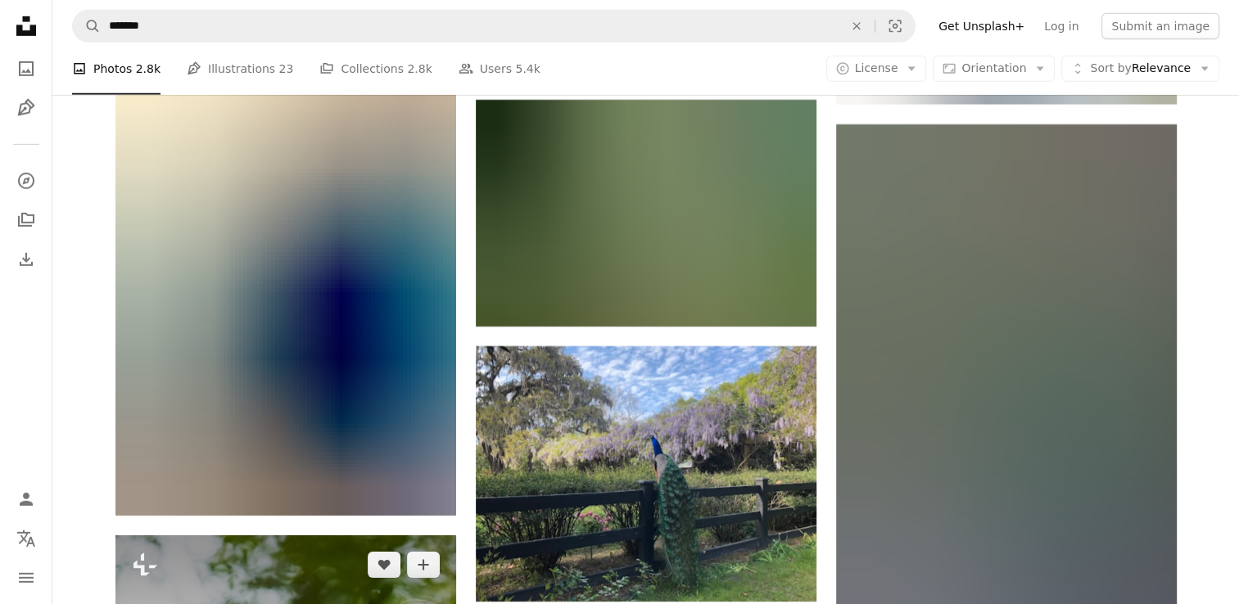
scroll to position [11465, 0]
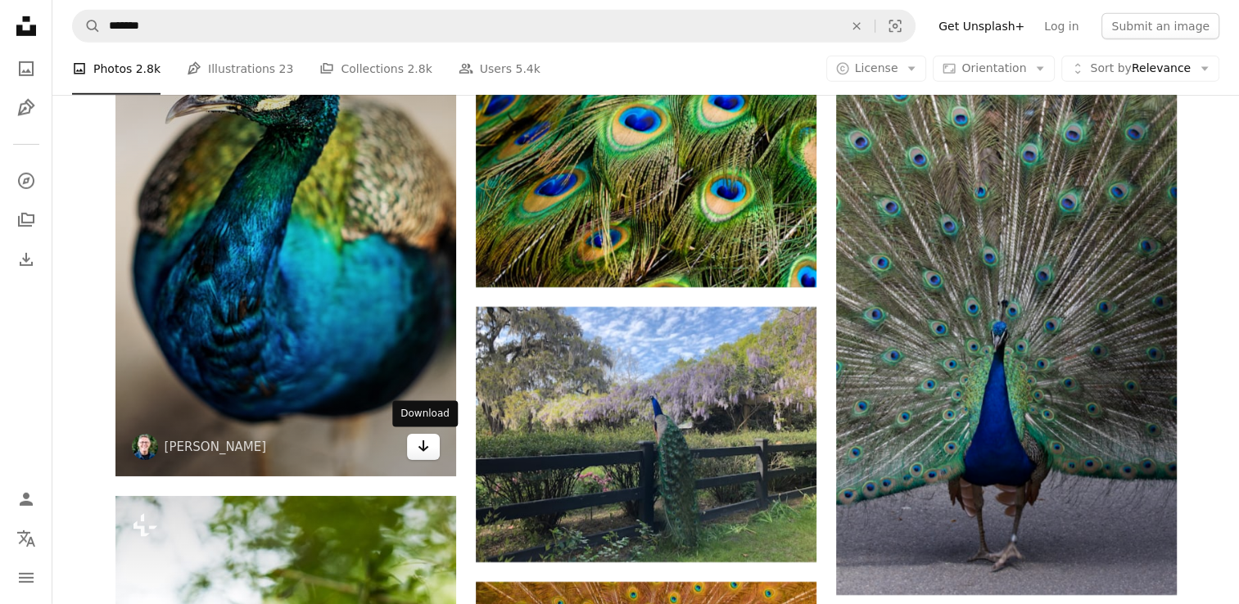
click at [427, 444] on icon "Arrow pointing down" at bounding box center [423, 446] width 13 height 20
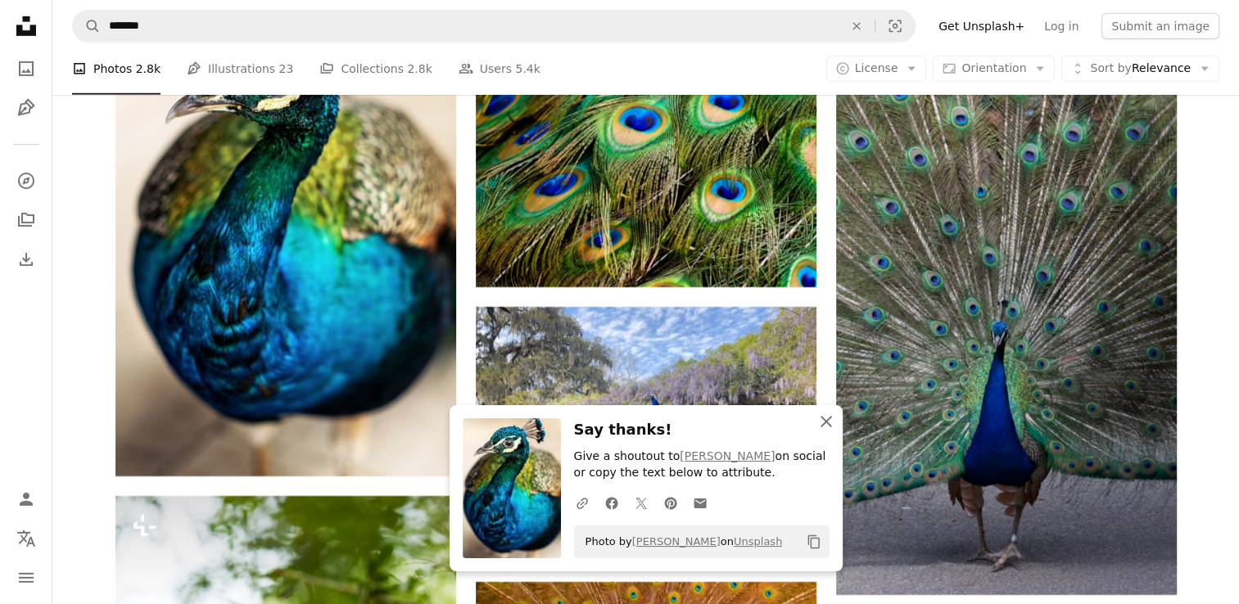
click at [828, 427] on icon "An X shape" at bounding box center [826, 422] width 20 height 20
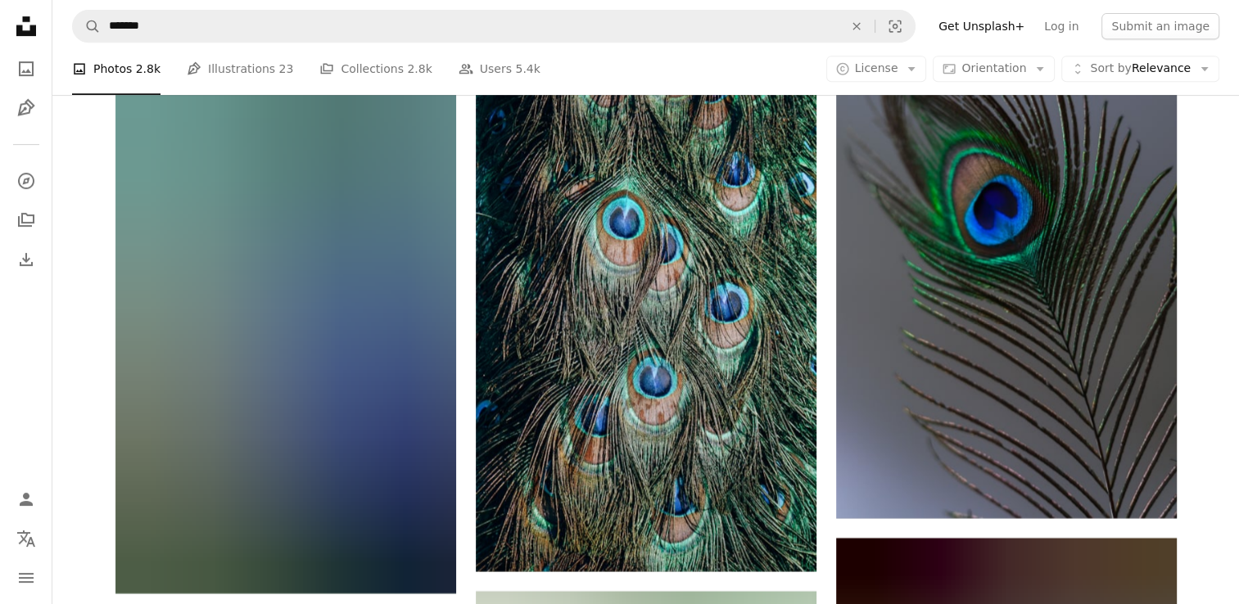
scroll to position [13021, 0]
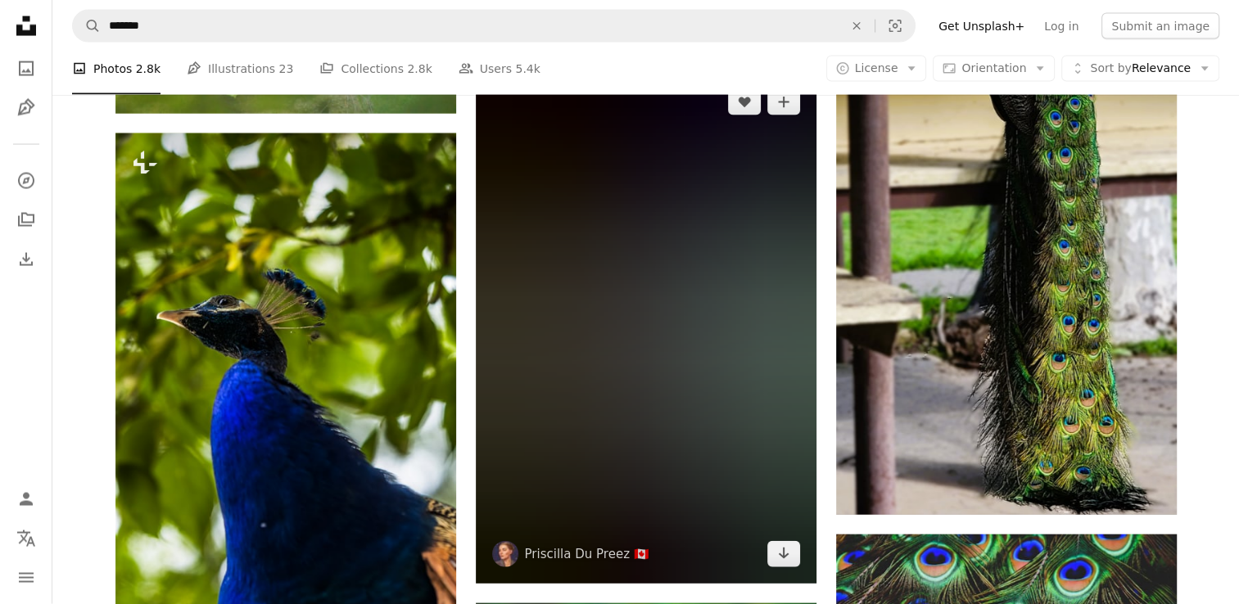
scroll to position [15641, 0]
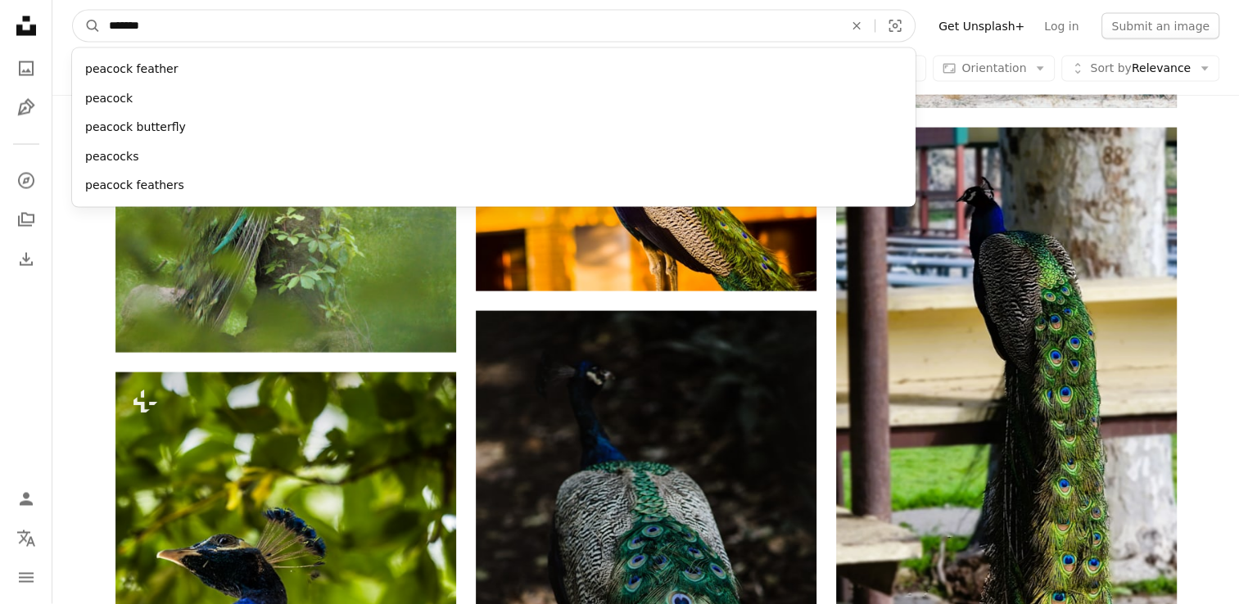
drag, startPoint x: 154, startPoint y: 29, endPoint x: 66, endPoint y: 3, distance: 92.2
click at [70, 4] on nav "A magnifying glass ******* peacock feather peacock peacock butterfly peacocks p…" at bounding box center [645, 26] width 1187 height 52
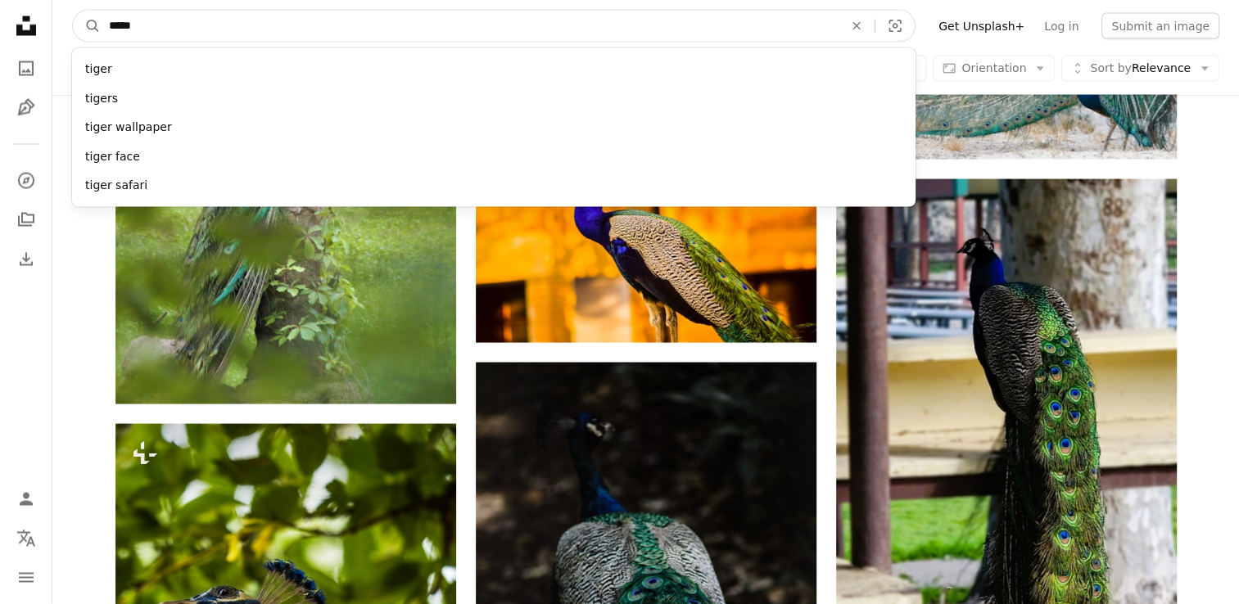
type input "*****"
click at [73, 11] on button "A magnifying glass" at bounding box center [87, 26] width 28 height 31
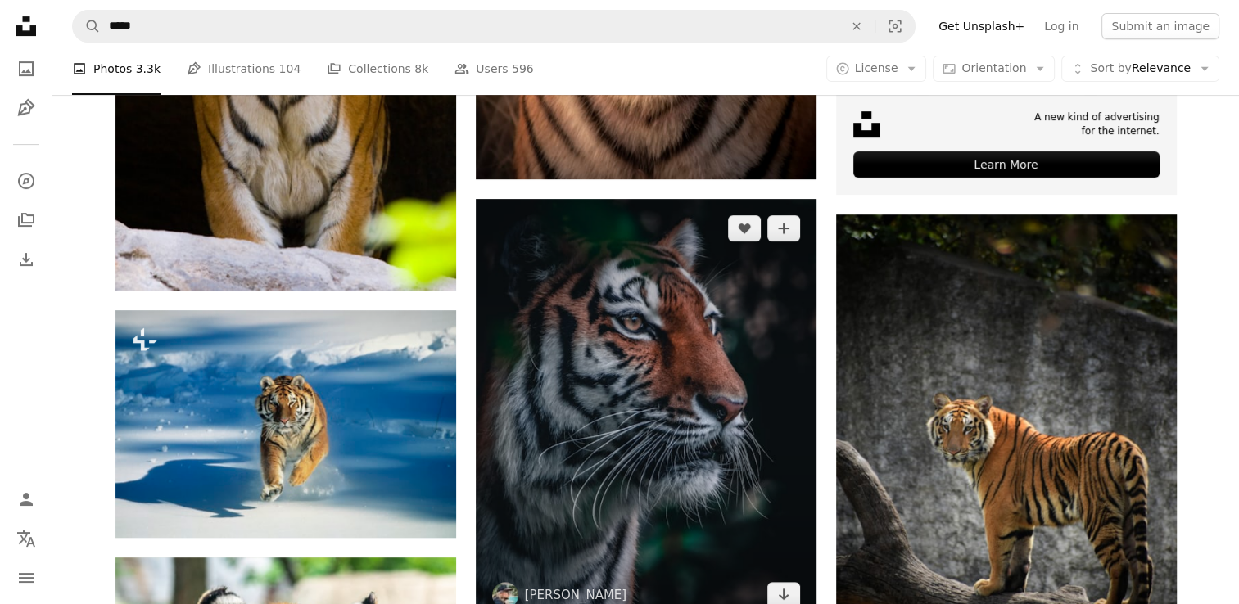
scroll to position [819, 0]
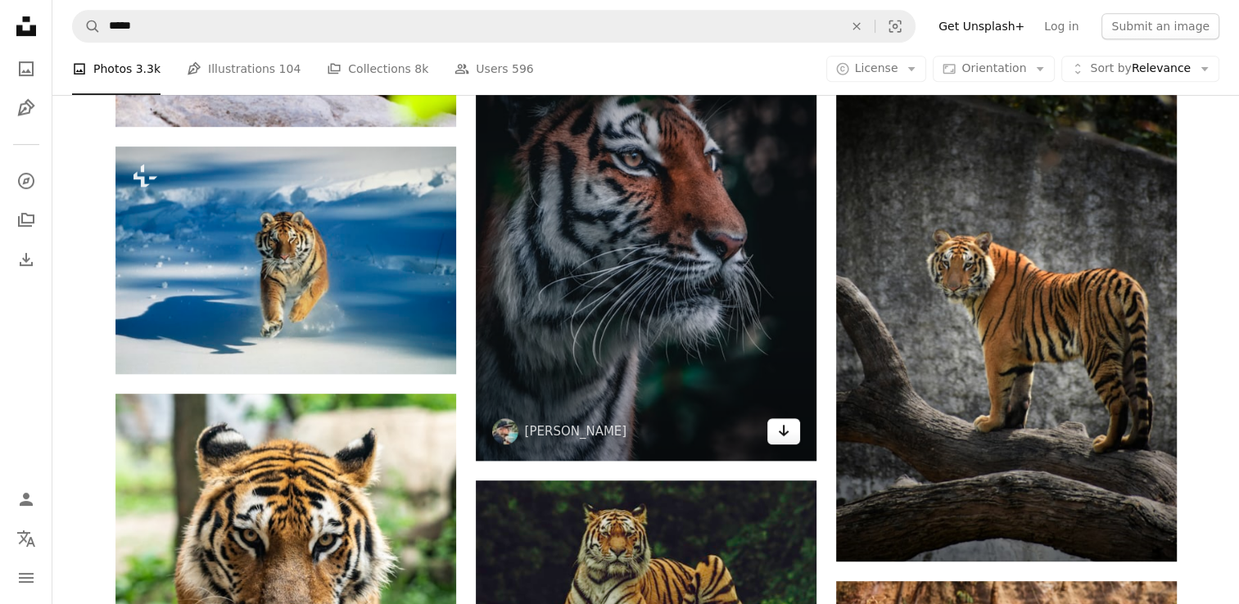
click at [781, 436] on icon "Arrow pointing down" at bounding box center [783, 431] width 13 height 20
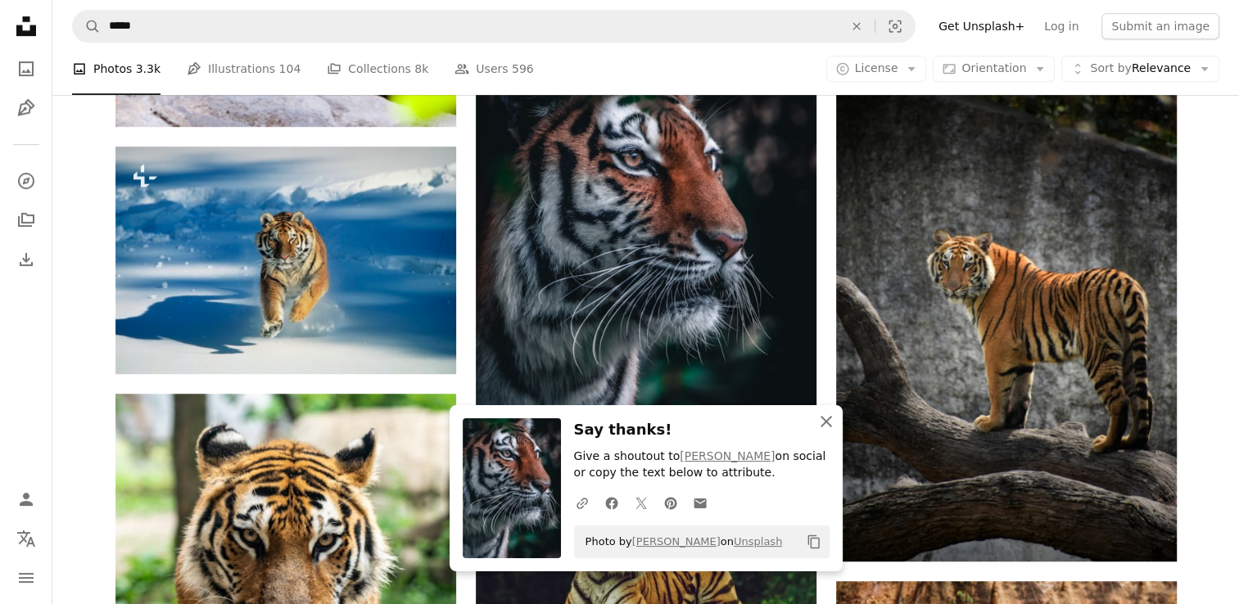
click at [832, 422] on icon "An X shape" at bounding box center [826, 422] width 20 height 20
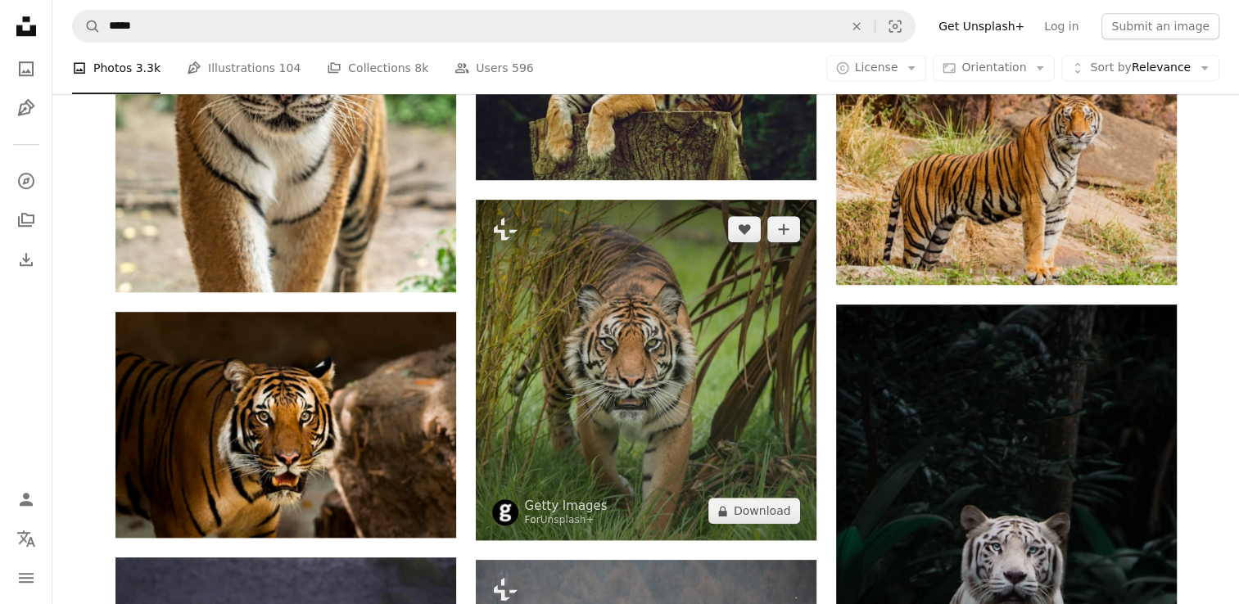
scroll to position [1556, 0]
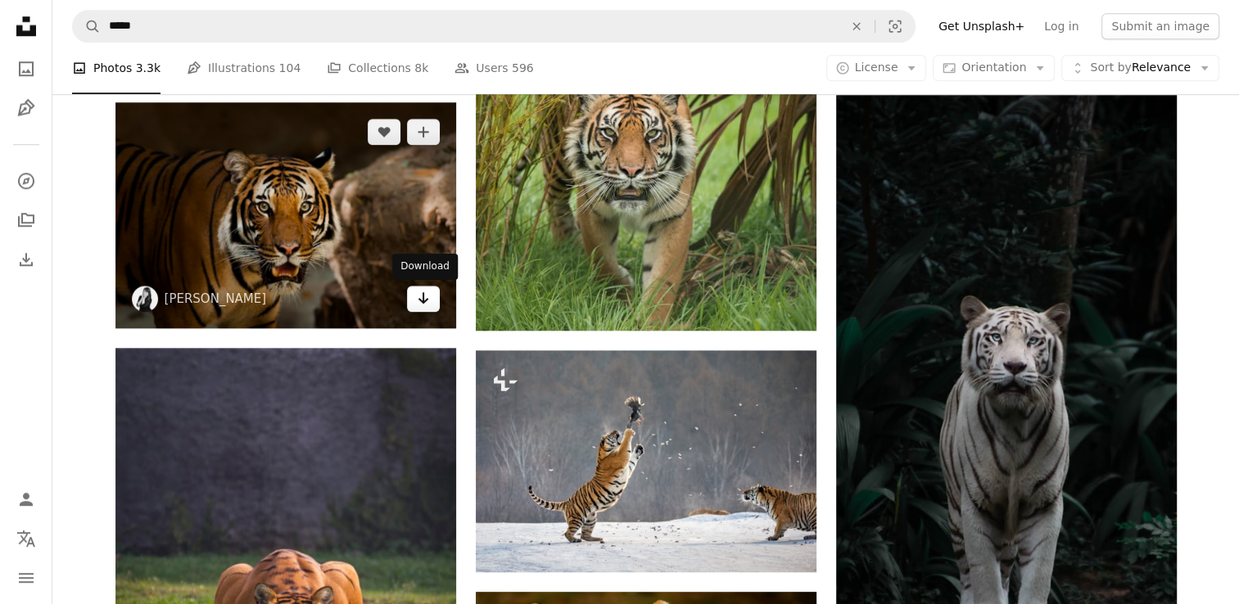
click at [419, 299] on icon "Download" at bounding box center [423, 297] width 11 height 11
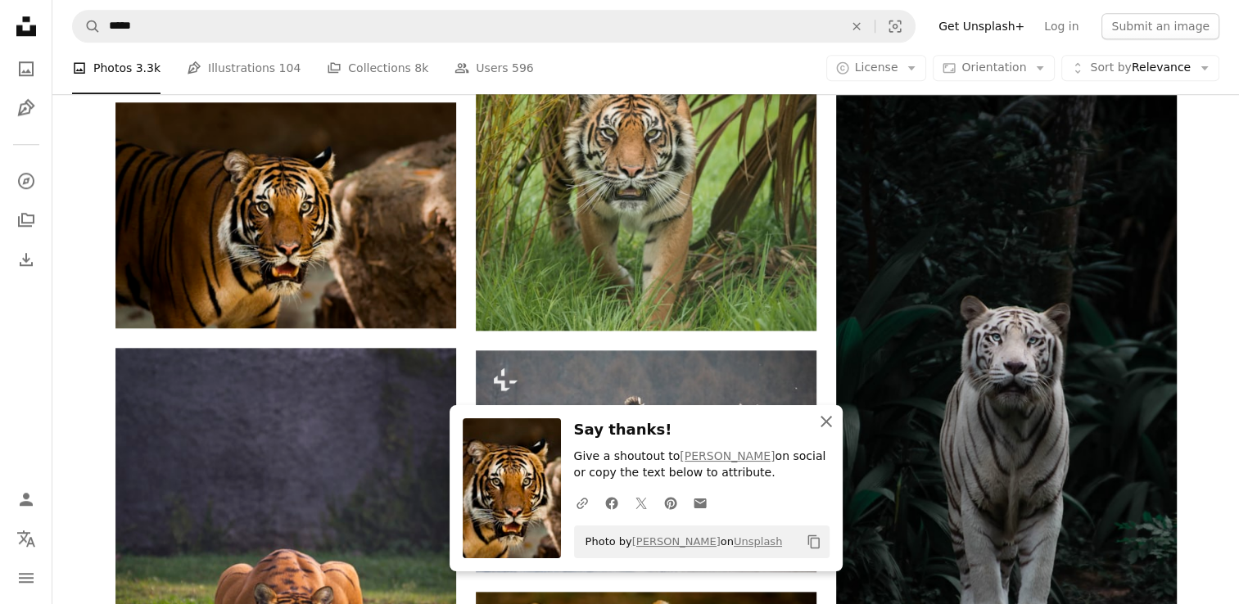
click at [825, 418] on icon "An X shape" at bounding box center [826, 422] width 20 height 20
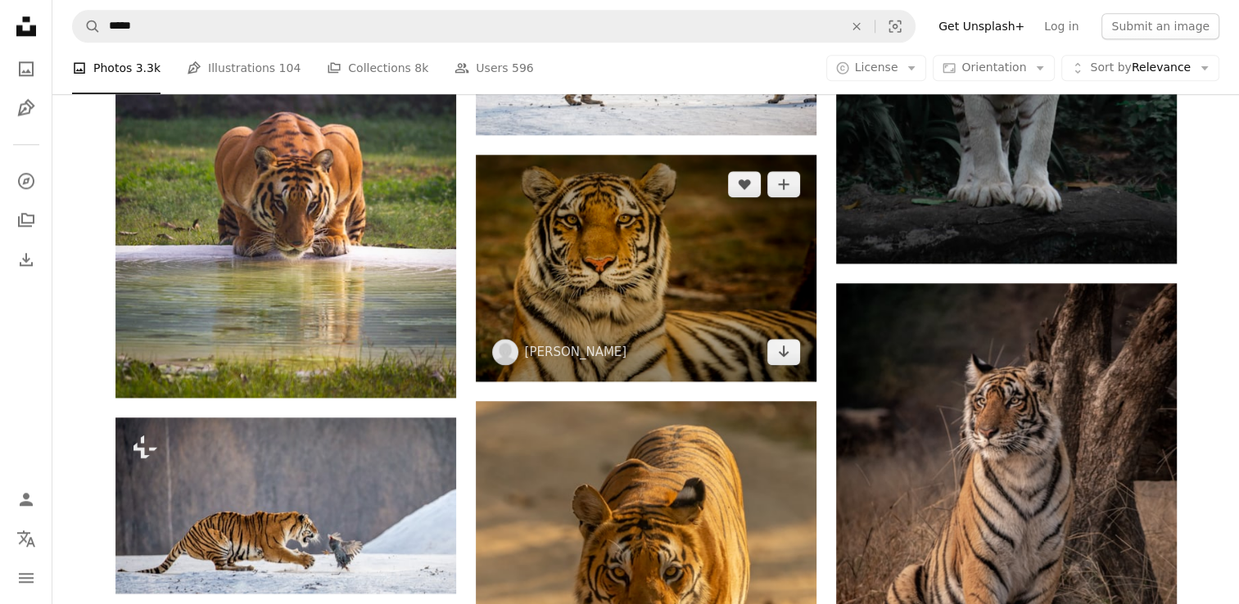
scroll to position [1965, 0]
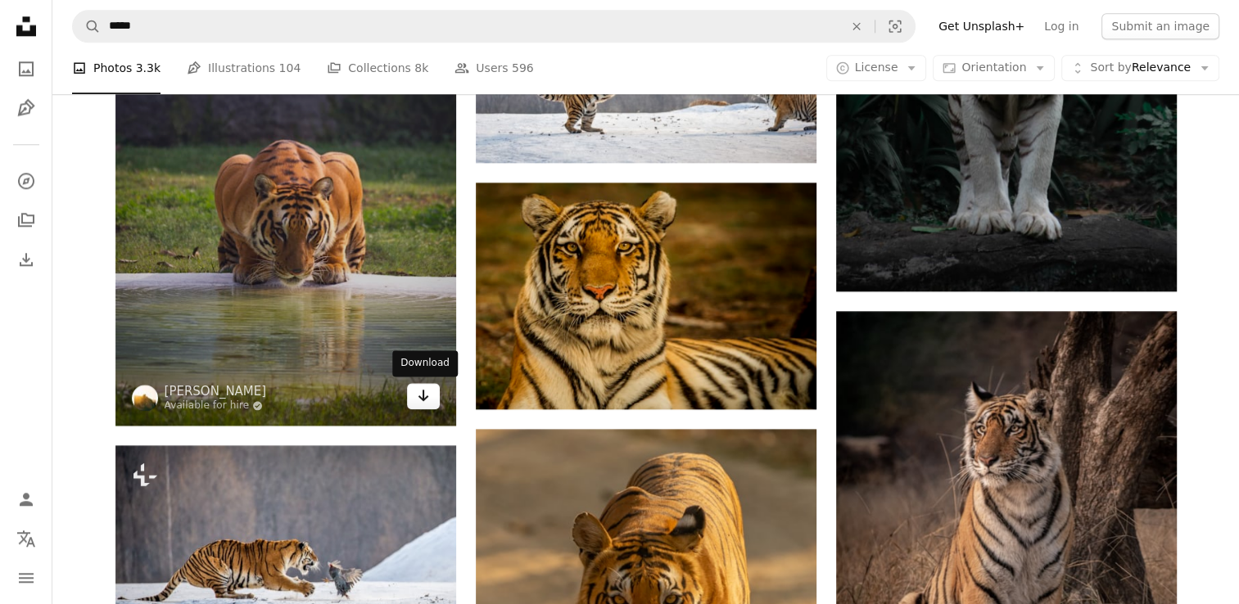
click at [428, 396] on icon "Arrow pointing down" at bounding box center [423, 396] width 13 height 20
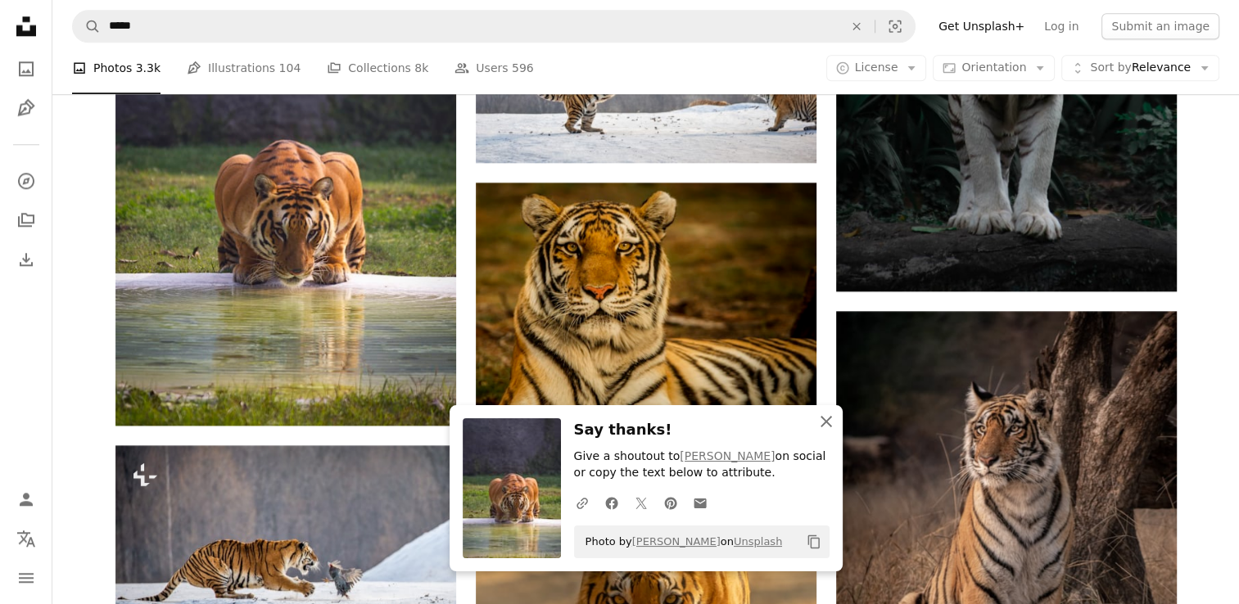
click at [822, 424] on icon "button" at bounding box center [826, 421] width 11 height 11
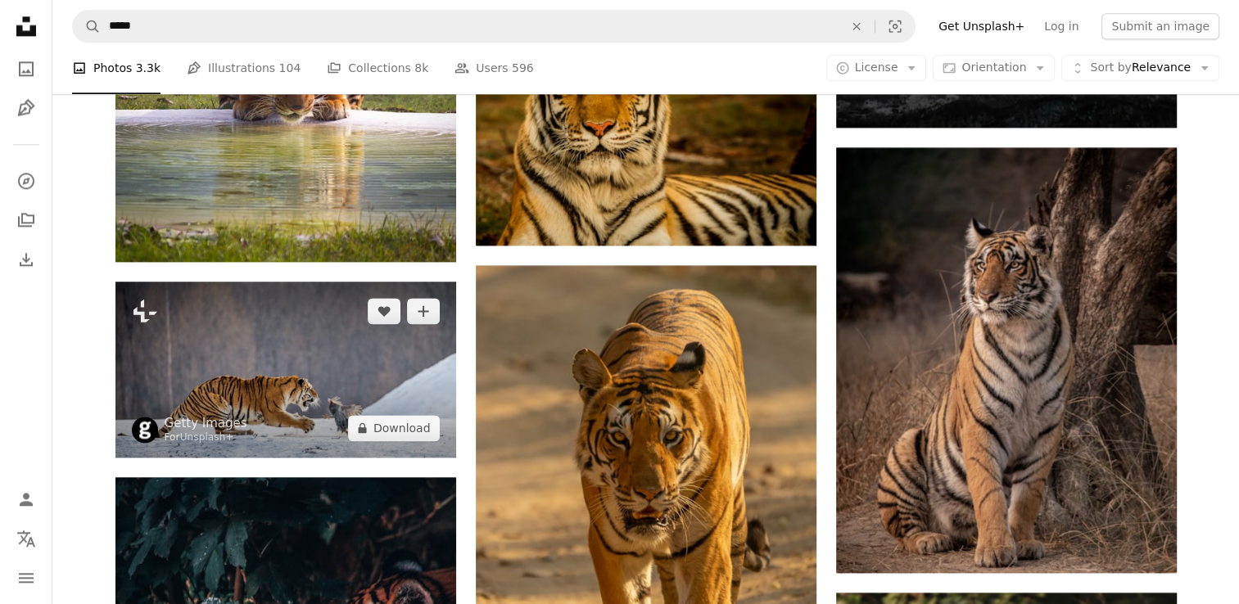
scroll to position [2129, 0]
click at [307, 355] on img at bounding box center [285, 370] width 341 height 176
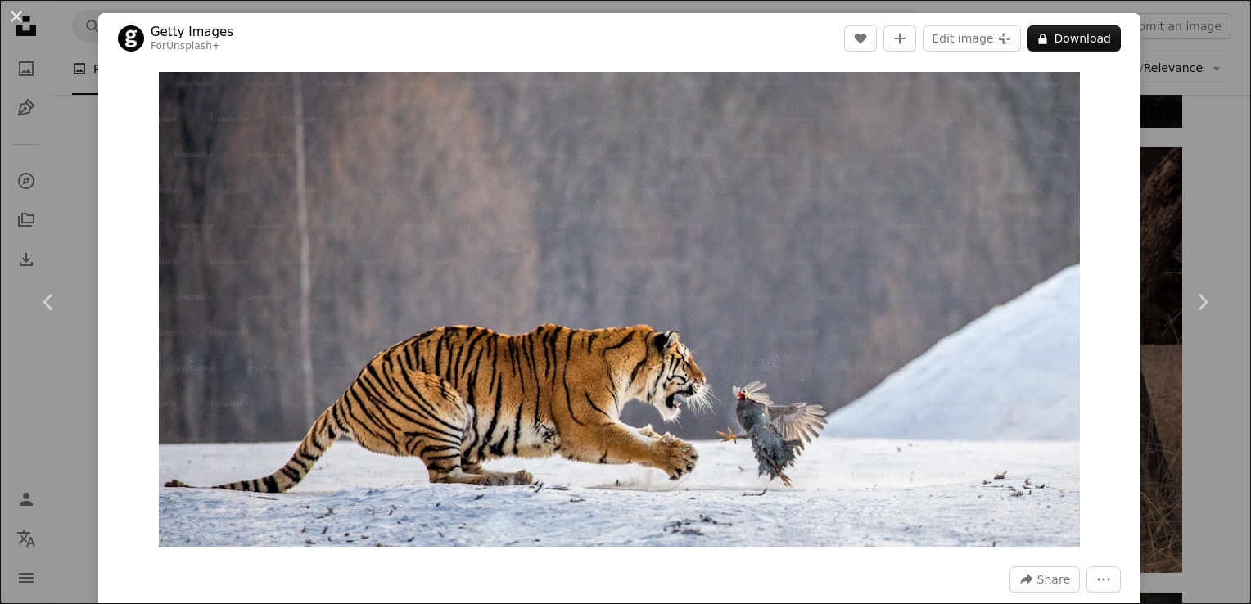
click at [61, 129] on div "An X shape Chevron left Chevron right Getty Images For Unsplash+ A heart A plus…" at bounding box center [625, 302] width 1251 height 604
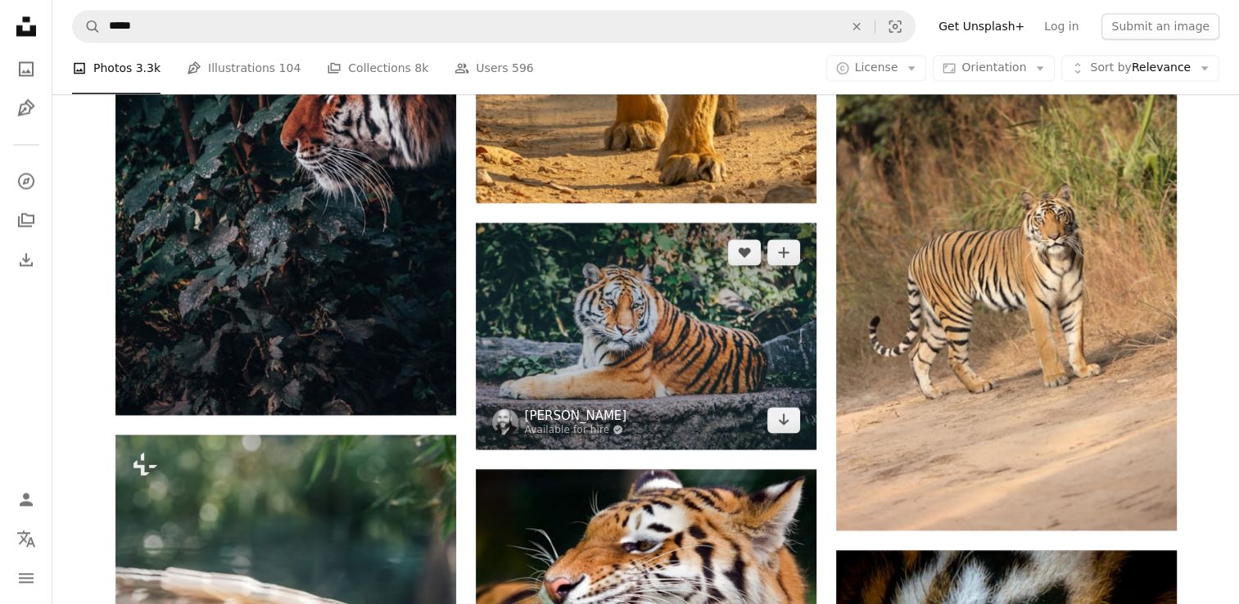
scroll to position [2539, 0]
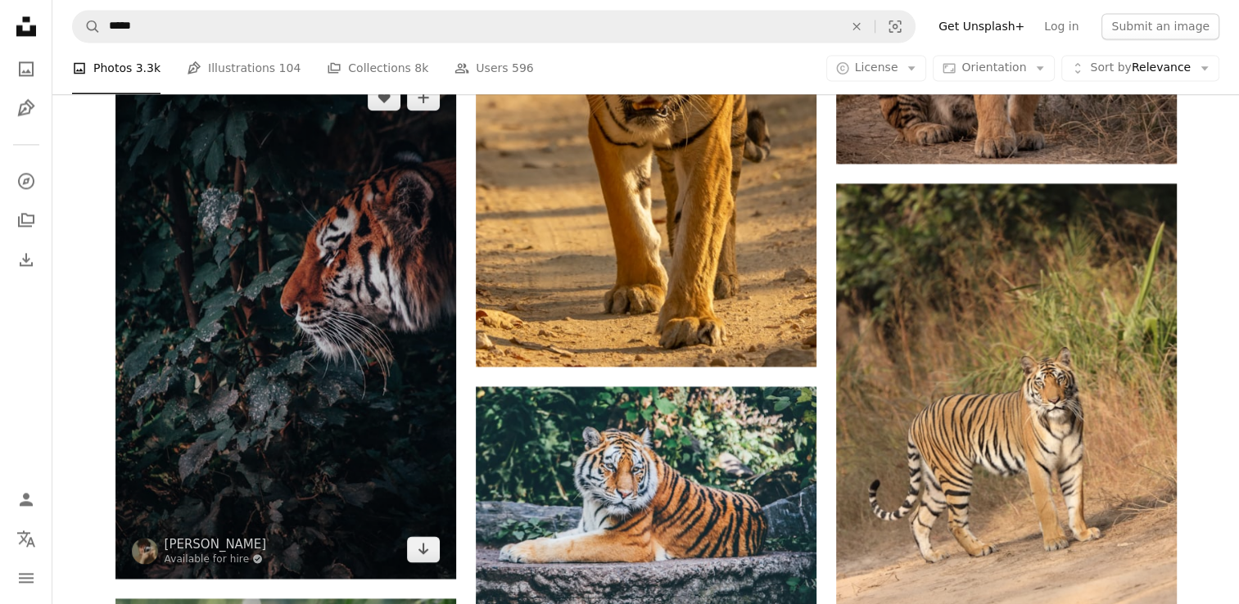
click at [324, 310] on img at bounding box center [285, 323] width 341 height 511
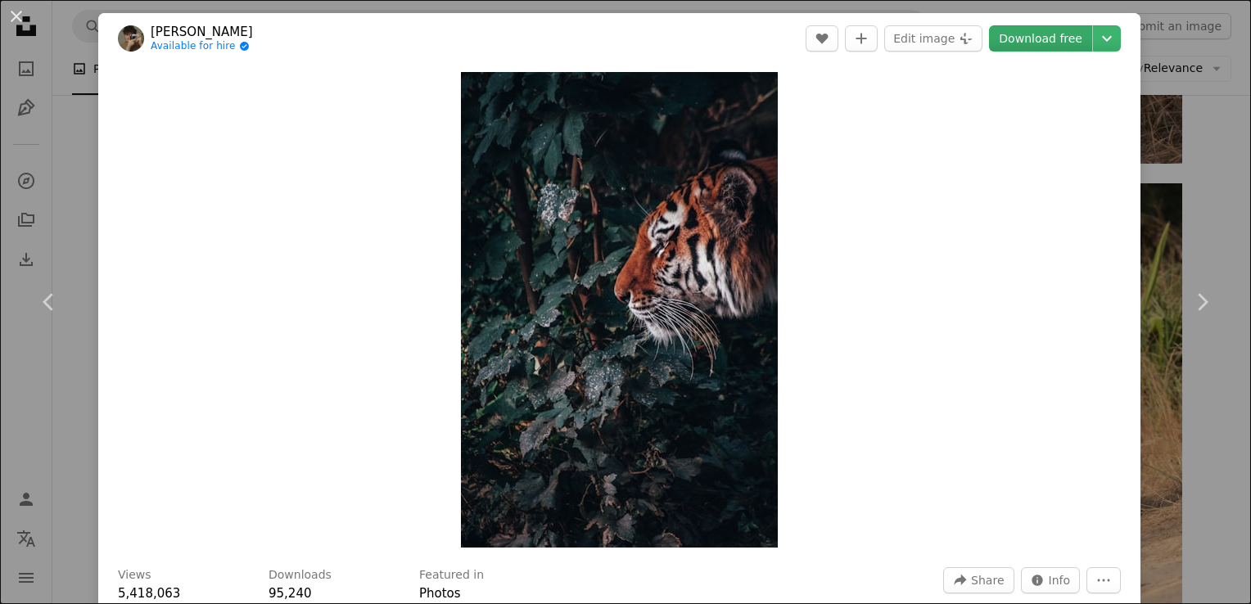
click at [1035, 39] on link "Download free" at bounding box center [1040, 38] width 103 height 26
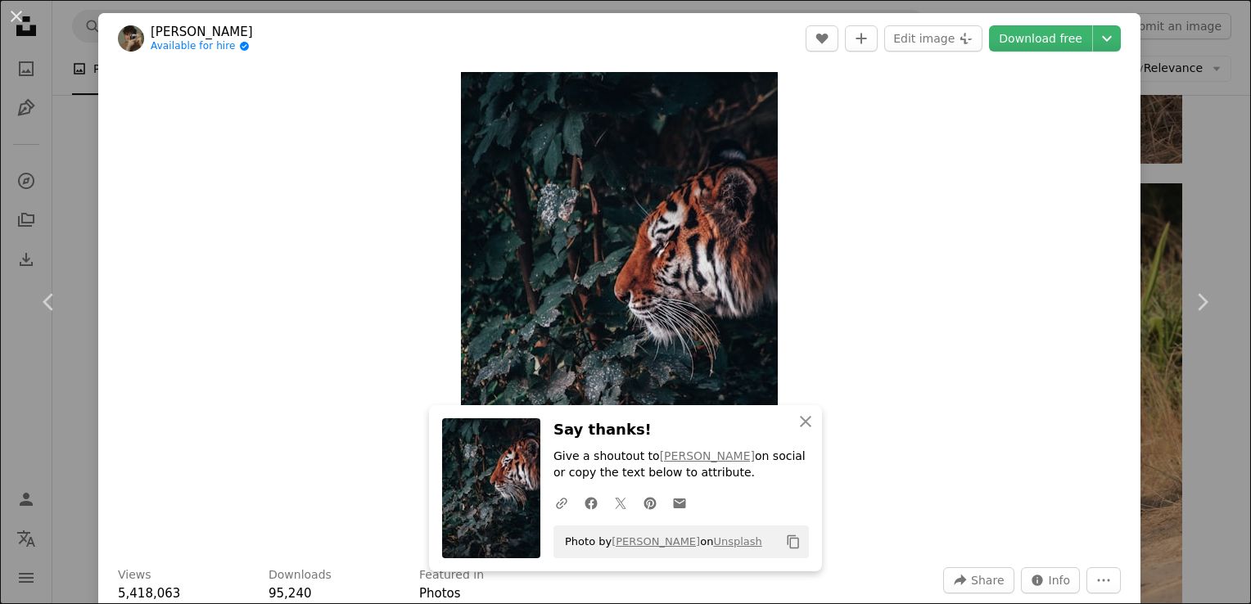
click at [13, 123] on div "An X shape Chevron left Chevron right [PERSON_NAME] Available for hire A checkm…" at bounding box center [625, 302] width 1251 height 604
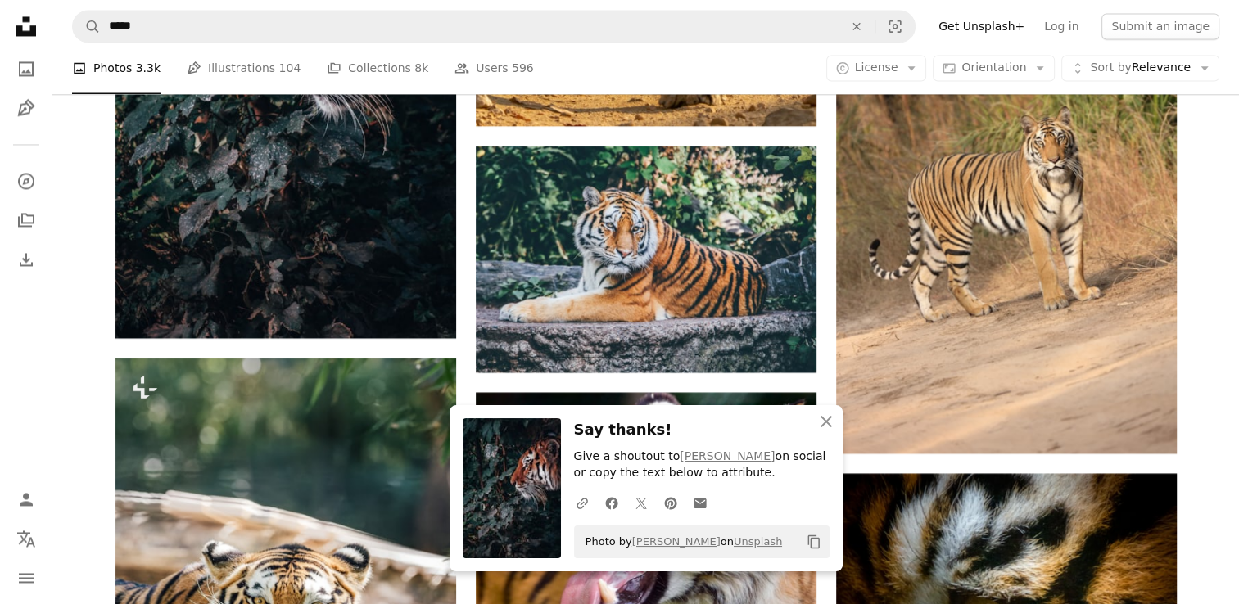
scroll to position [2784, 0]
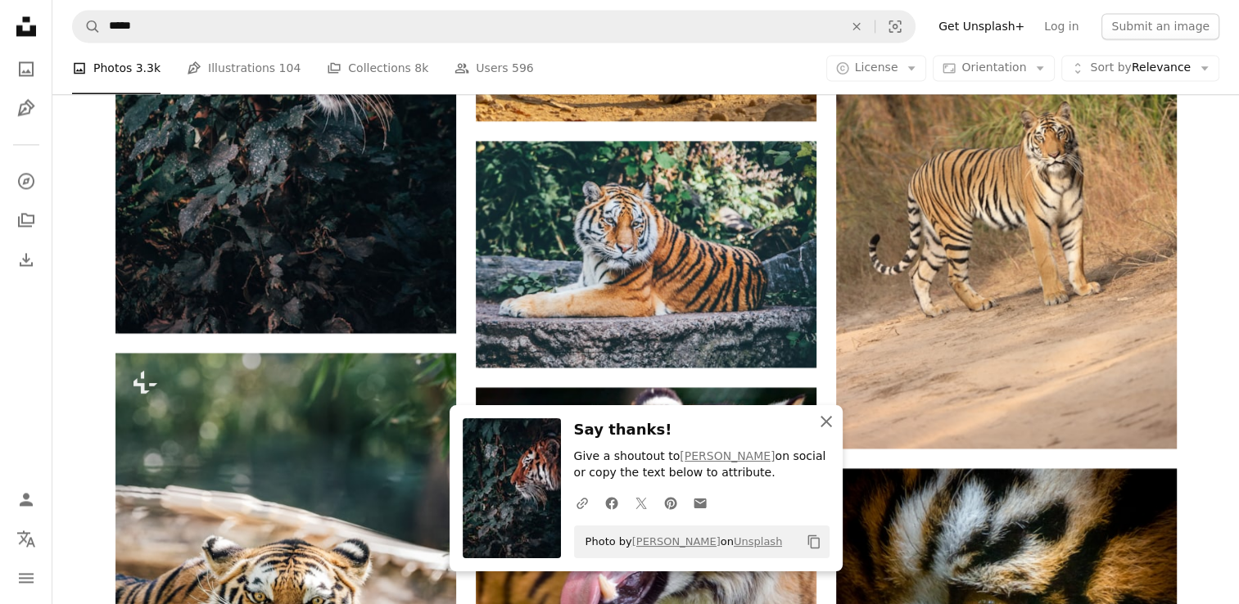
click at [824, 421] on icon "button" at bounding box center [826, 421] width 11 height 11
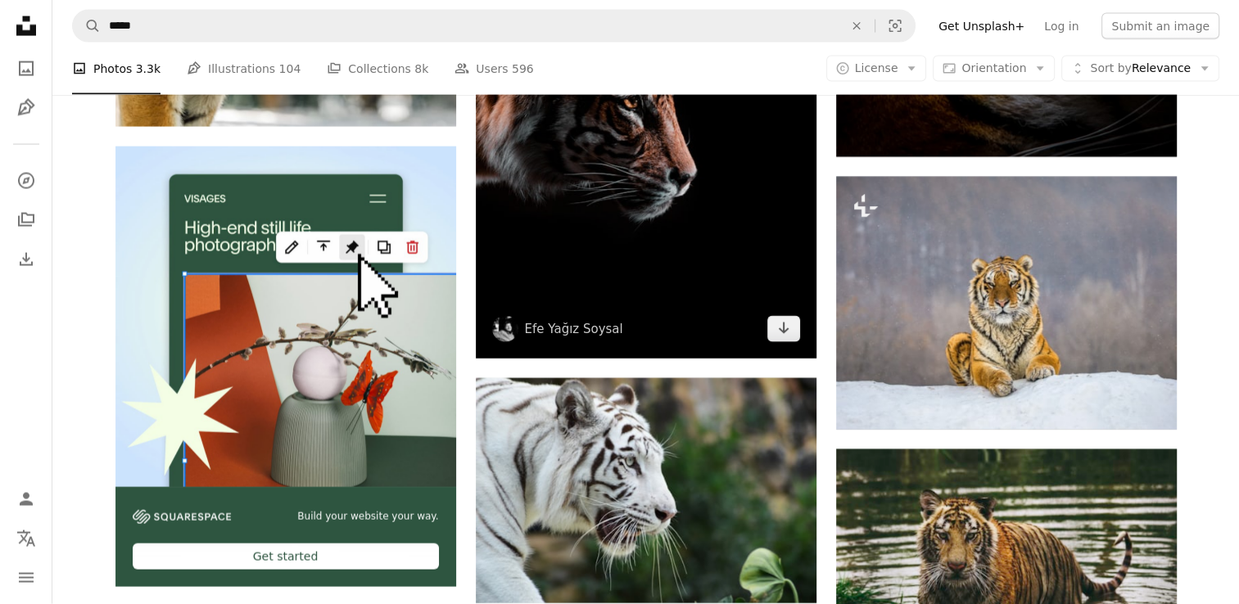
scroll to position [3767, 0]
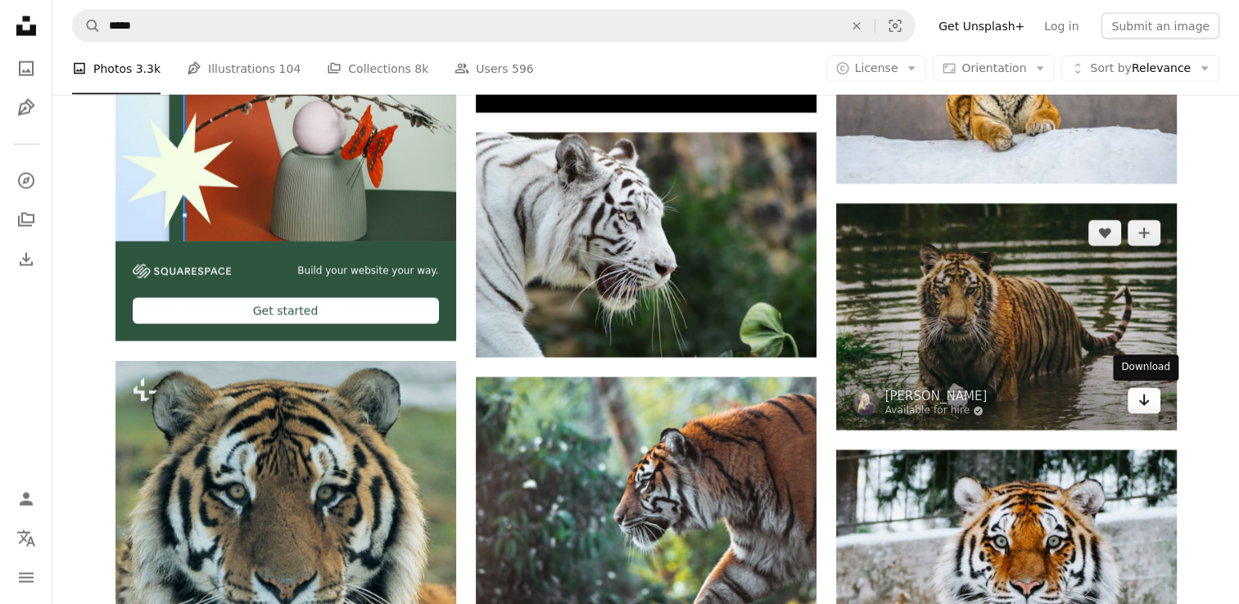
click at [1138, 399] on icon "Arrow pointing down" at bounding box center [1143, 401] width 13 height 20
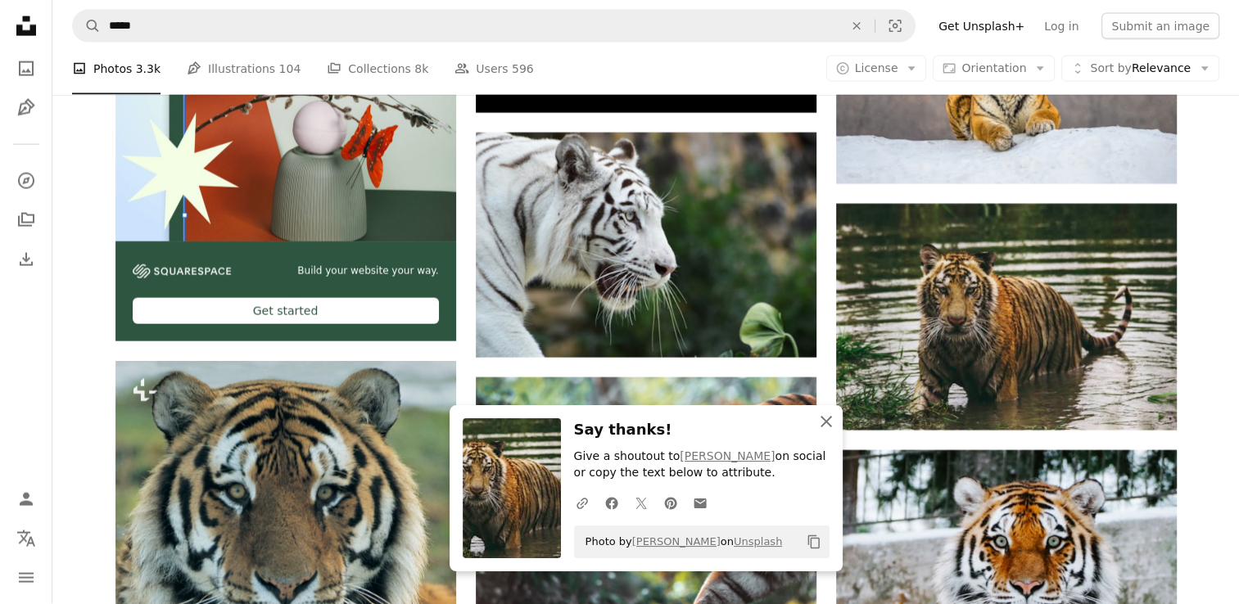
click at [827, 418] on icon "An X shape" at bounding box center [826, 422] width 20 height 20
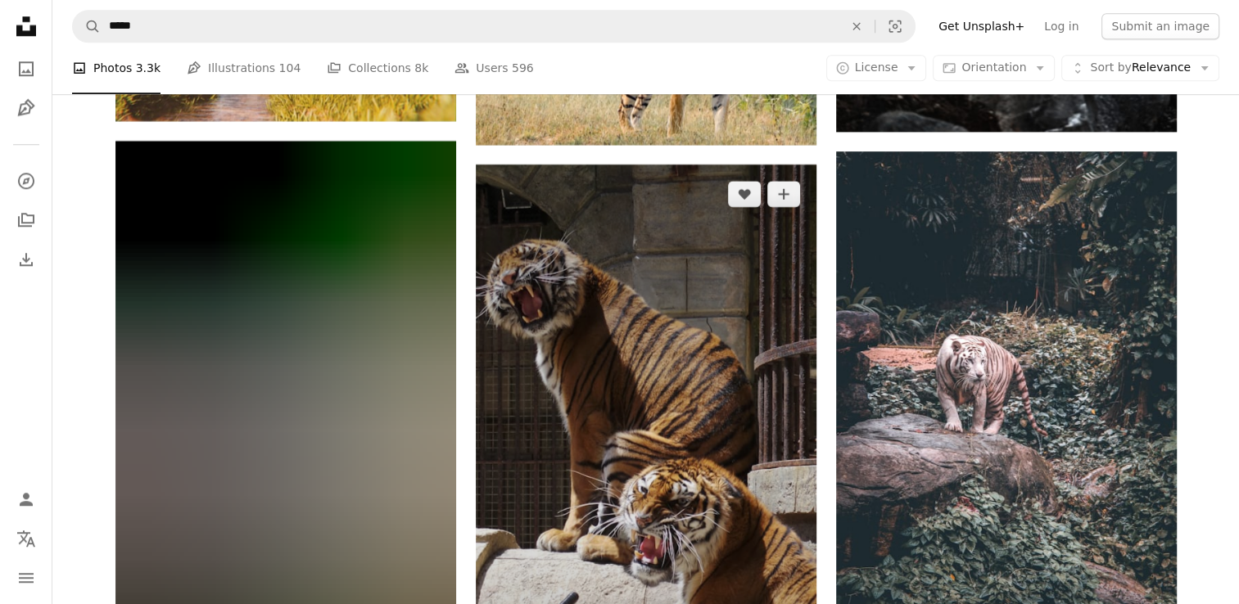
scroll to position [8189, 0]
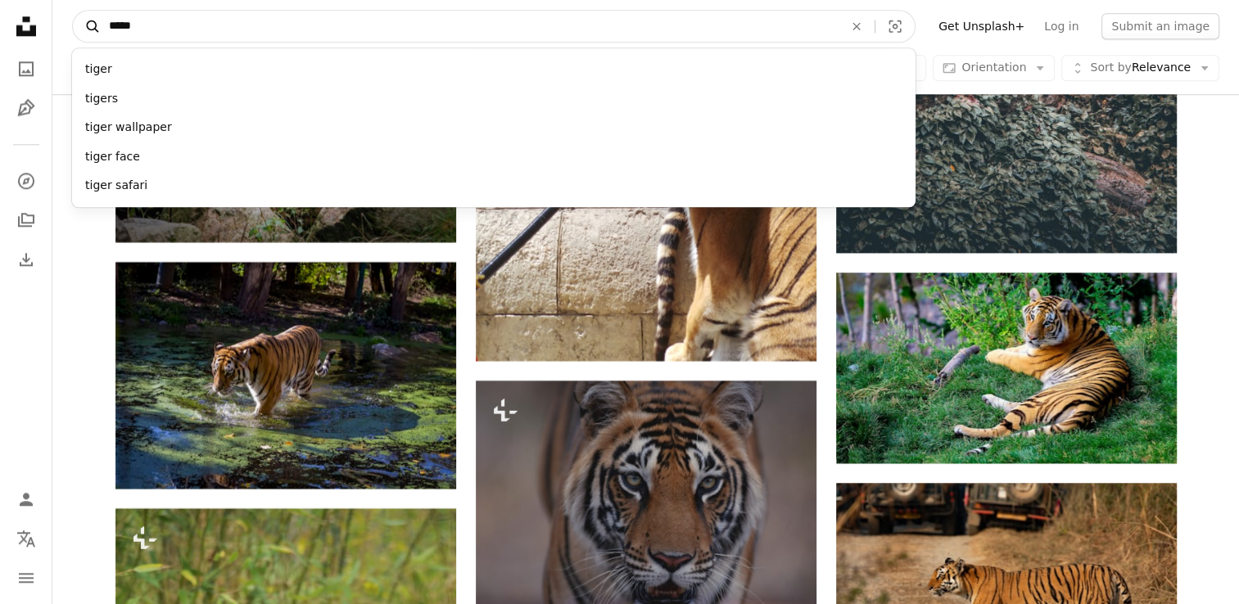
drag, startPoint x: 142, startPoint y: 27, endPoint x: 87, endPoint y: 23, distance: 55.8
click at [92, 24] on form "A magnifying glass ***** tiger tigers tiger wallpaper tiger face tiger safari A…" at bounding box center [493, 26] width 843 height 33
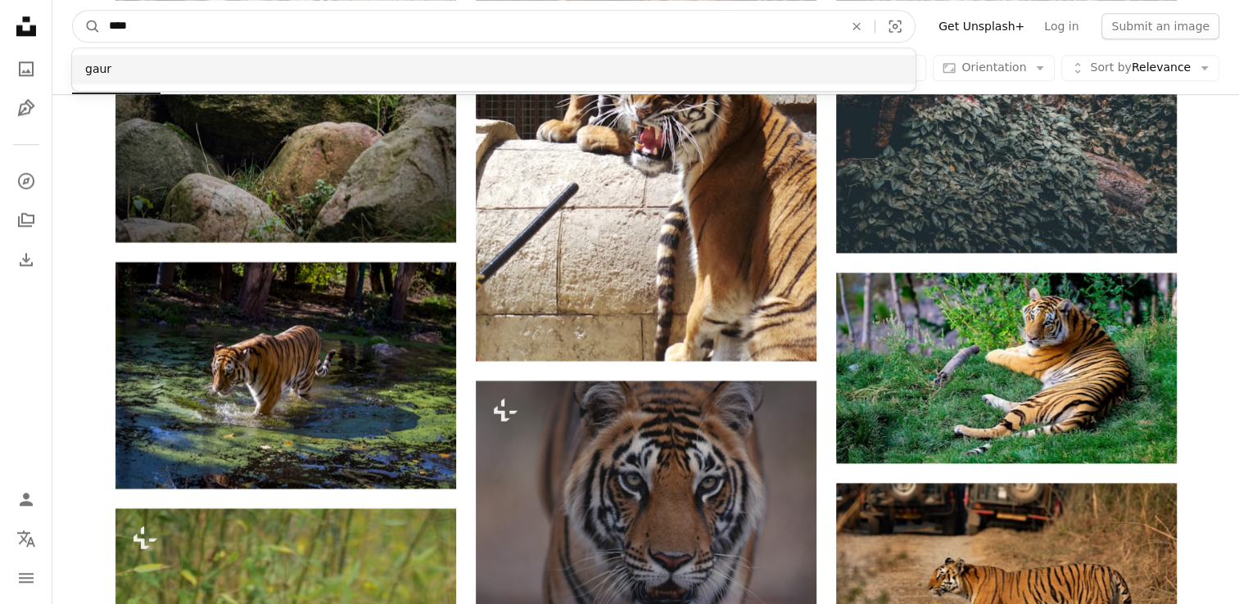
type input "****"
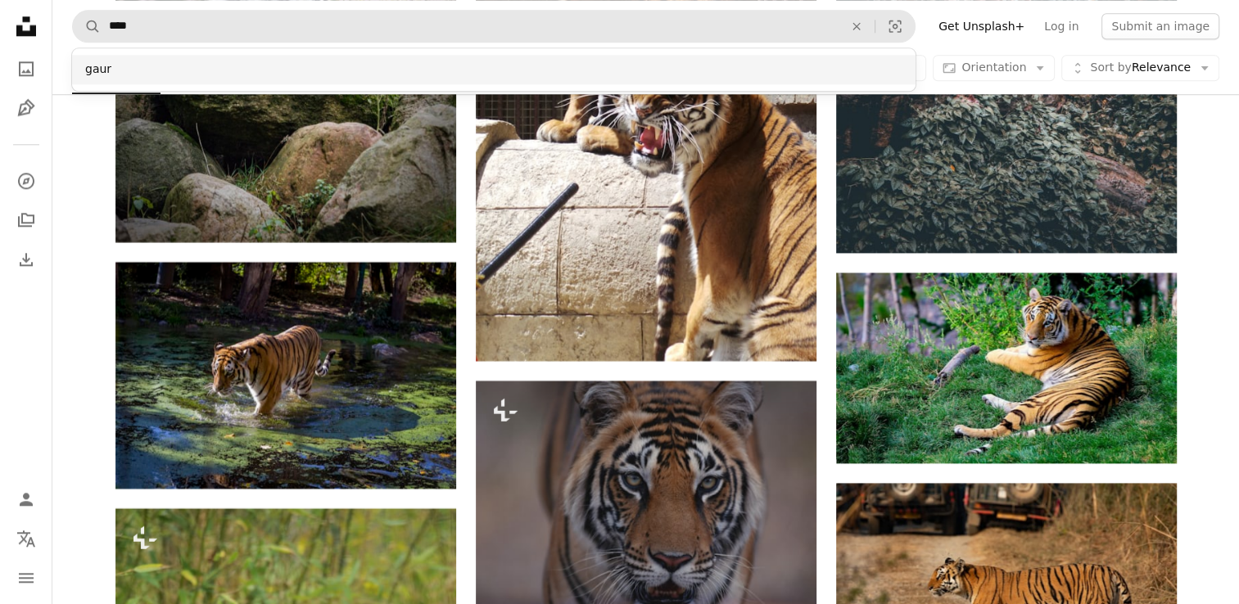
click at [219, 67] on div "gaur" at bounding box center [493, 69] width 843 height 29
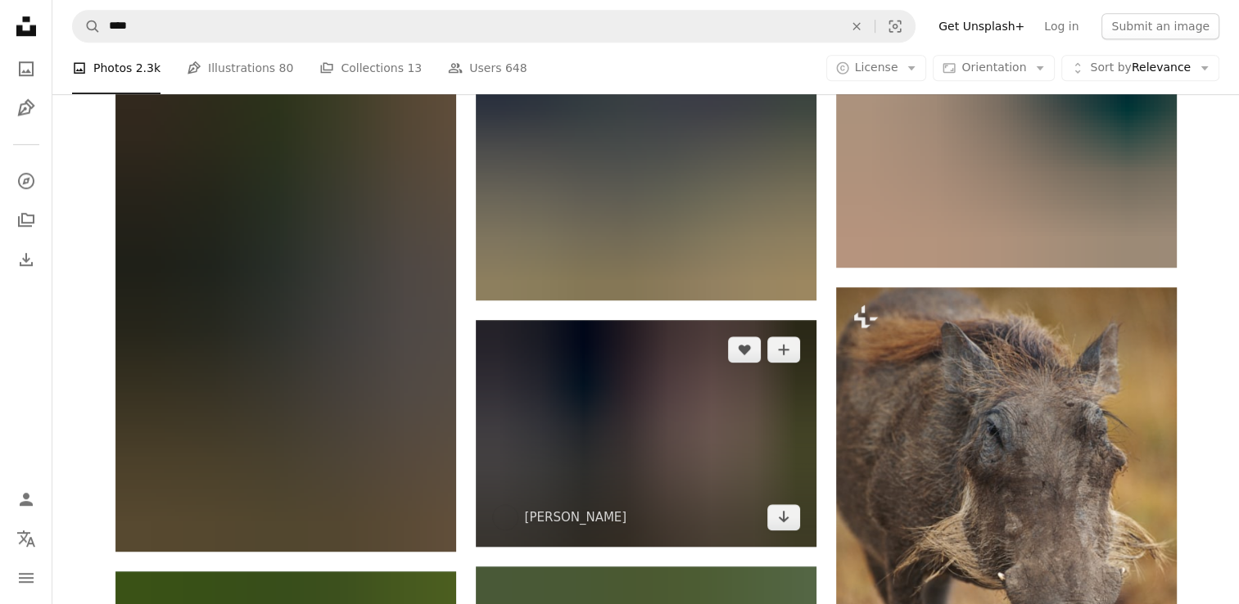
scroll to position [1392, 0]
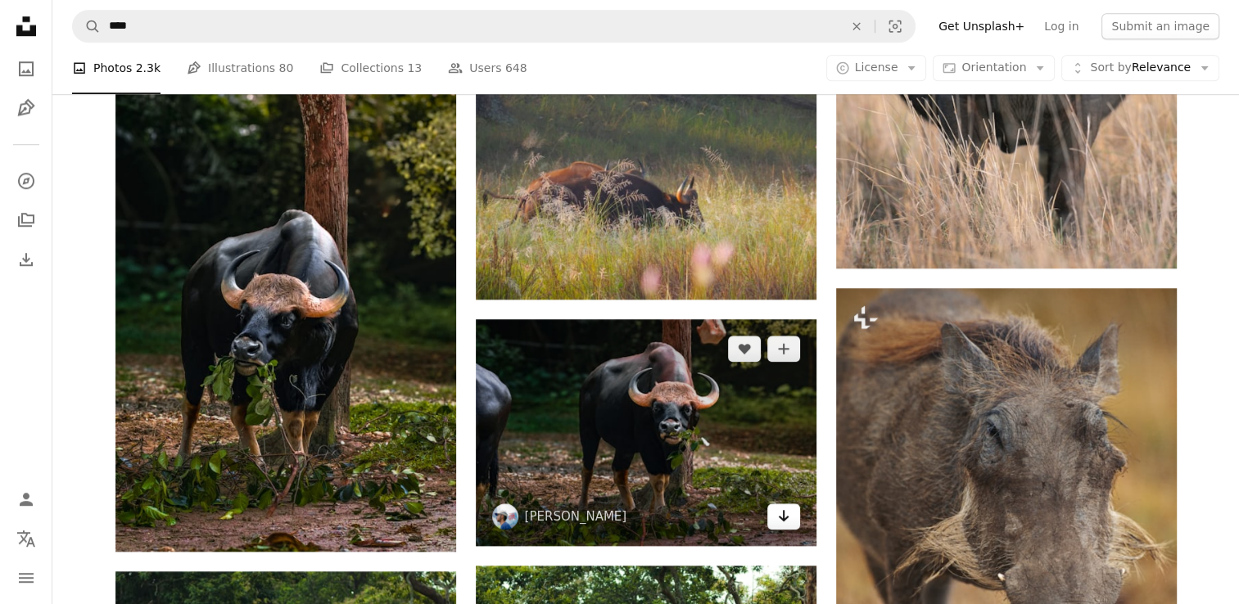
click at [789, 515] on icon "Arrow pointing down" at bounding box center [783, 516] width 13 height 20
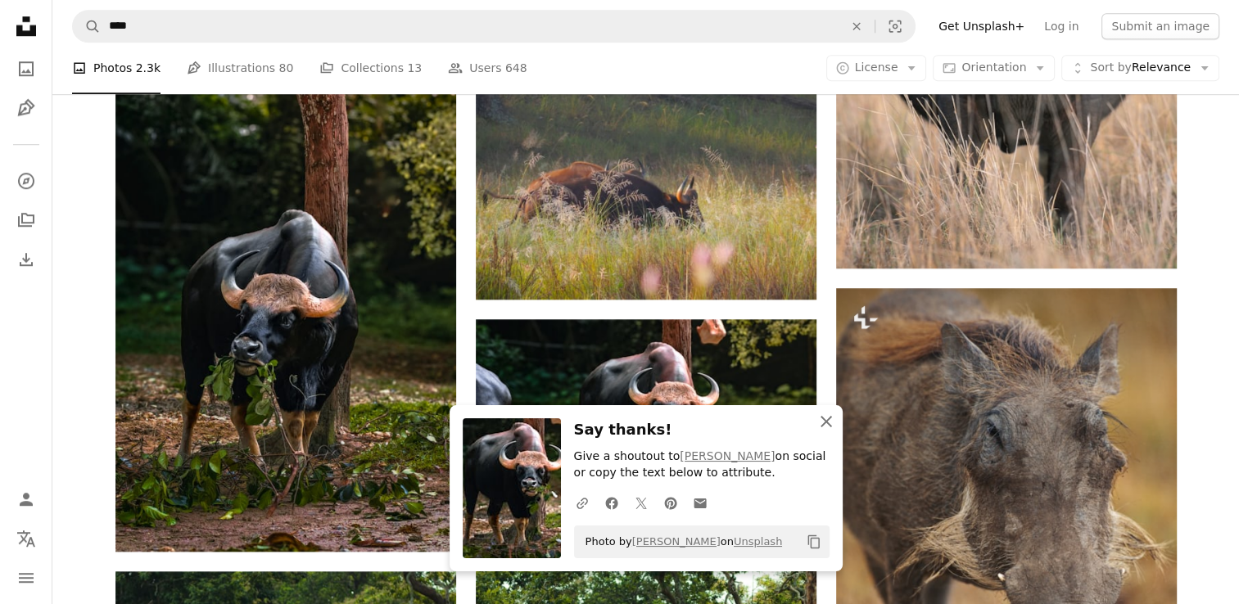
click at [828, 426] on icon "An X shape" at bounding box center [826, 422] width 20 height 20
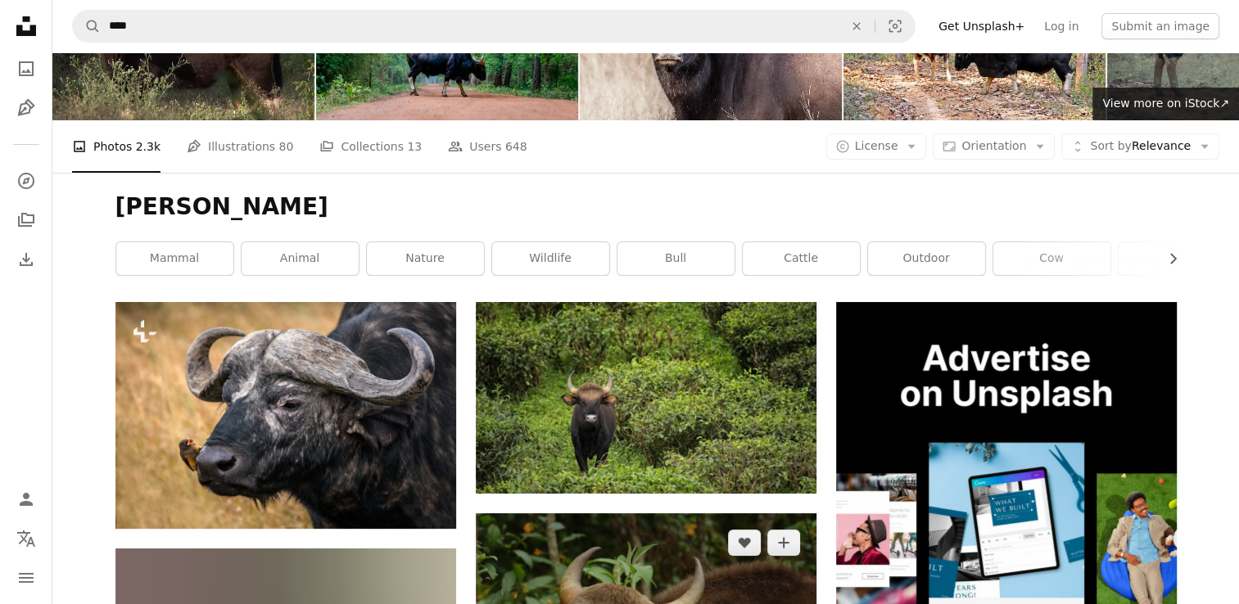
scroll to position [0, 0]
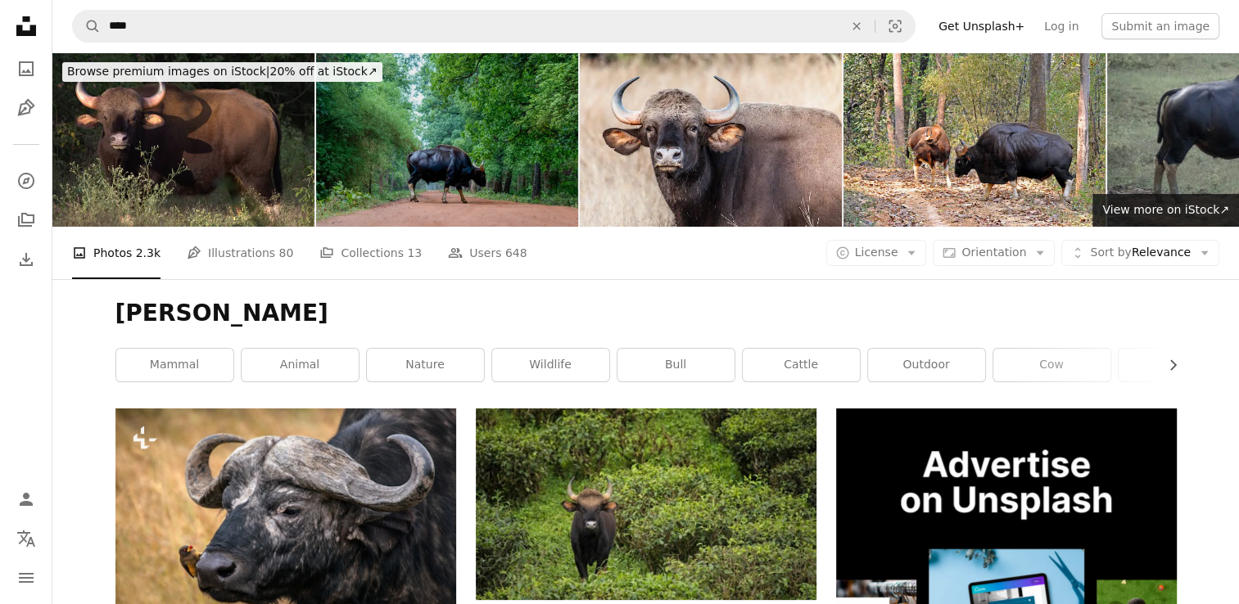
click at [496, 172] on img at bounding box center [447, 139] width 262 height 174
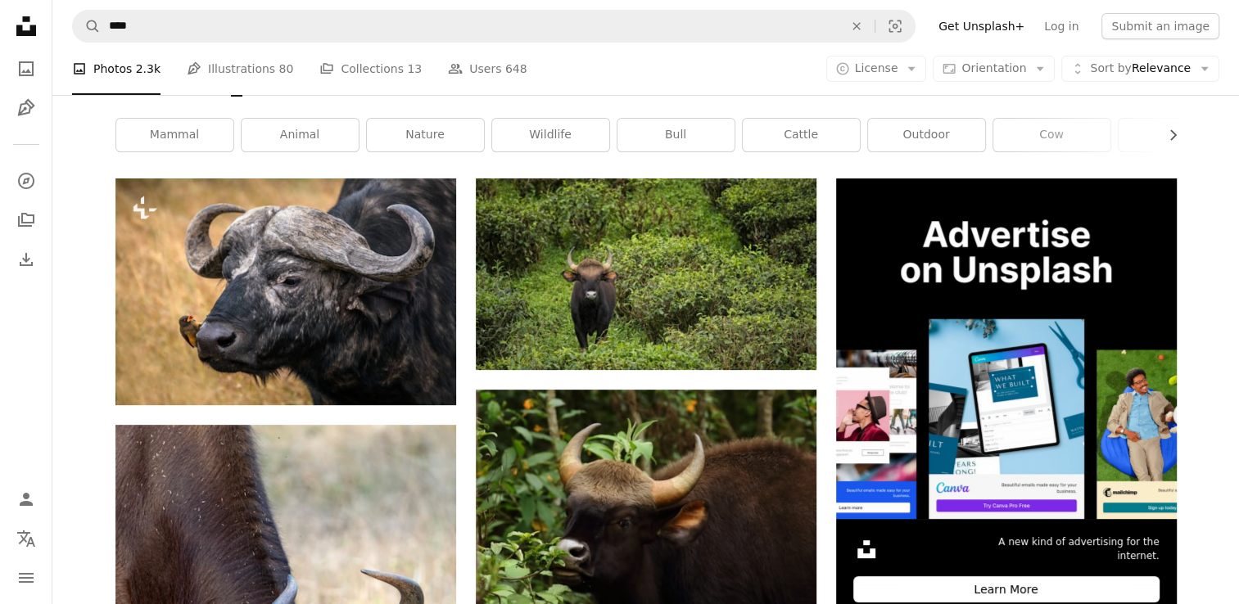
scroll to position [82, 0]
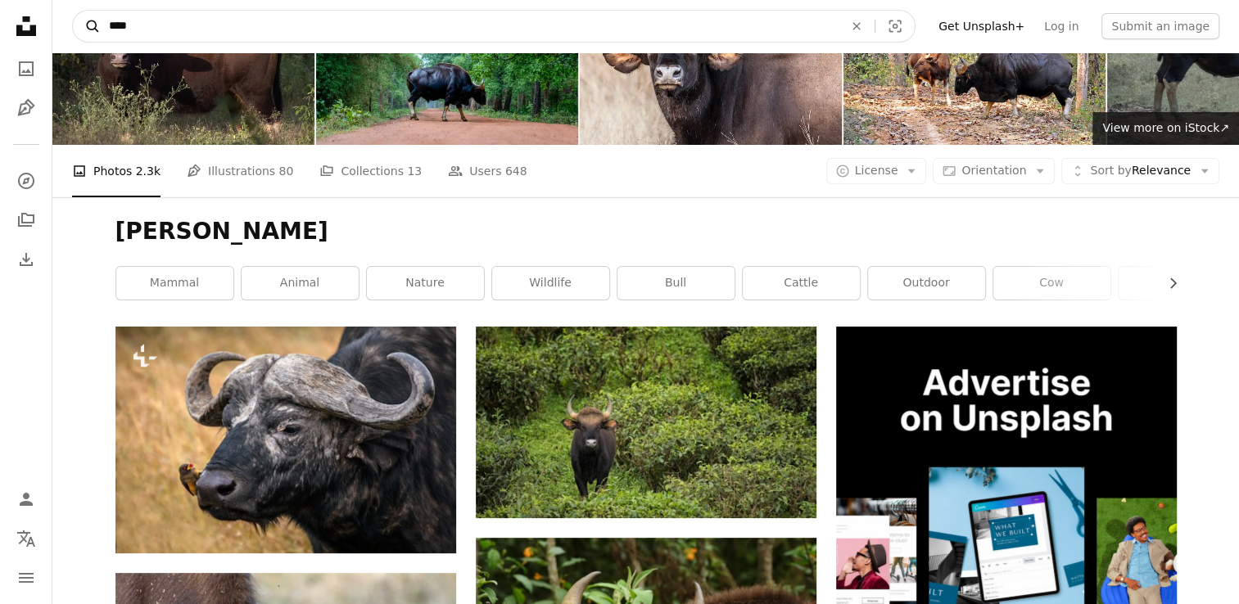
drag, startPoint x: 151, startPoint y: 25, endPoint x: 86, endPoint y: 25, distance: 64.7
click at [92, 26] on form "A magnifying glass **** An X shape Visual search" at bounding box center [493, 26] width 843 height 33
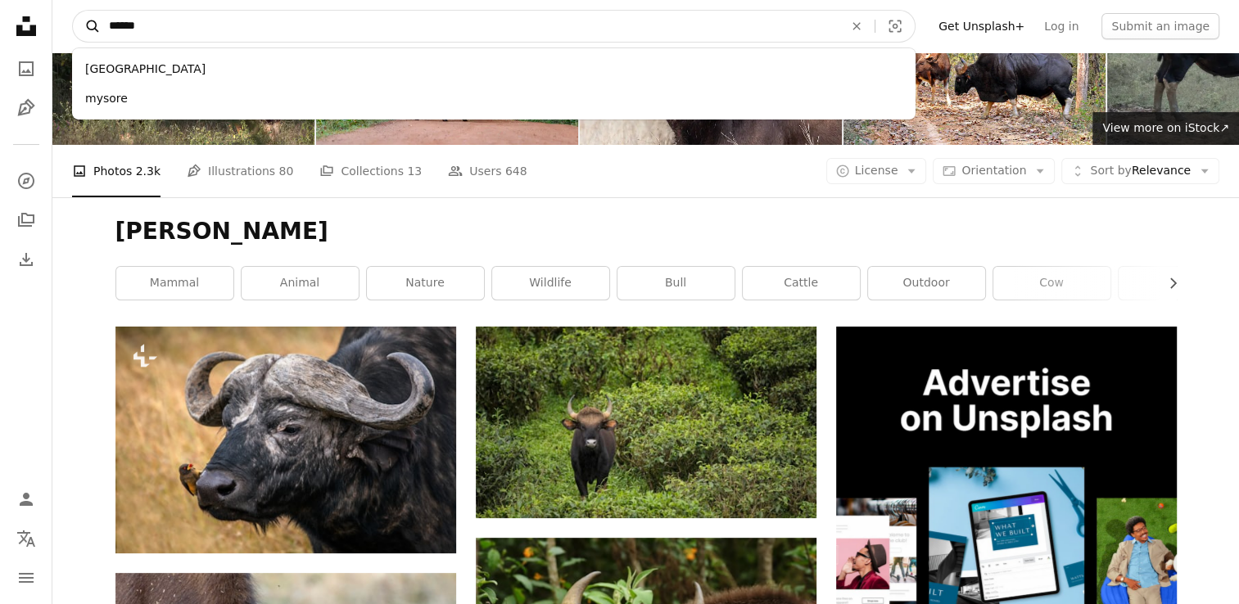
type input "******"
click at [73, 11] on button "A magnifying glass" at bounding box center [87, 26] width 28 height 31
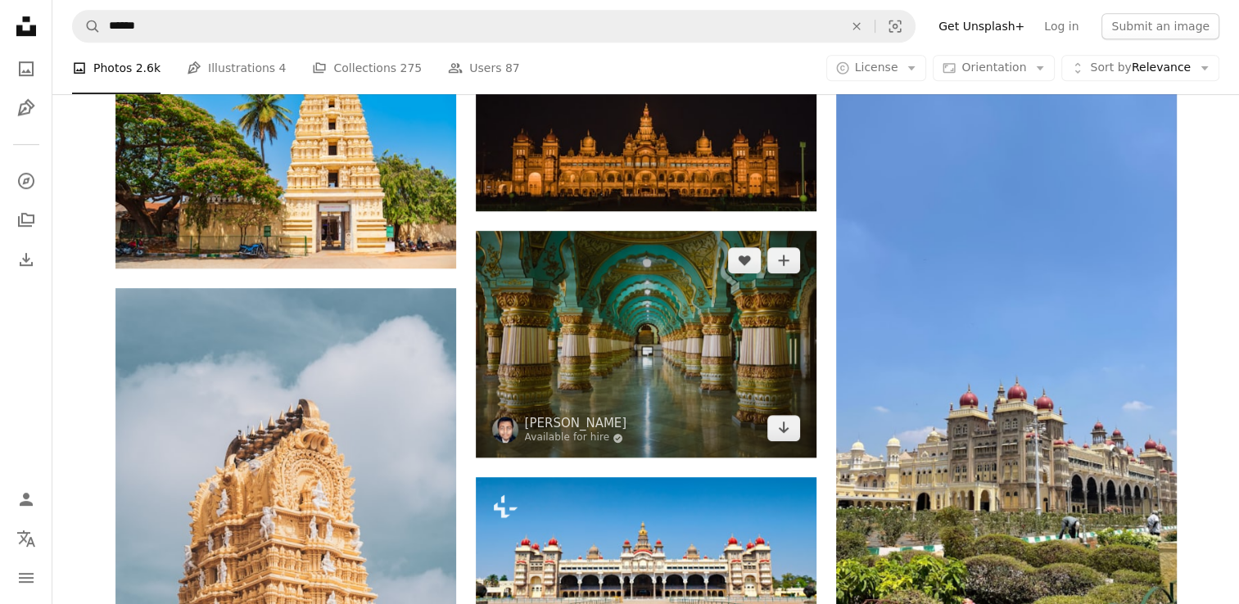
scroll to position [1065, 0]
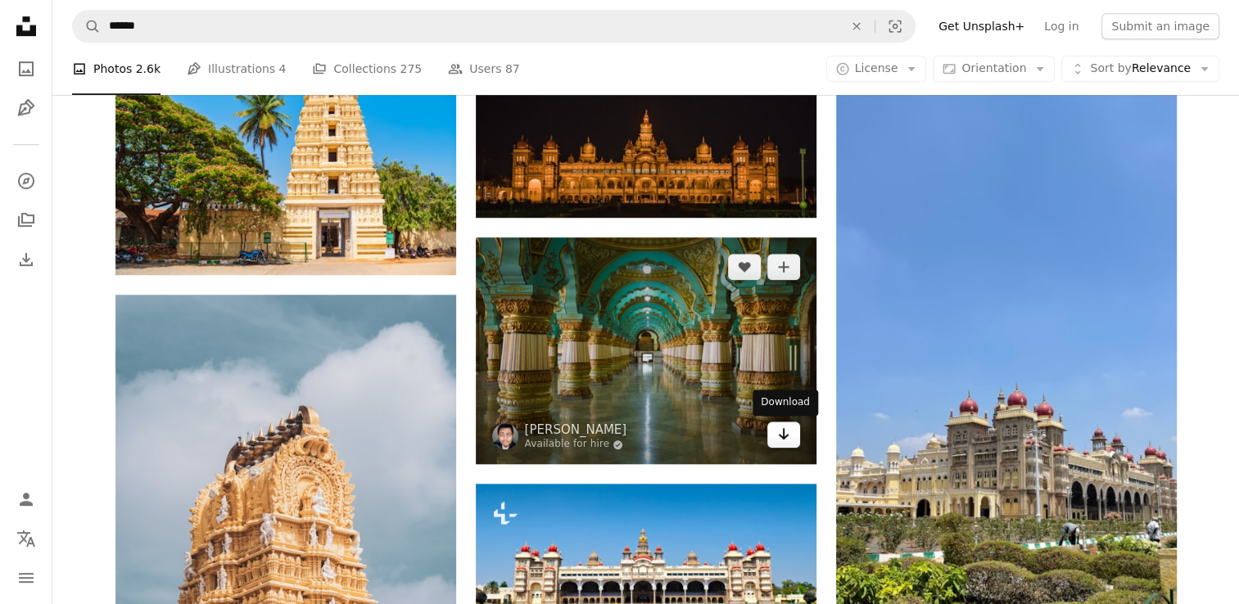
click at [789, 437] on link "Arrow pointing down" at bounding box center [783, 435] width 33 height 26
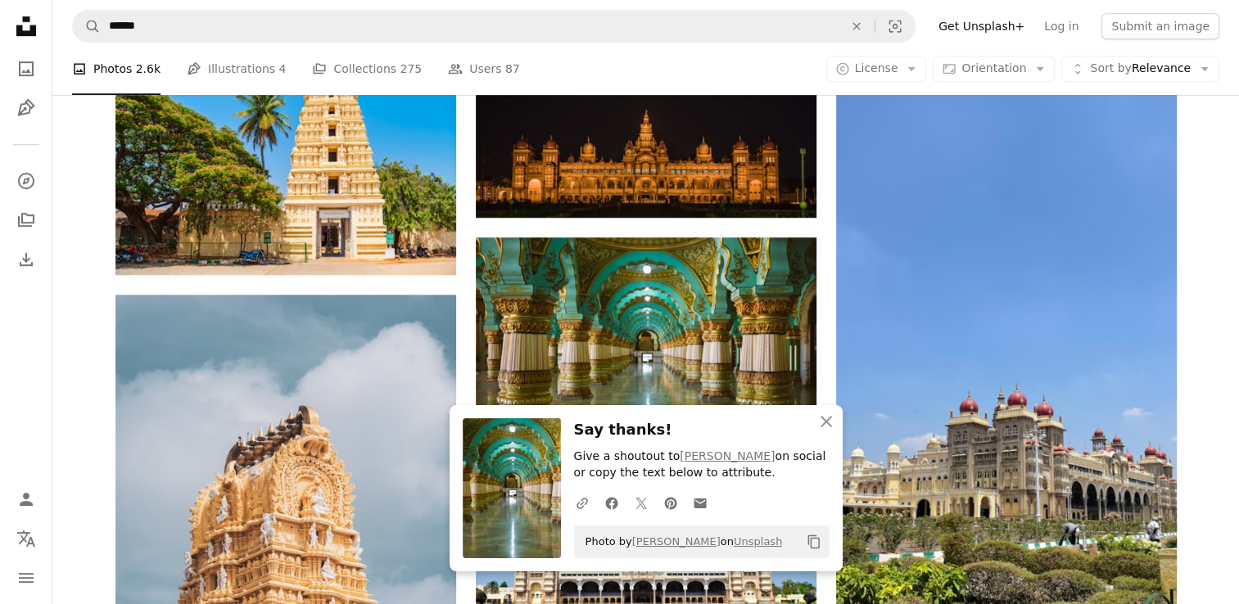
click at [42, 314] on nav "Unsplash logo Unsplash Home A photo Pen Tool A compass A stack of folders Downl…" at bounding box center [26, 302] width 52 height 604
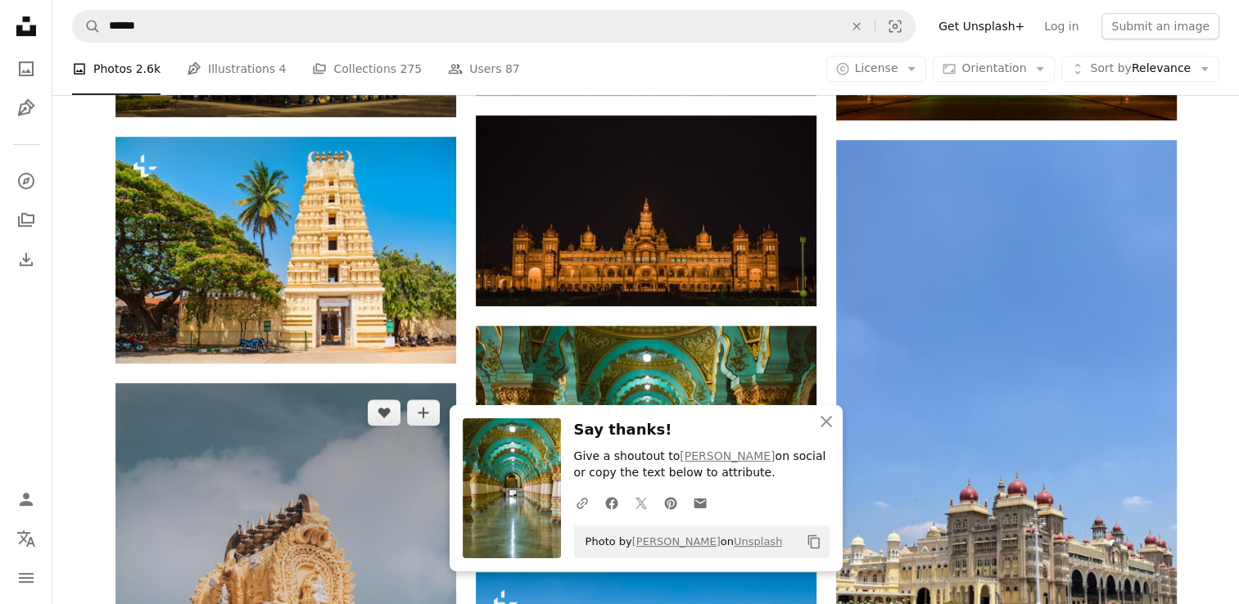
scroll to position [1146, 0]
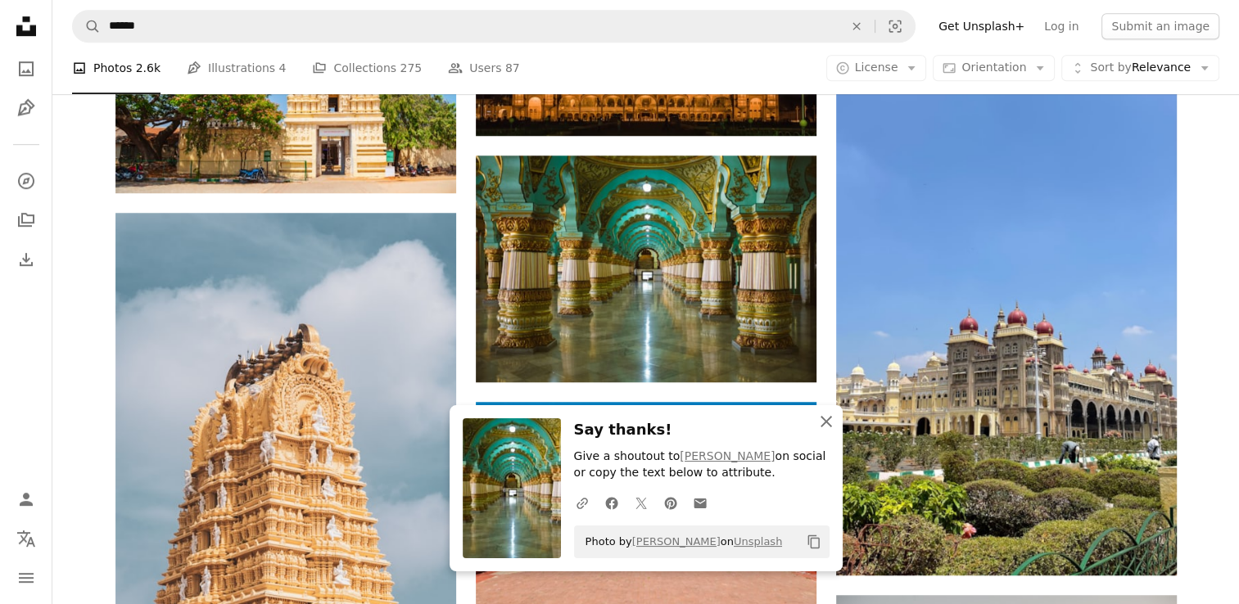
click at [821, 421] on icon "An X shape" at bounding box center [826, 422] width 20 height 20
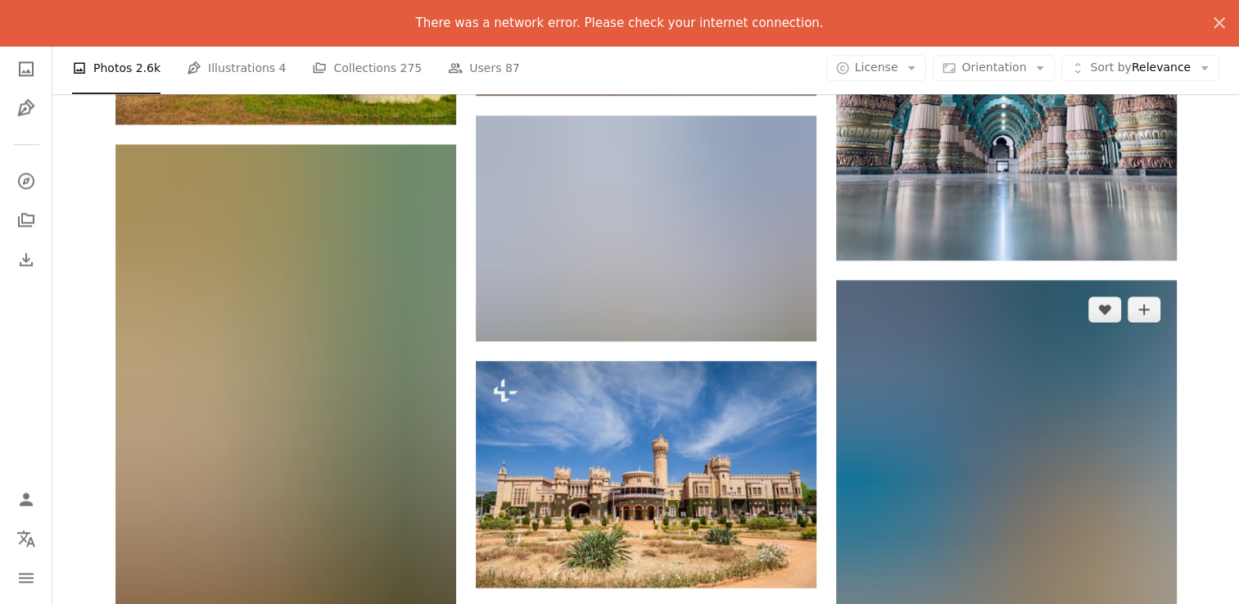
scroll to position [1883, 0]
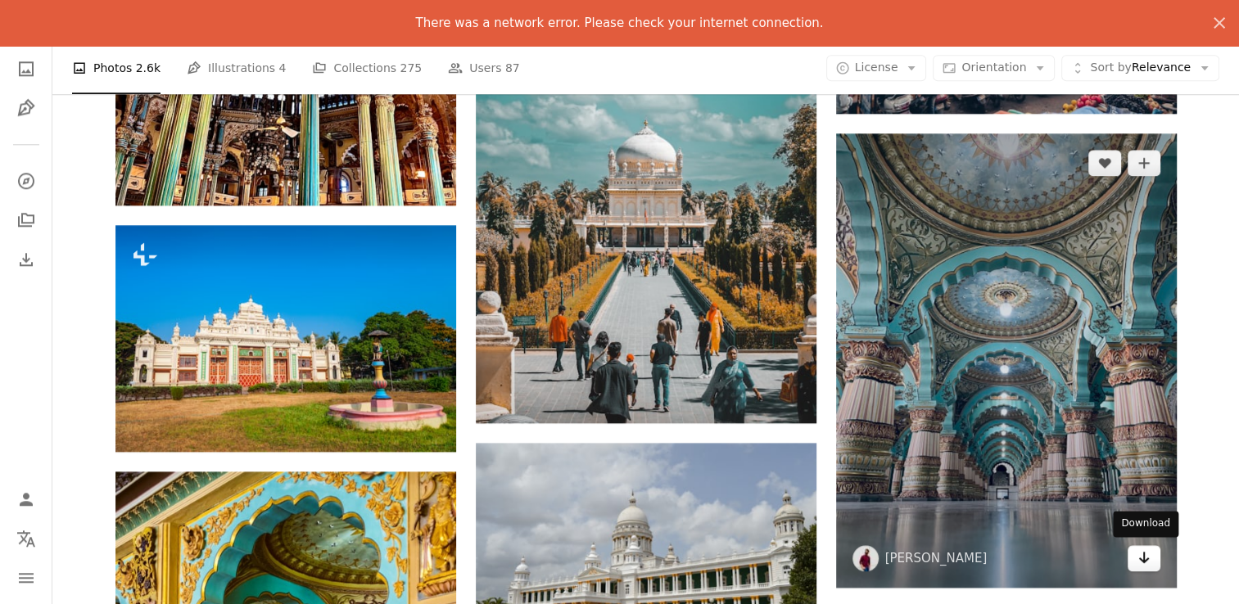
click at [1143, 554] on icon "Download" at bounding box center [1143, 557] width 11 height 11
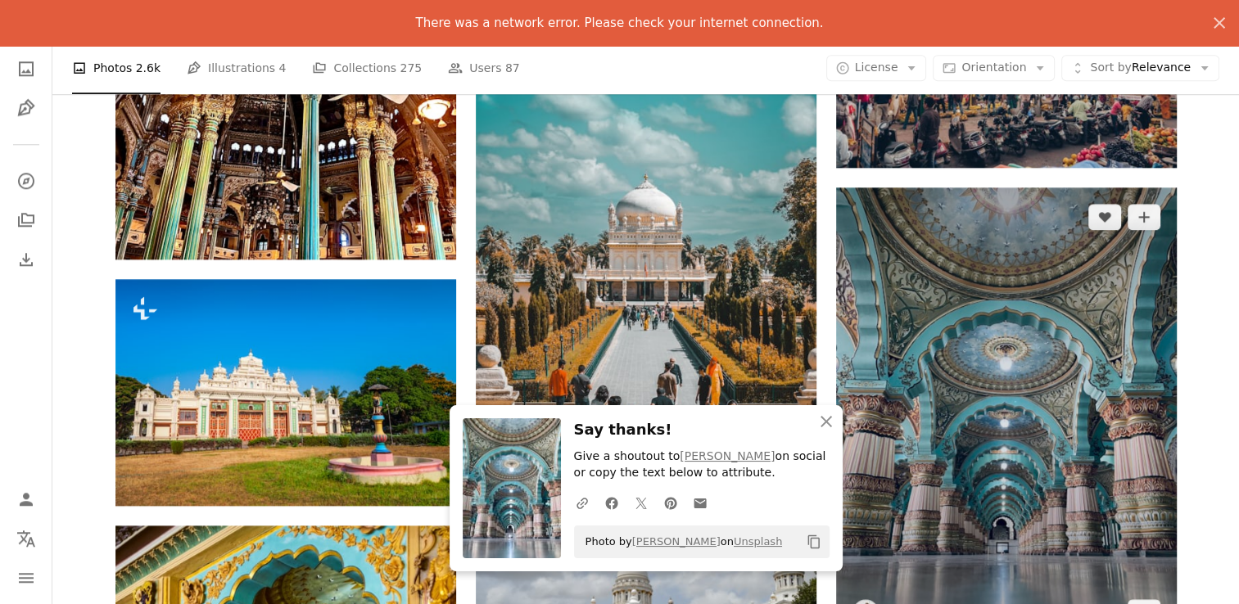
scroll to position [1802, 0]
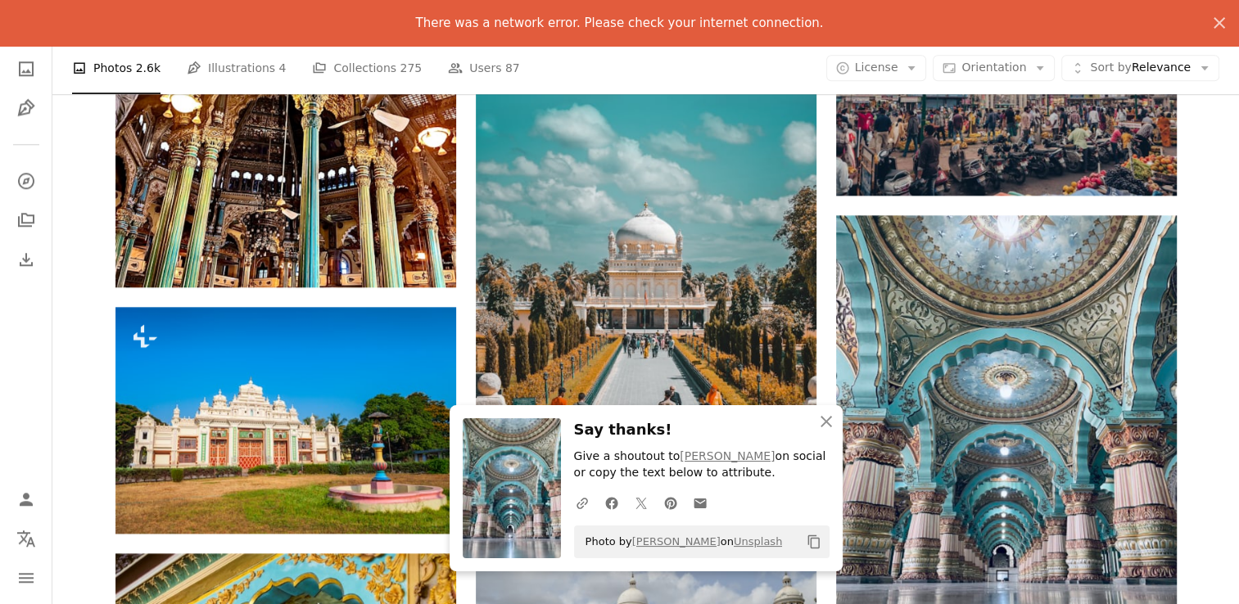
click at [20, 339] on nav "Unsplash logo Unsplash Home A photo Pen Tool A compass A stack of folders Downl…" at bounding box center [26, 302] width 52 height 604
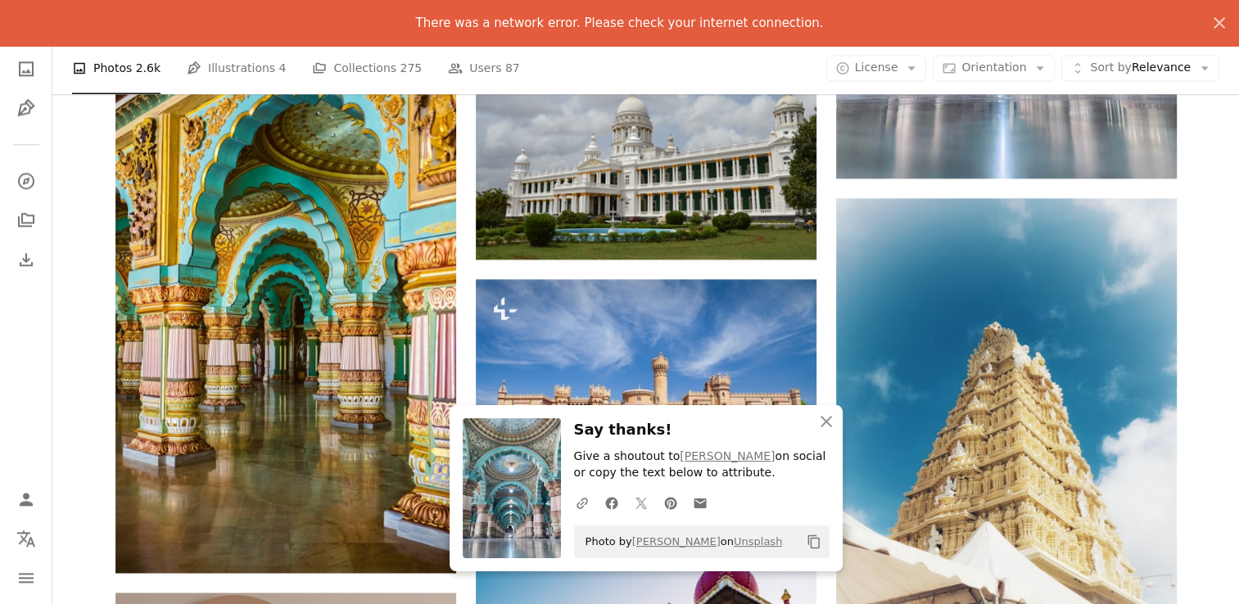
scroll to position [2702, 0]
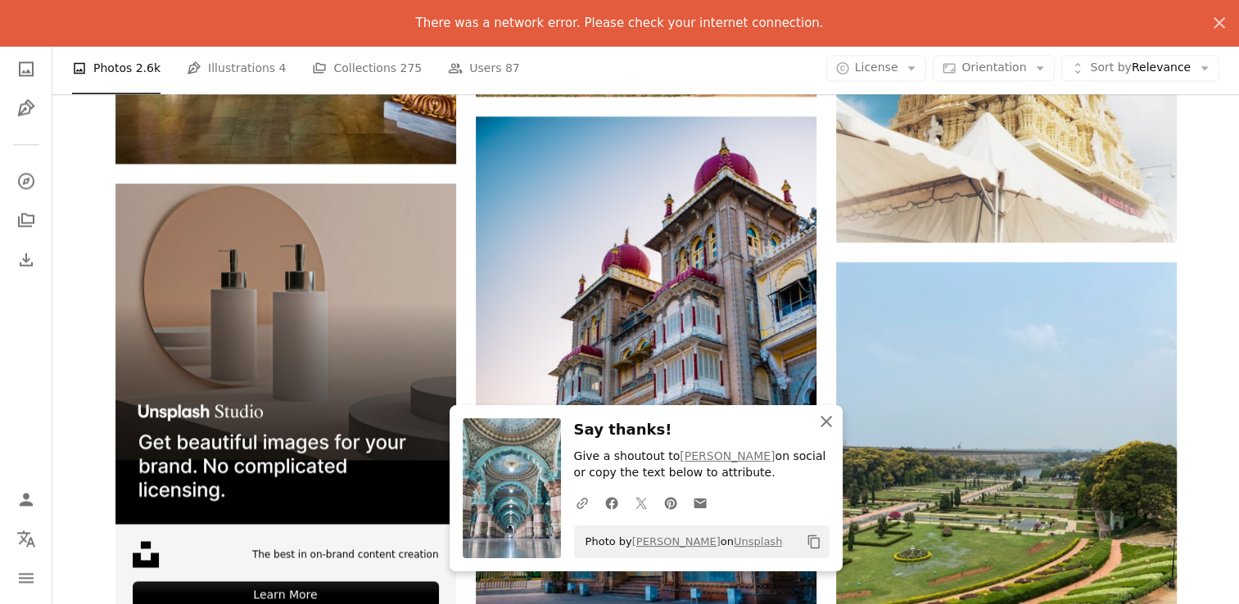
click at [830, 427] on icon "button" at bounding box center [826, 421] width 11 height 11
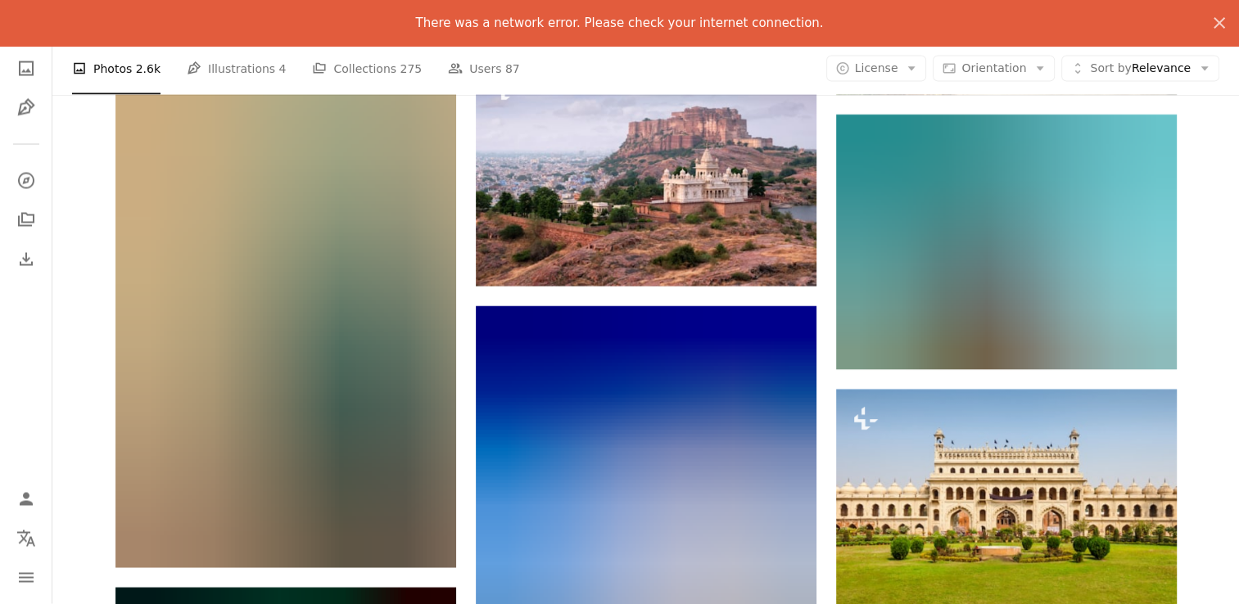
scroll to position [3276, 0]
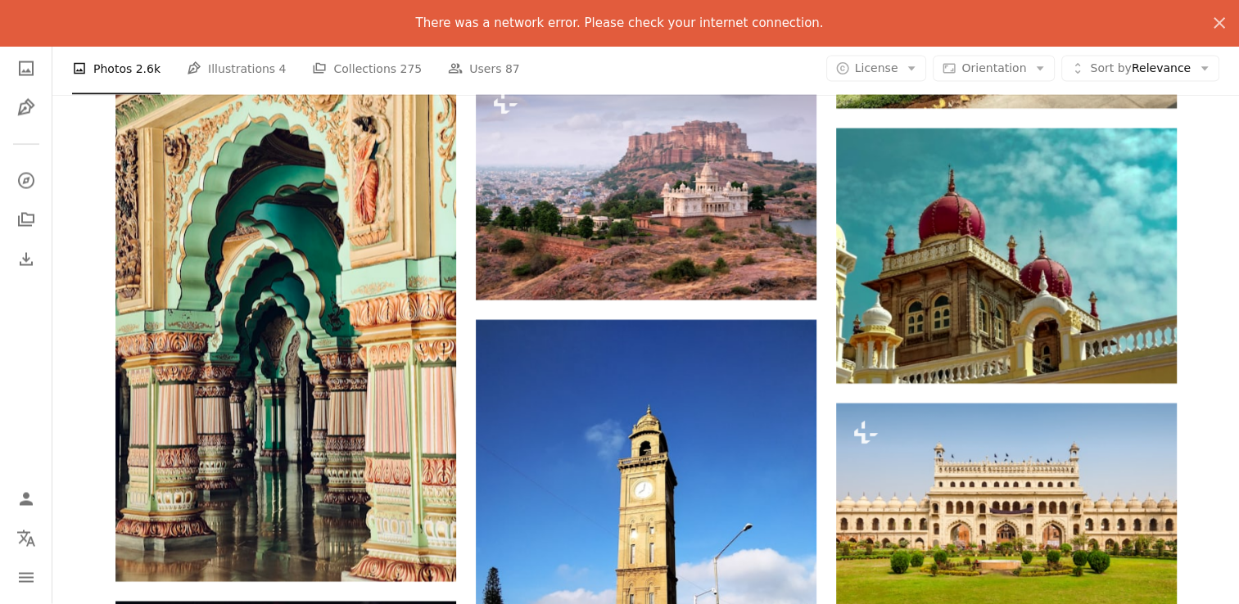
drag, startPoint x: 1091, startPoint y: 292, endPoint x: 927, endPoint y: 392, distance: 192.3
